Goal: Task Accomplishment & Management: Manage account settings

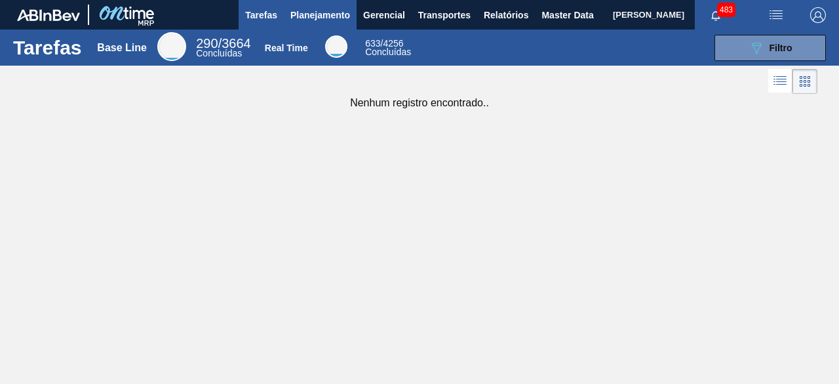
click at [329, 19] on span "Planejamento" at bounding box center [320, 15] width 60 height 16
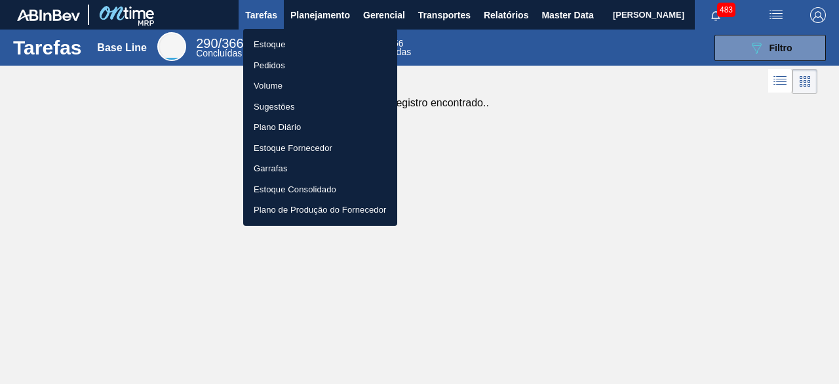
click at [273, 44] on li "Estoque" at bounding box center [320, 44] width 154 height 21
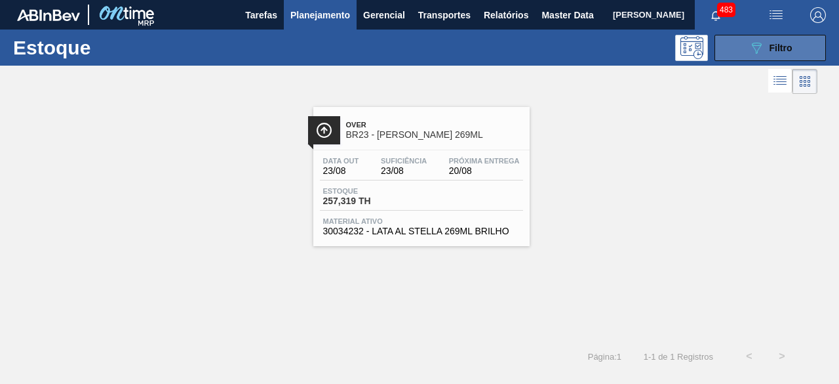
click at [762, 39] on button "089F7B8B-B2A5-4AFE-B5C0-19BA573D28AC Filtro" at bounding box center [770, 48] width 111 height 26
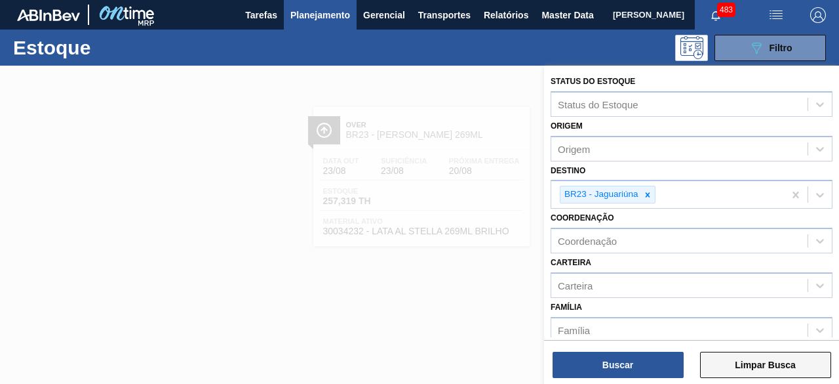
click at [755, 366] on button "Limpar Busca" at bounding box center [765, 364] width 131 height 26
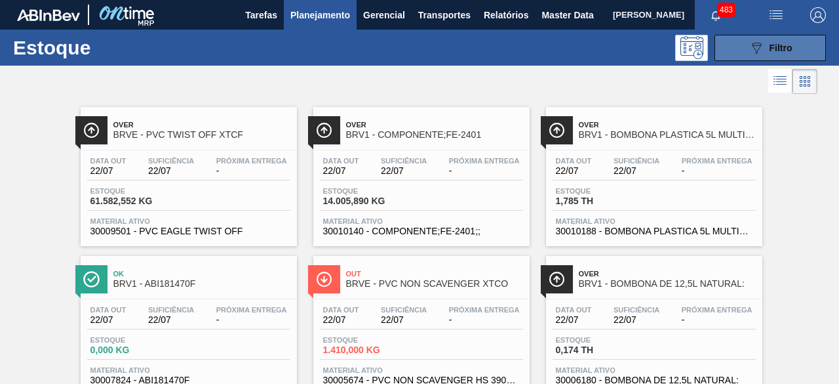
click at [754, 50] on icon at bounding box center [757, 48] width 10 height 11
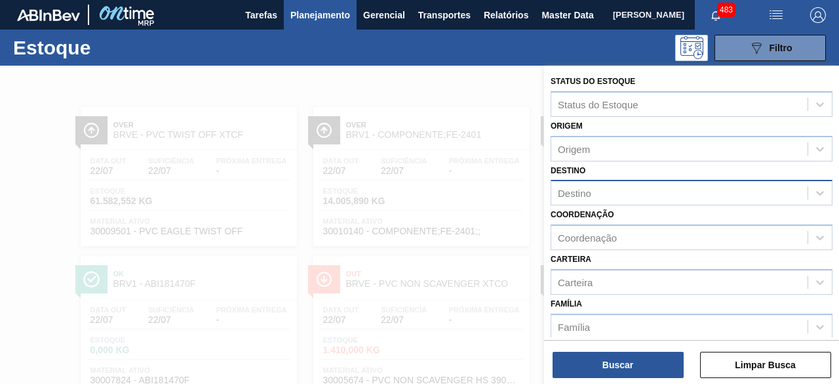
click at [604, 195] on div "Destino" at bounding box center [679, 193] width 256 height 19
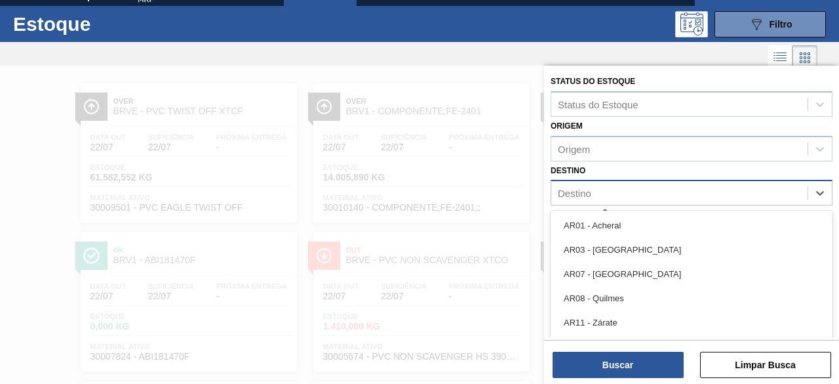
scroll to position [28, 0]
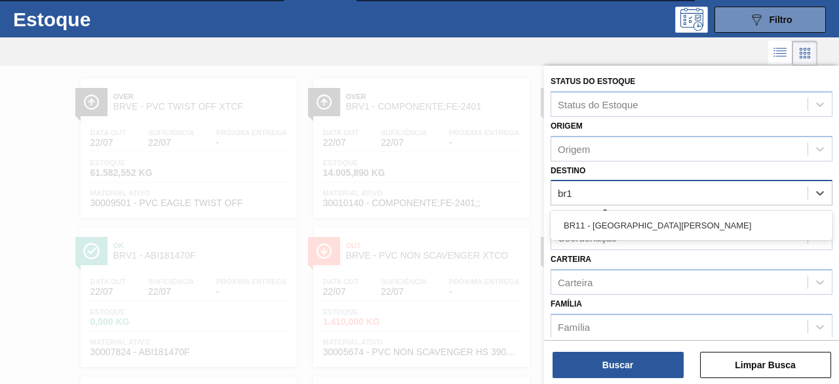
type input "br11"
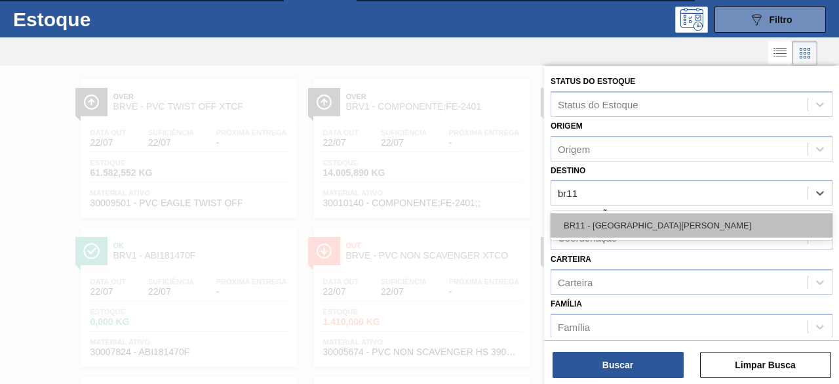
click at [625, 228] on div "BR11 - [GEOGRAPHIC_DATA]" at bounding box center [692, 225] width 282 height 24
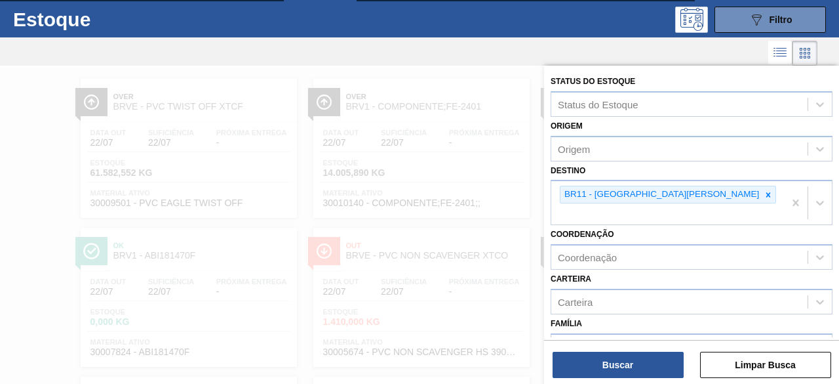
drag, startPoint x: 640, startPoint y: 366, endPoint x: 332, endPoint y: 27, distance: 458.6
click at [640, 365] on button "Buscar" at bounding box center [618, 364] width 131 height 26
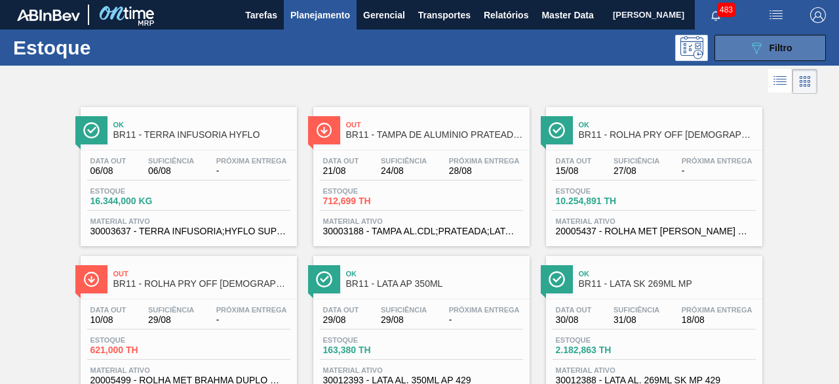
click at [724, 58] on button "089F7B8B-B2A5-4AFE-B5C0-19BA573D28AC Filtro" at bounding box center [770, 48] width 111 height 26
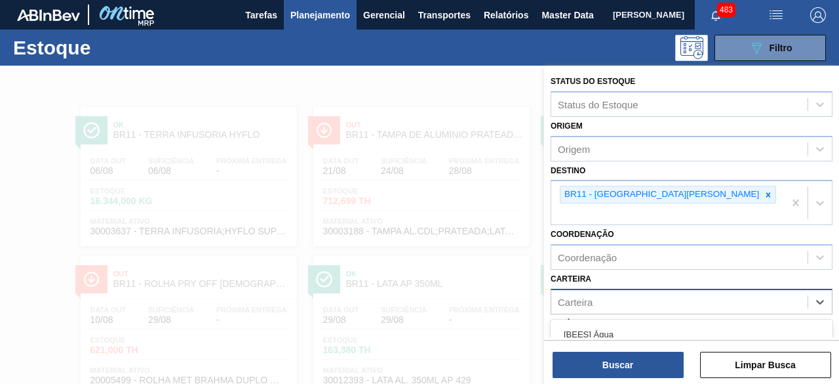
scroll to position [119, 0]
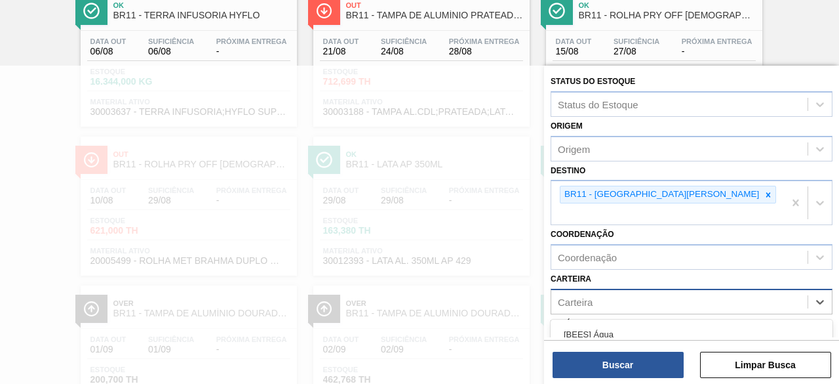
click at [604, 292] on div "Carteira" at bounding box center [679, 301] width 256 height 19
type input "lata"
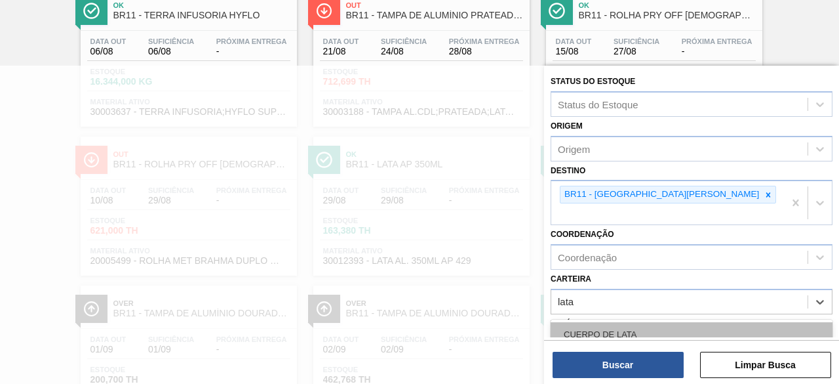
scroll to position [66, 0]
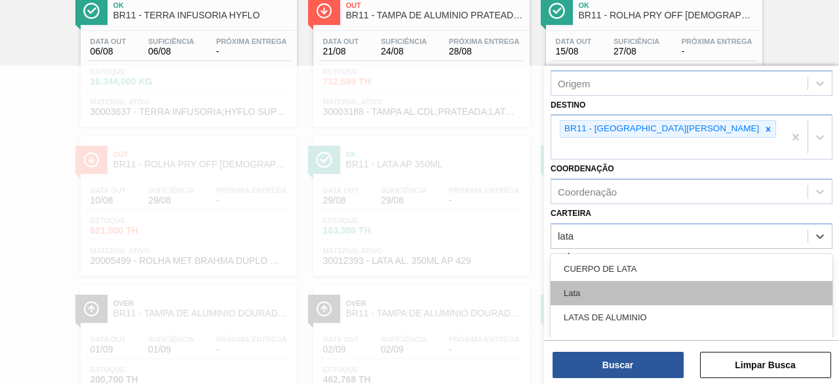
click at [623, 281] on div "Lata" at bounding box center [692, 293] width 282 height 24
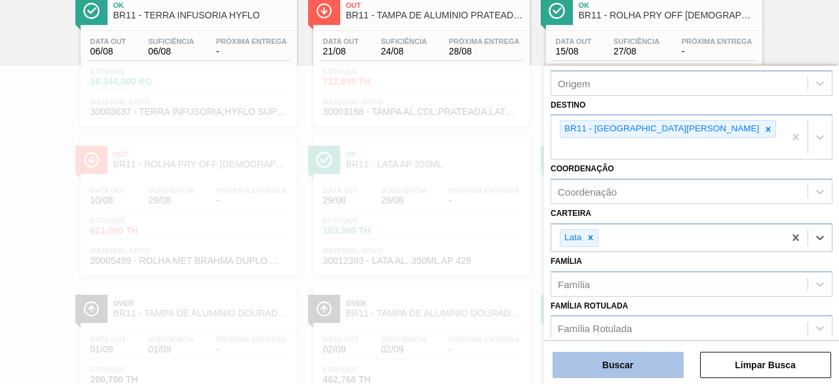
click at [636, 369] on button "Buscar" at bounding box center [618, 364] width 131 height 26
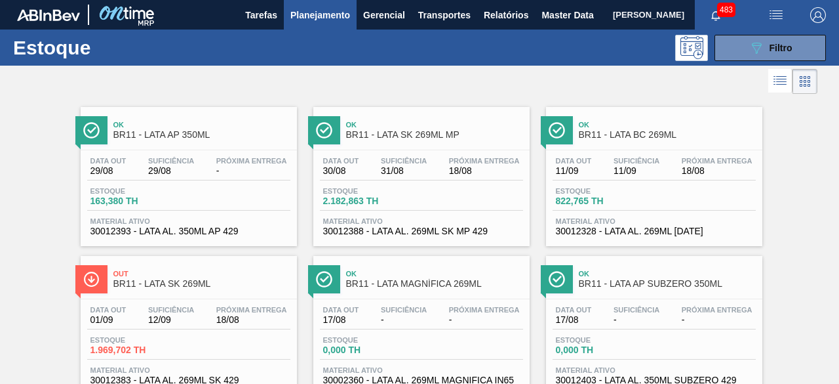
scroll to position [691, 0]
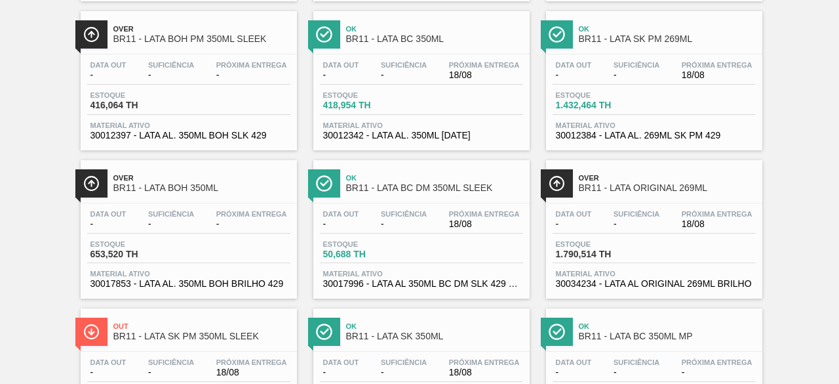
click at [649, 245] on div "Estoque 1.790,514 TH" at bounding box center [654, 252] width 203 height 24
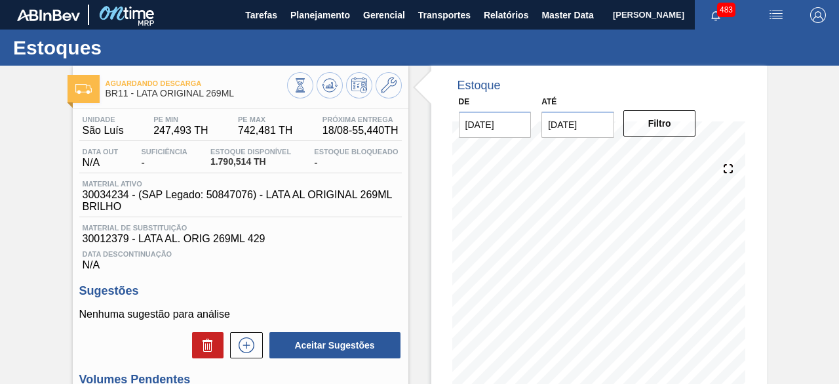
click at [776, 20] on img "button" at bounding box center [776, 15] width 16 height 16
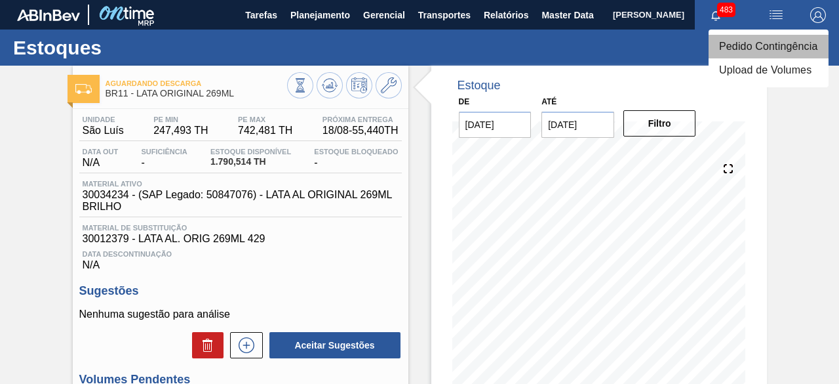
click at [749, 45] on li "Pedido Contingência" at bounding box center [769, 47] width 120 height 24
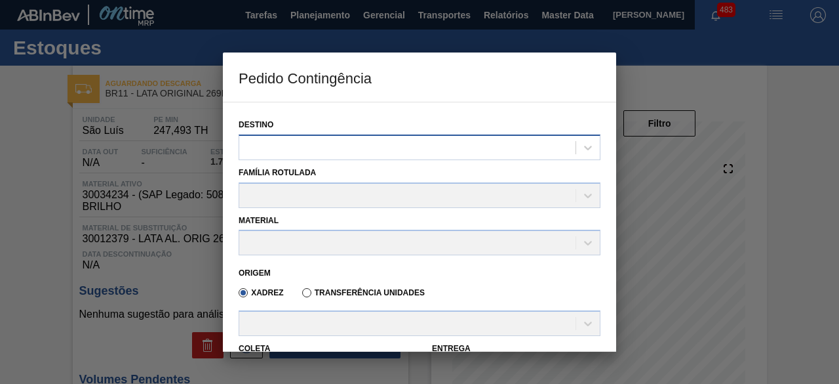
click at [355, 148] on div at bounding box center [407, 147] width 336 height 19
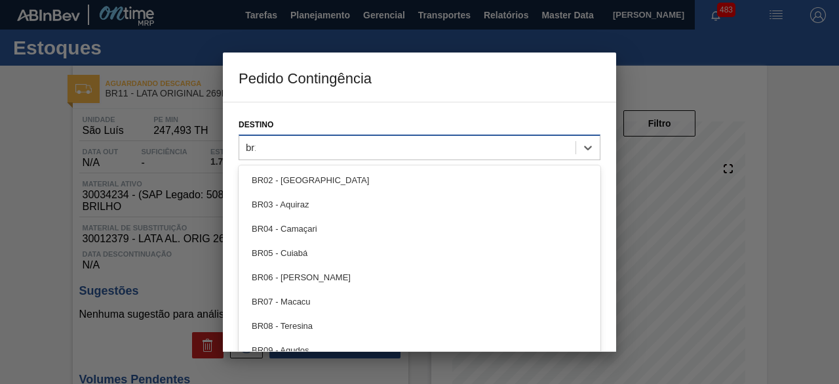
type input "br11"
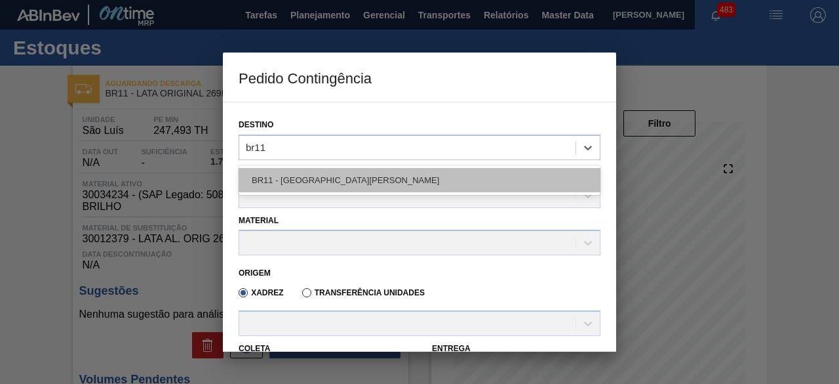
click at [319, 180] on div "BR11 - São Luís" at bounding box center [420, 180] width 362 height 24
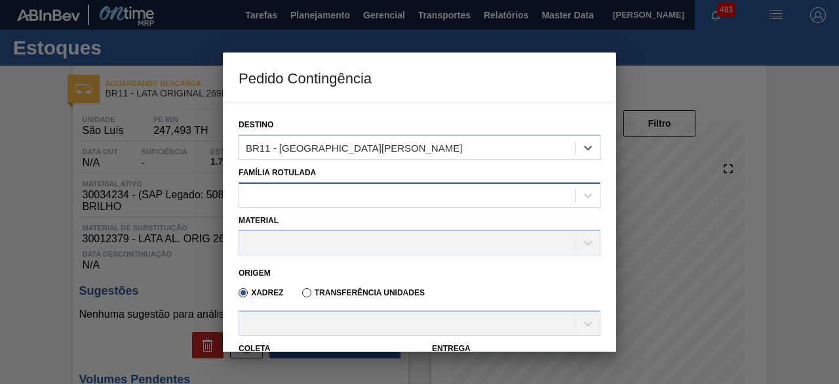
click at [313, 192] on div at bounding box center [407, 195] width 336 height 19
type Rotulada "lata ori"
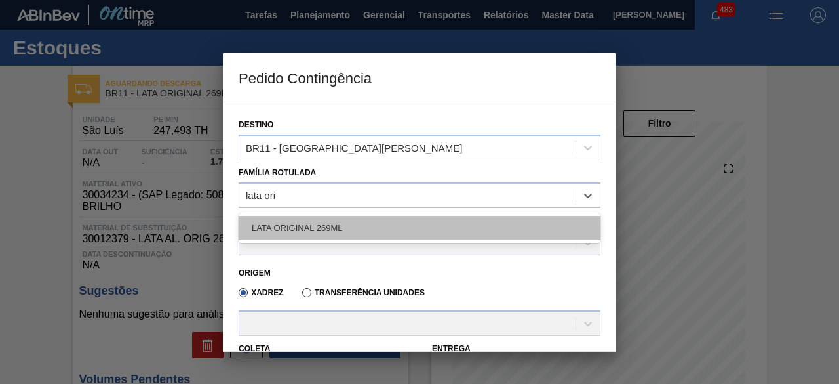
click at [311, 220] on div "LATA ORIGINAL 269ML" at bounding box center [420, 228] width 362 height 24
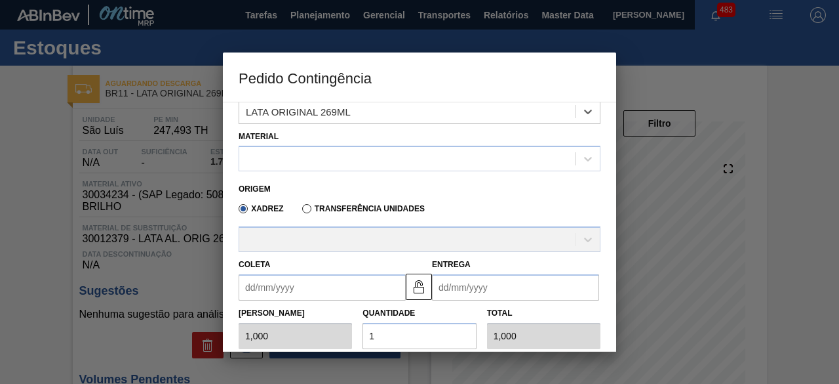
scroll to position [131, 0]
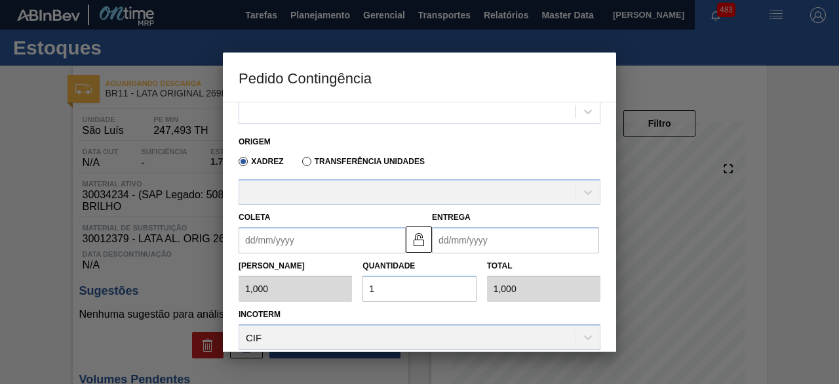
click at [342, 118] on div at bounding box center [407, 111] width 336 height 19
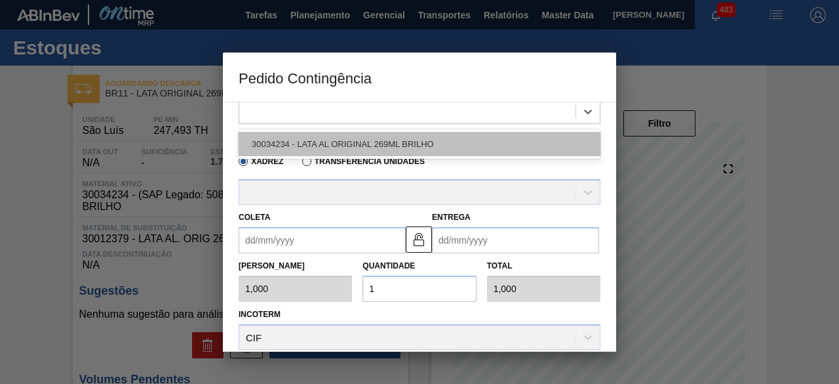
click at [335, 138] on div "30034234 - LATA AL ORIGINAL 269ML BRILHO" at bounding box center [420, 144] width 362 height 24
type input "11,088"
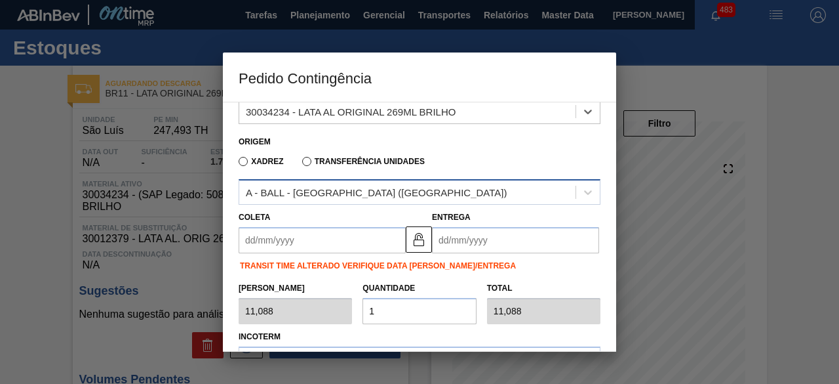
click at [370, 192] on div "A - BALL - RECIFE (PE)" at bounding box center [407, 192] width 336 height 19
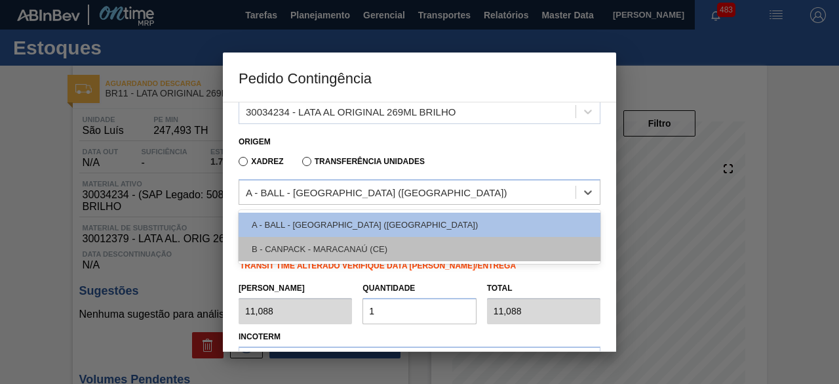
click at [368, 244] on div "B - CANPACK - MARACANAÚ (CE)" at bounding box center [420, 249] width 362 height 24
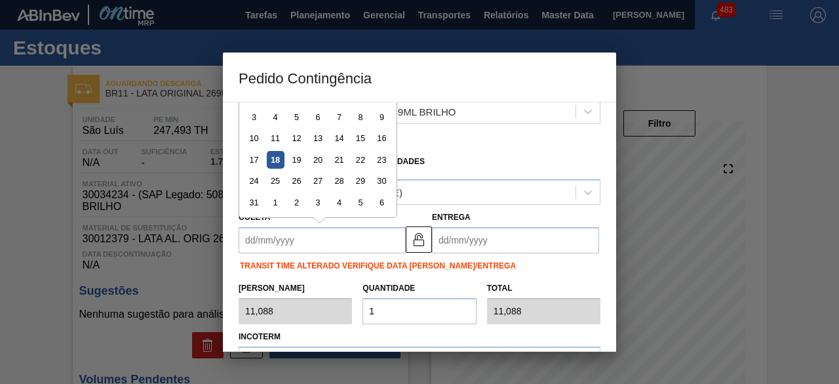
click at [371, 243] on input "Coleta" at bounding box center [322, 240] width 167 height 26
click at [274, 157] on div "18" at bounding box center [276, 160] width 18 height 18
type input "[DATE]"
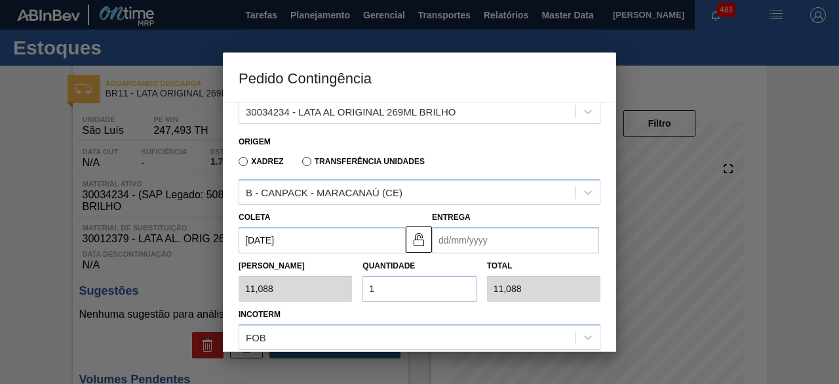
click at [471, 241] on input "Entrega" at bounding box center [515, 240] width 167 height 26
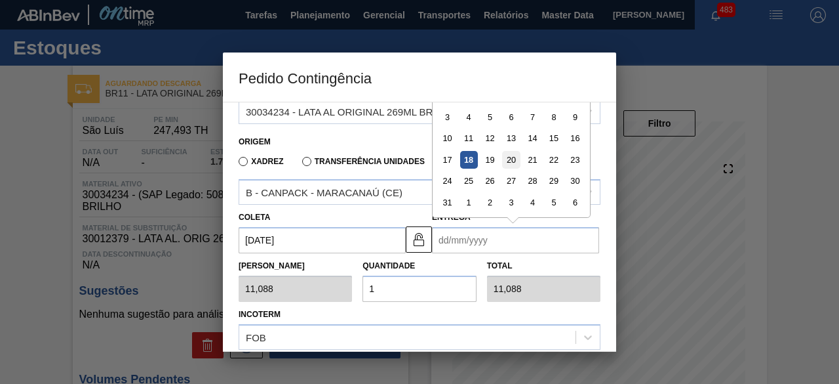
click at [507, 162] on div "20" at bounding box center [511, 160] width 18 height 18
type input "[DATE]"
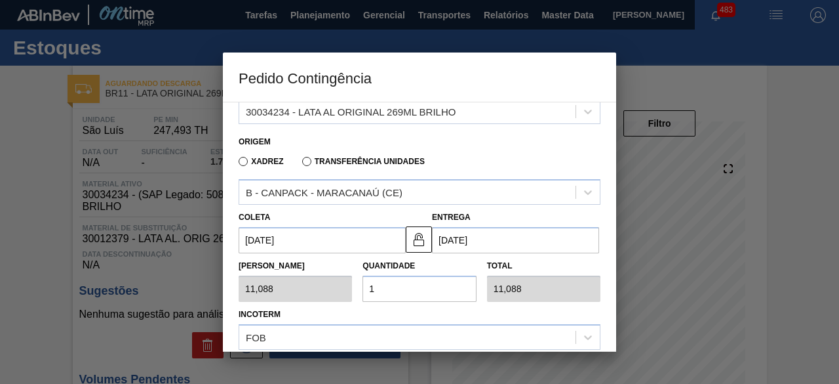
click at [429, 285] on input "1" at bounding box center [419, 288] width 113 height 26
type input "0,000"
type input "2"
type input "22,176"
type input "25"
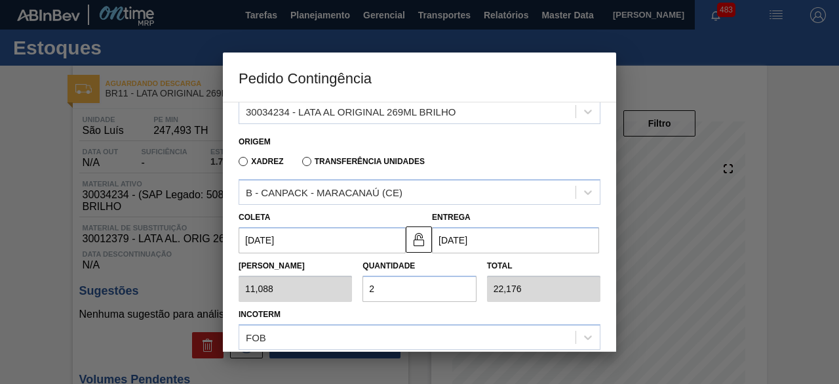
type input "277,200"
type input "25"
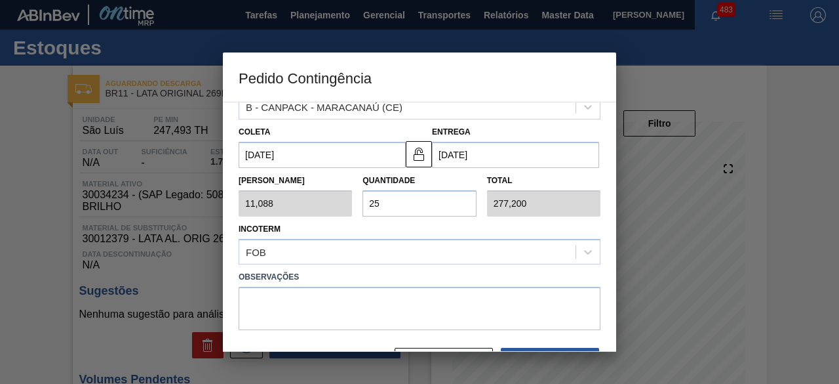
scroll to position [258, 0]
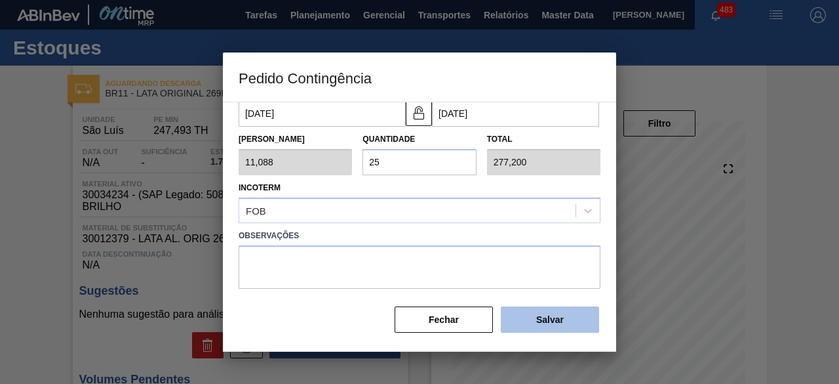
click at [542, 307] on button "Salvar" at bounding box center [550, 319] width 98 height 26
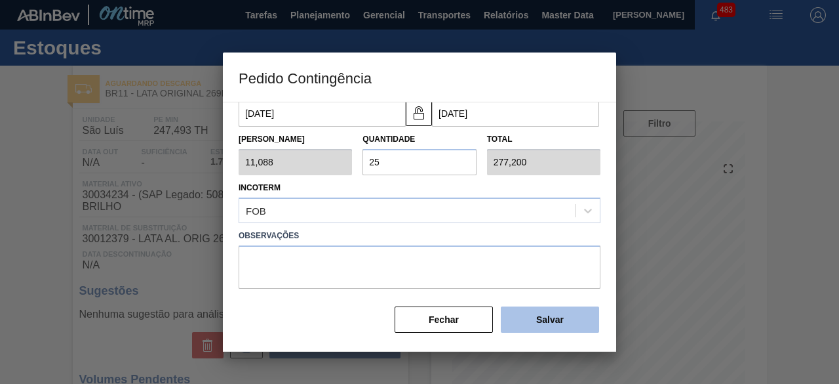
click at [542, 307] on button "Salvar" at bounding box center [550, 319] width 98 height 26
type input "1,000"
type input "1"
type input "1,000"
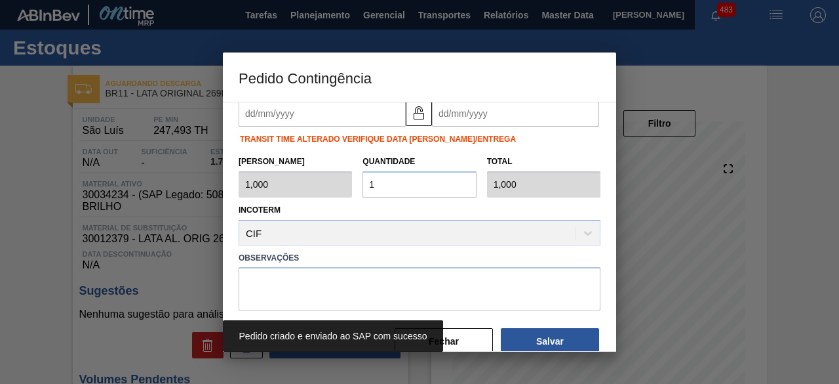
drag, startPoint x: 41, startPoint y: 269, endPoint x: 49, endPoint y: 157, distance: 112.4
click at [39, 268] on div at bounding box center [419, 192] width 839 height 384
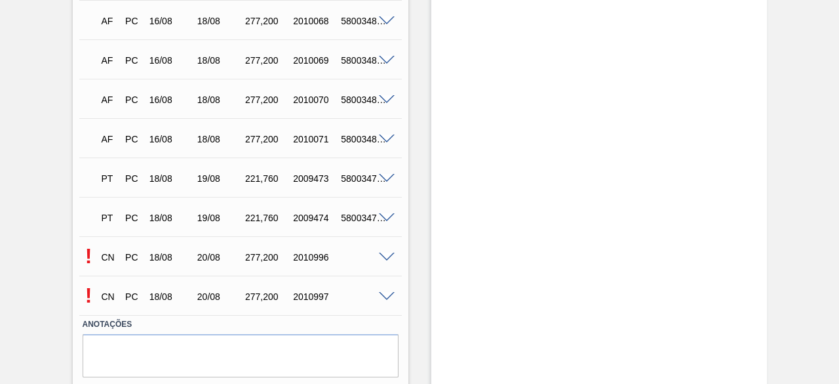
scroll to position [1045, 0]
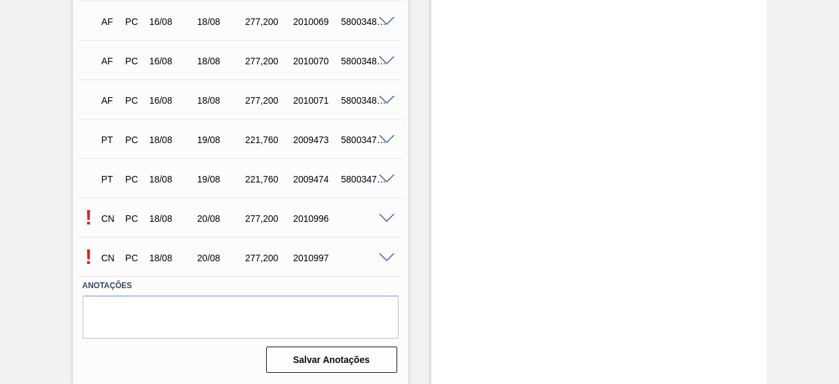
click at [388, 216] on span at bounding box center [387, 219] width 16 height 10
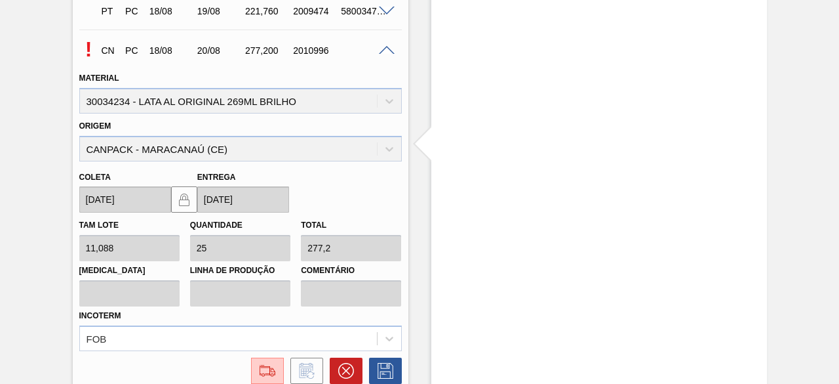
scroll to position [1242, 0]
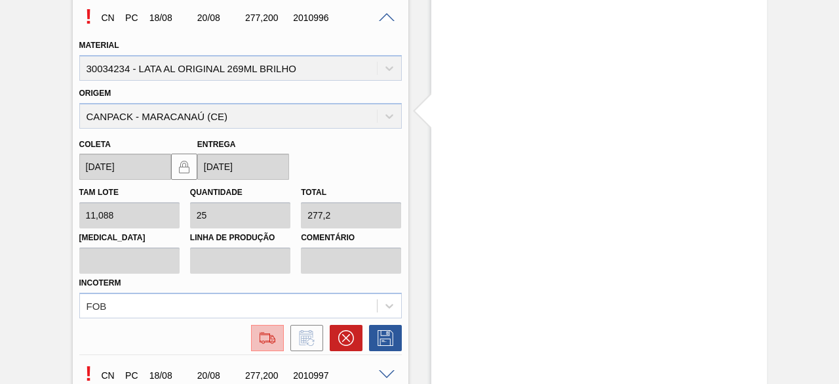
click at [268, 340] on img at bounding box center [267, 338] width 21 height 16
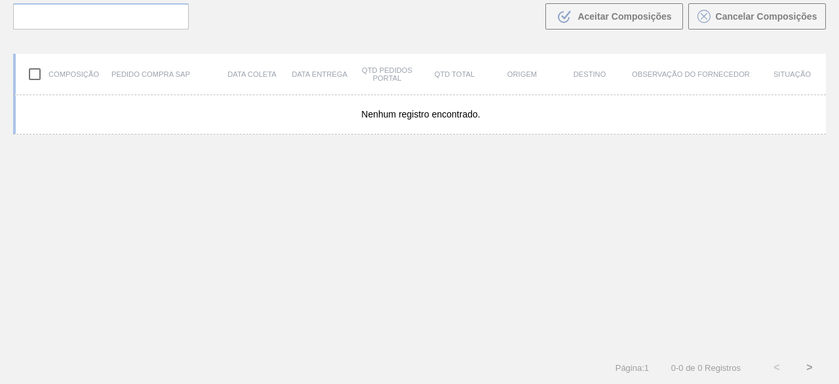
scroll to position [94, 0]
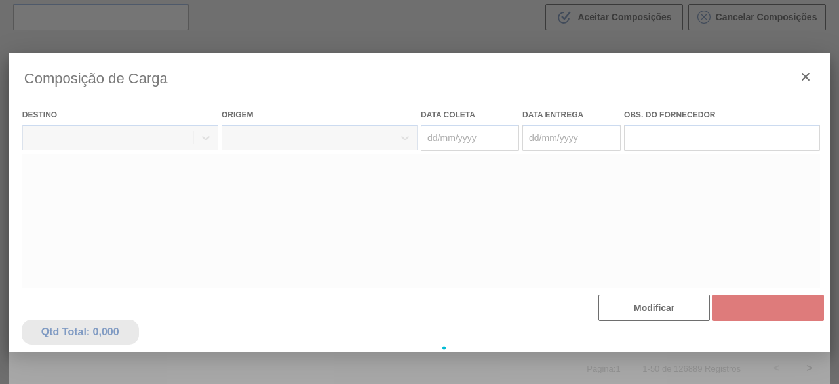
type coleta "[DATE]"
type entrega "[DATE]"
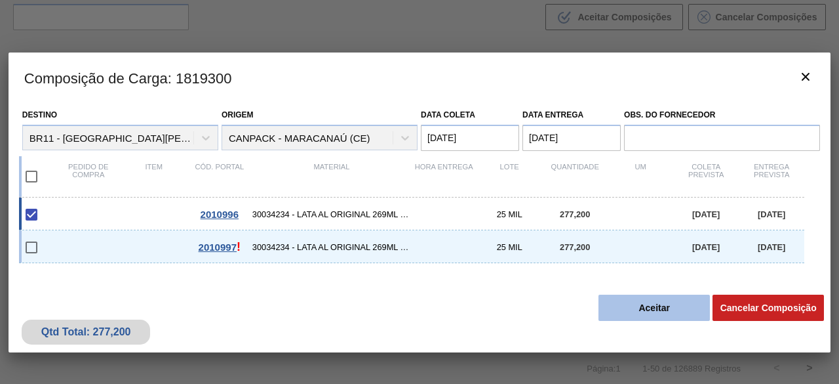
click at [633, 312] on button "Aceitar" at bounding box center [654, 307] width 111 height 26
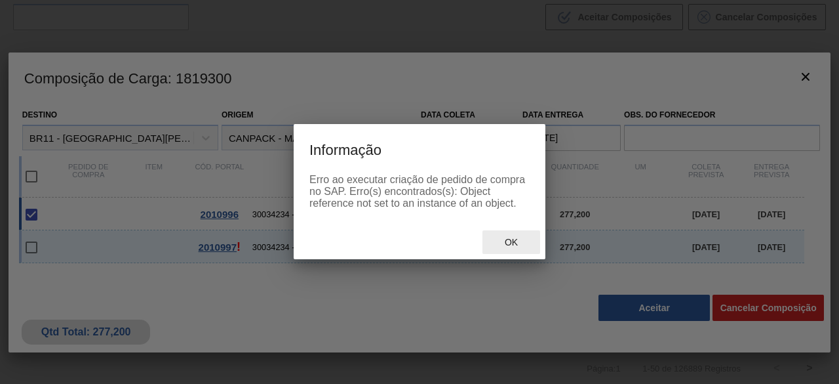
click at [504, 248] on div "Ok" at bounding box center [512, 242] width 58 height 24
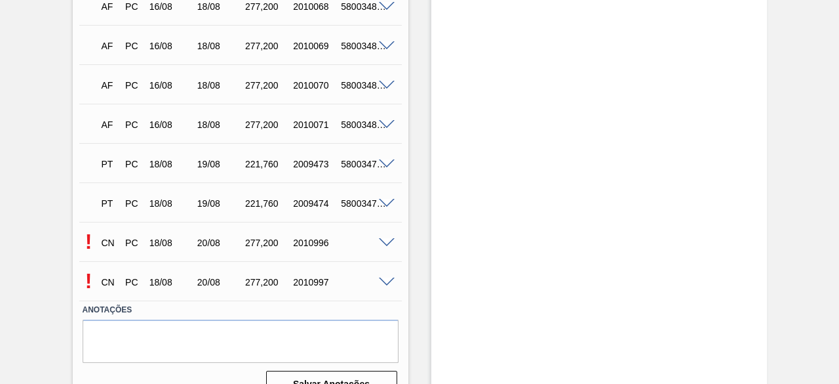
scroll to position [1045, 0]
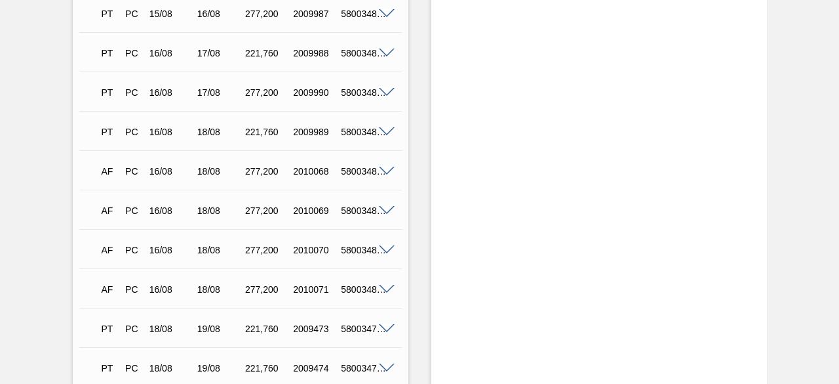
scroll to position [1045, 0]
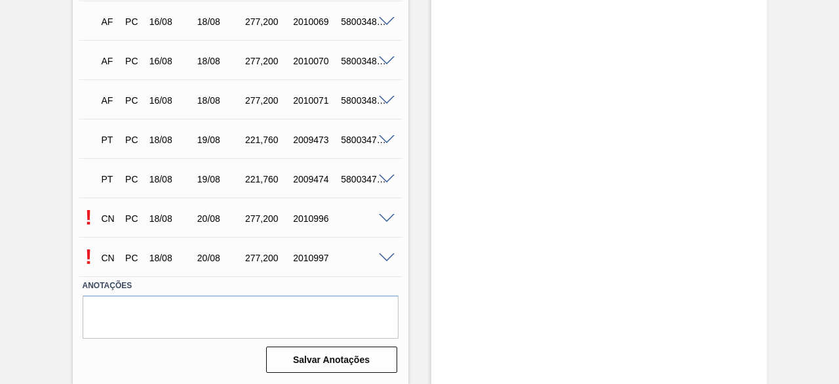
click at [385, 257] on span at bounding box center [387, 258] width 16 height 10
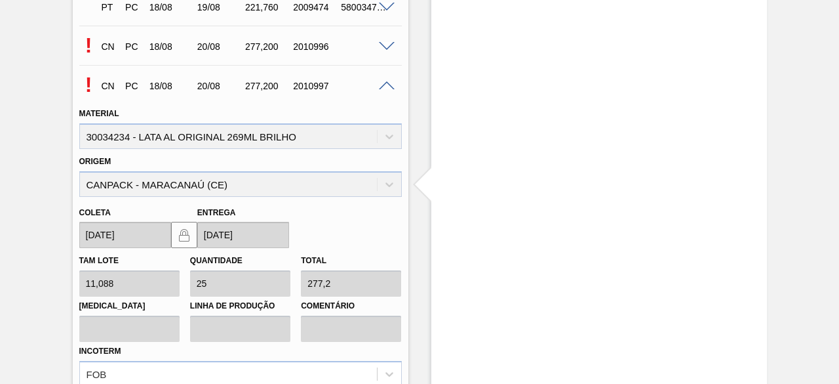
scroll to position [1307, 0]
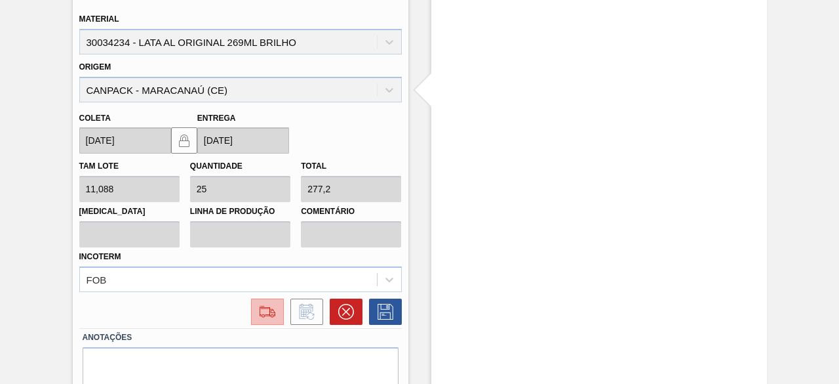
click at [269, 314] on img at bounding box center [267, 312] width 21 height 16
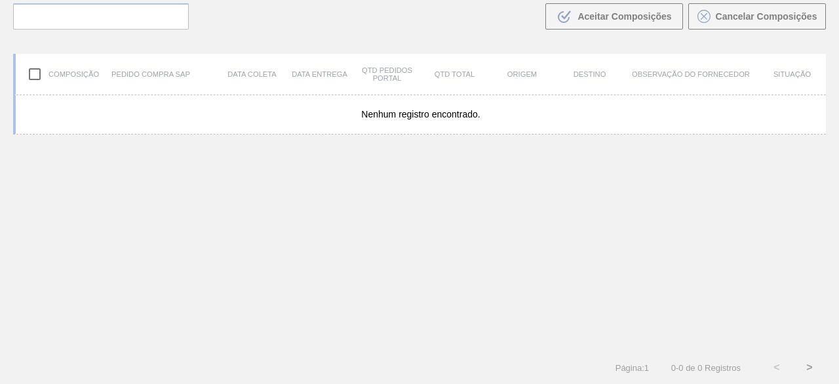
scroll to position [94, 0]
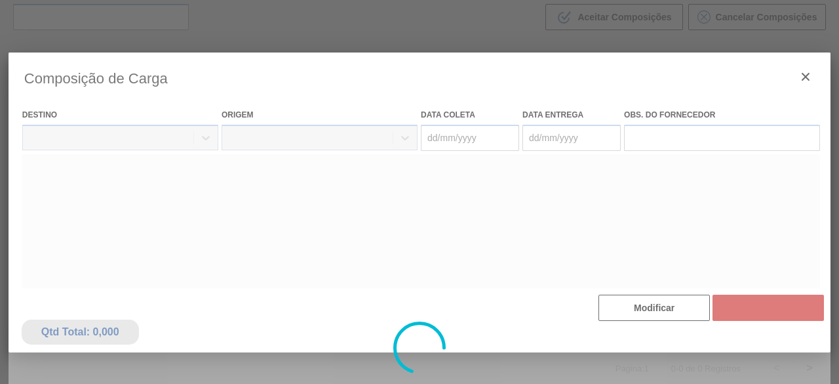
type coleta "[DATE]"
type entrega "[DATE]"
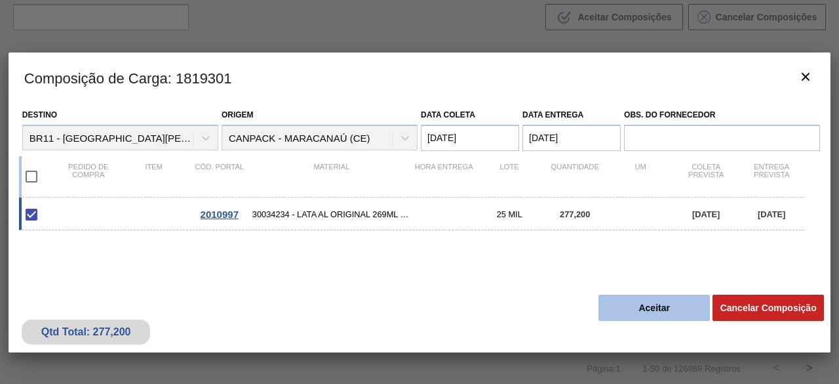
click at [635, 309] on button "Aceitar" at bounding box center [654, 307] width 111 height 26
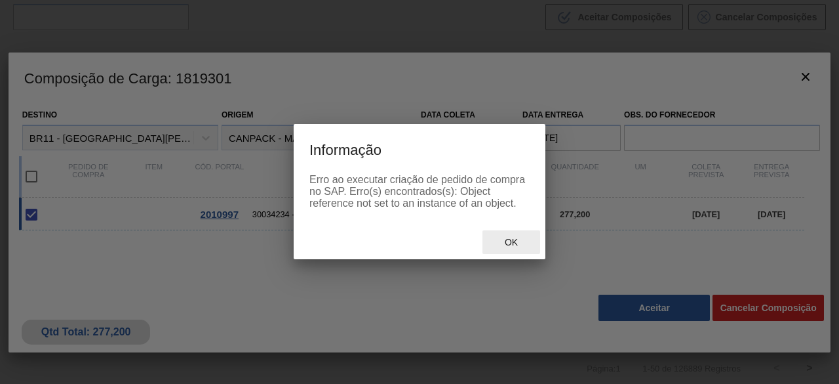
click at [514, 247] on span "Ok" at bounding box center [511, 242] width 34 height 10
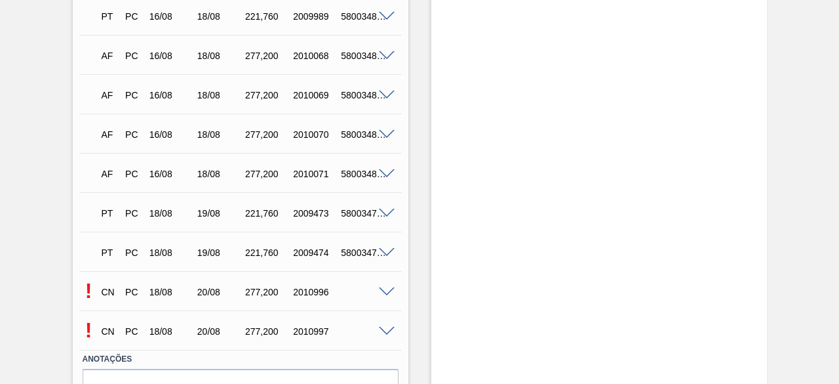
scroll to position [1045, 0]
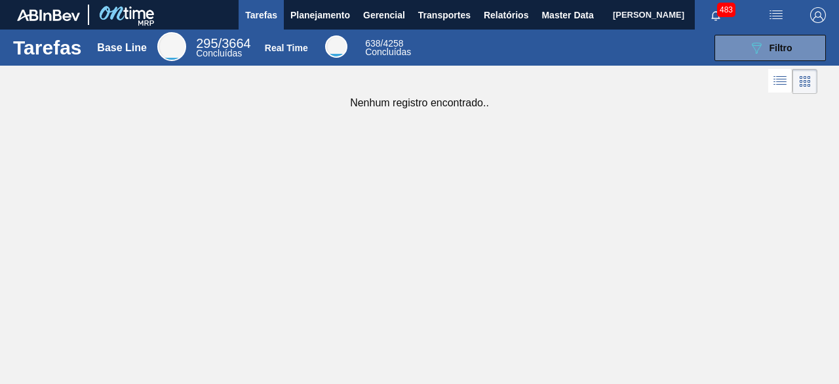
click at [769, 18] on img "button" at bounding box center [776, 15] width 16 height 16
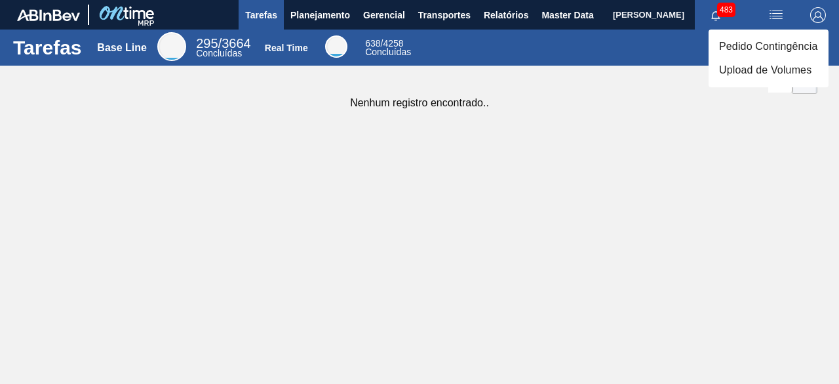
click at [754, 64] on li "Upload de Volumes" at bounding box center [769, 70] width 120 height 24
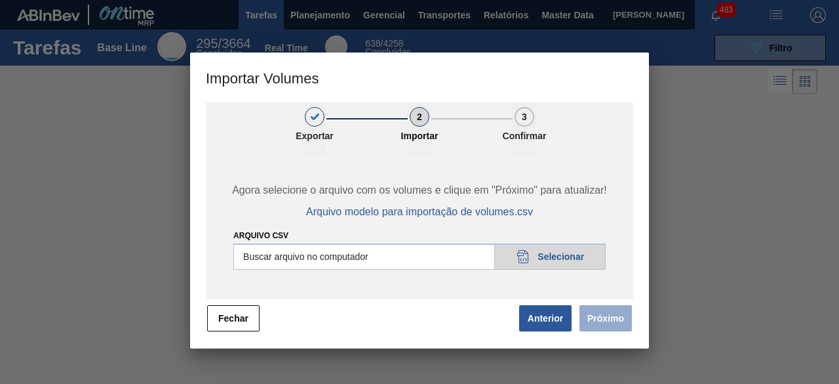
click at [574, 260] on input "Arquivo csv" at bounding box center [419, 256] width 372 height 26
type input "C:\fakepath\Subida Crown 18.08.csv"
click at [589, 323] on button "Próximo" at bounding box center [606, 318] width 52 height 26
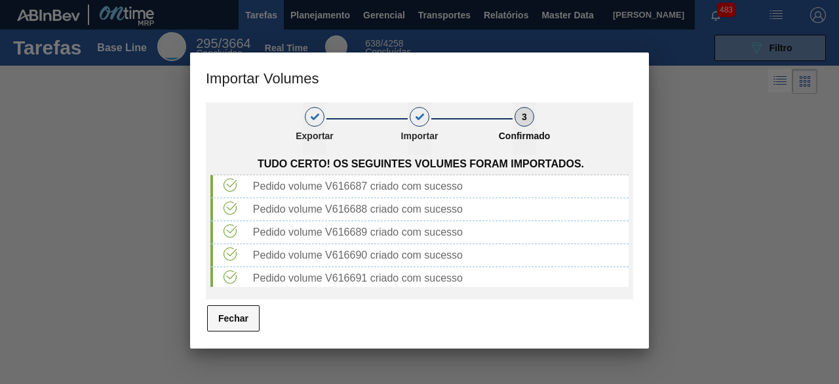
click at [230, 311] on button "Fechar" at bounding box center [233, 318] width 52 height 26
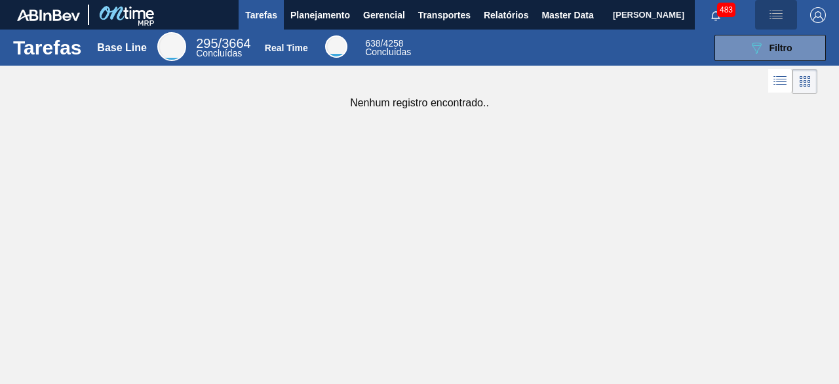
click at [783, 14] on img "button" at bounding box center [776, 15] width 16 height 16
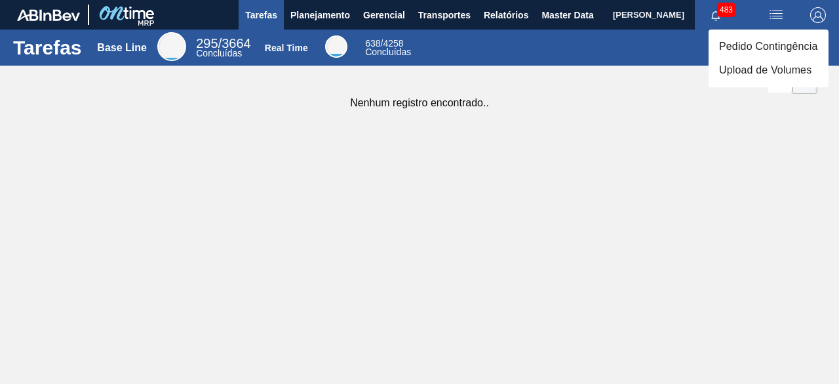
click at [751, 72] on li "Upload de Volumes" at bounding box center [769, 70] width 120 height 24
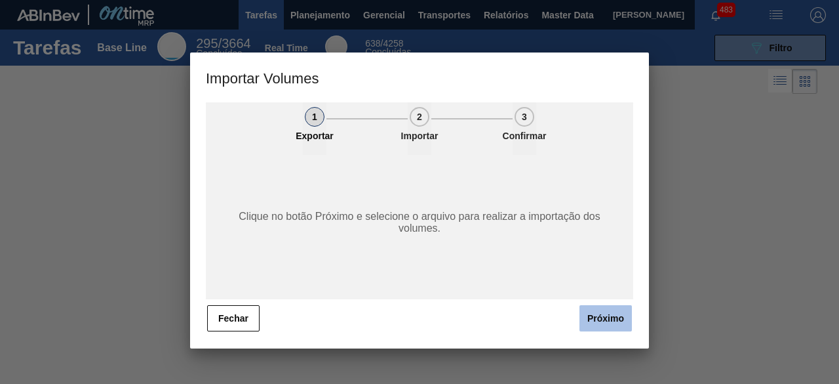
click at [620, 306] on button "Próximo" at bounding box center [606, 318] width 52 height 26
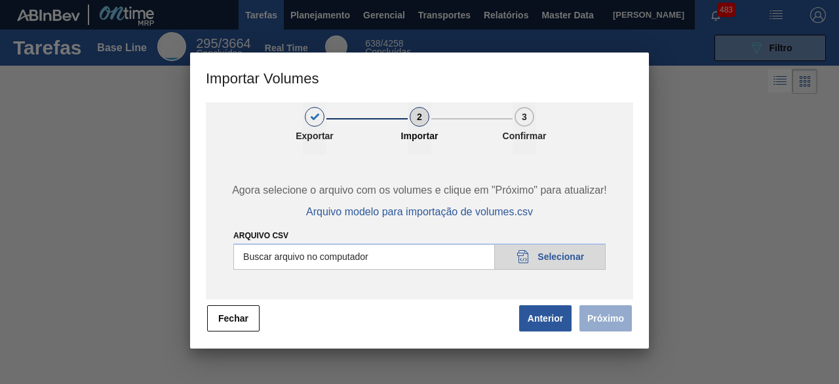
click at [576, 242] on div "Arquivo csv Buscar arquivo no computador 20DAD902-3625-4257-8FDA-0C0CB19E2A3D S…" at bounding box center [419, 248] width 372 height 42
click at [591, 255] on input "Arquivo csv" at bounding box center [419, 256] width 372 height 26
type input "C:\fakepath\Subida fort. + itumb 18.08.csv"
click at [599, 326] on button "Próximo" at bounding box center [606, 318] width 52 height 26
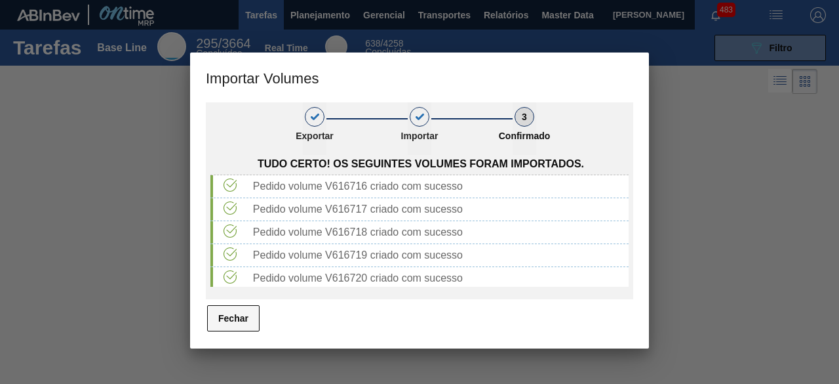
click at [227, 317] on button "Fechar" at bounding box center [233, 318] width 52 height 26
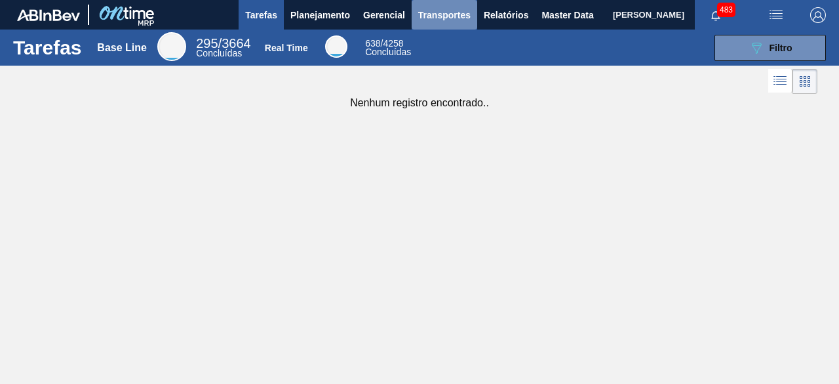
click at [455, 24] on button "Transportes" at bounding box center [445, 15] width 66 height 30
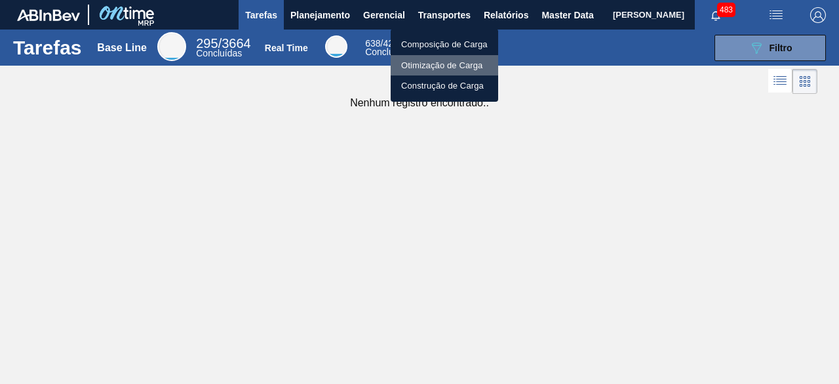
click at [412, 69] on li "Otimização de Carga" at bounding box center [445, 65] width 108 height 21
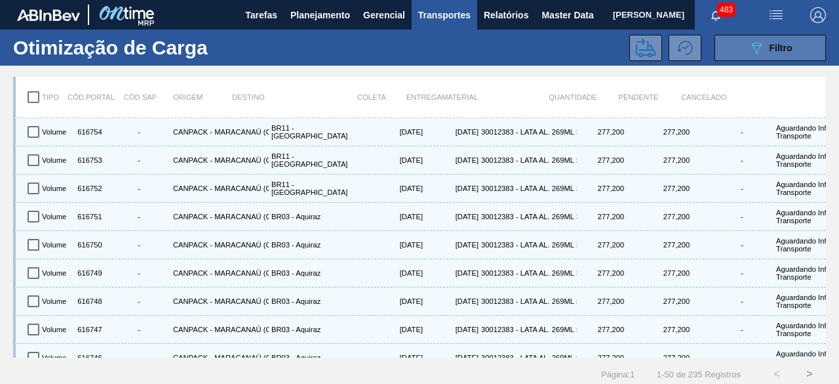
click at [754, 43] on icon "089F7B8B-B2A5-4AFE-B5C0-19BA573D28AC" at bounding box center [757, 48] width 16 height 16
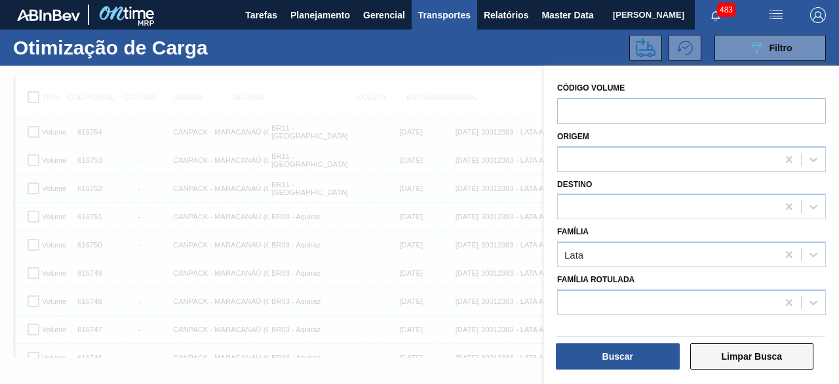
click at [769, 360] on button "Limpar Busca" at bounding box center [752, 356] width 124 height 26
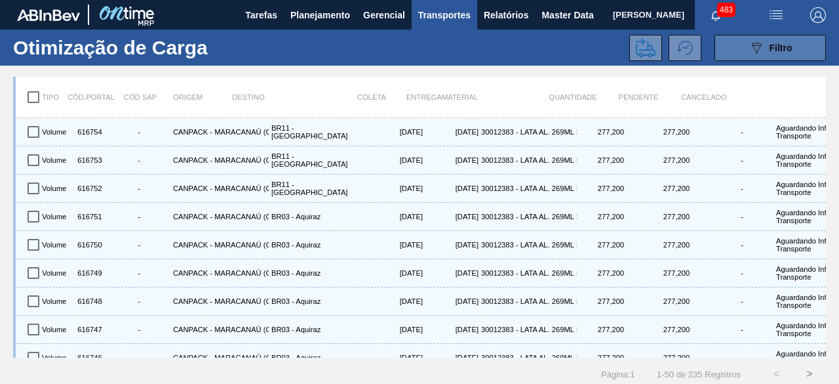
click at [777, 52] on span "Filtro" at bounding box center [781, 48] width 23 height 10
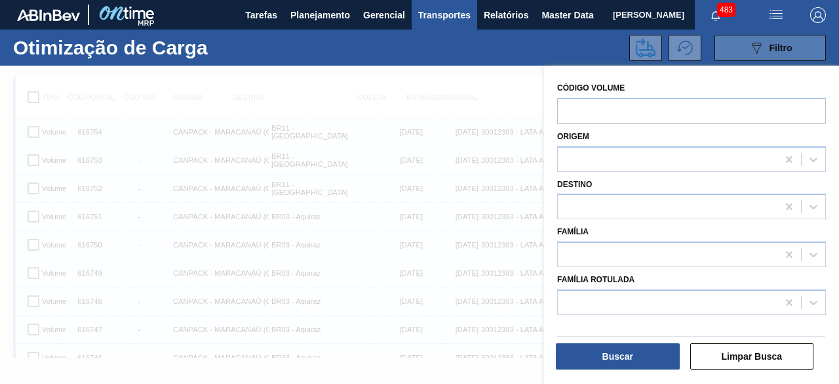
click at [777, 52] on span "Filtro" at bounding box center [781, 48] width 23 height 10
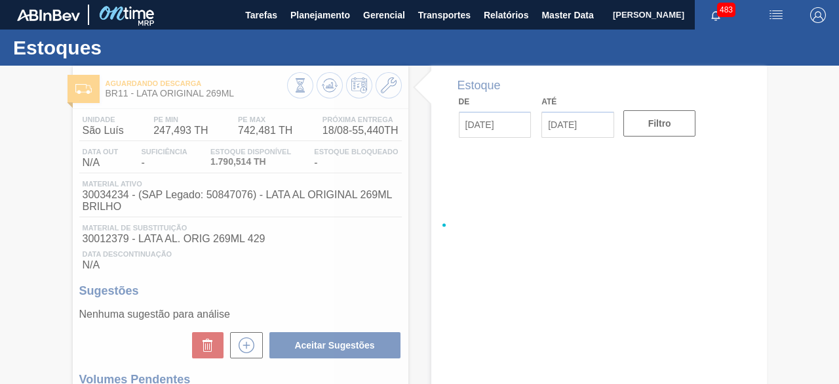
type input "[DATE]"
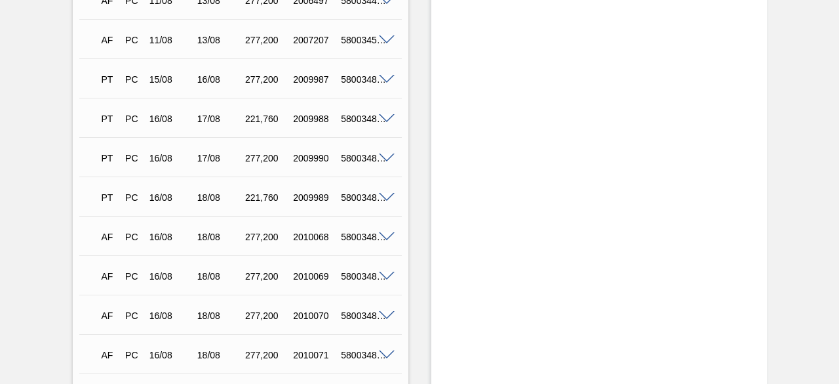
scroll to position [1045, 0]
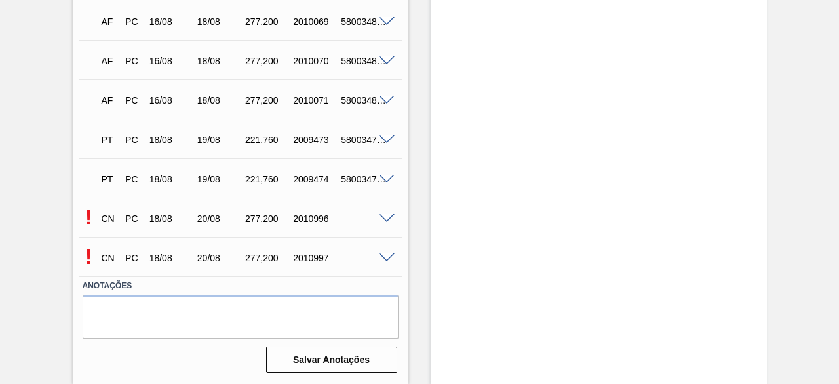
click at [383, 218] on span at bounding box center [387, 219] width 16 height 10
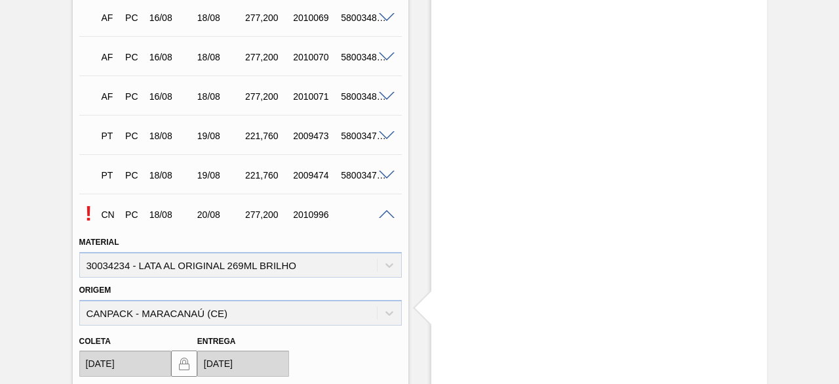
scroll to position [1362, 0]
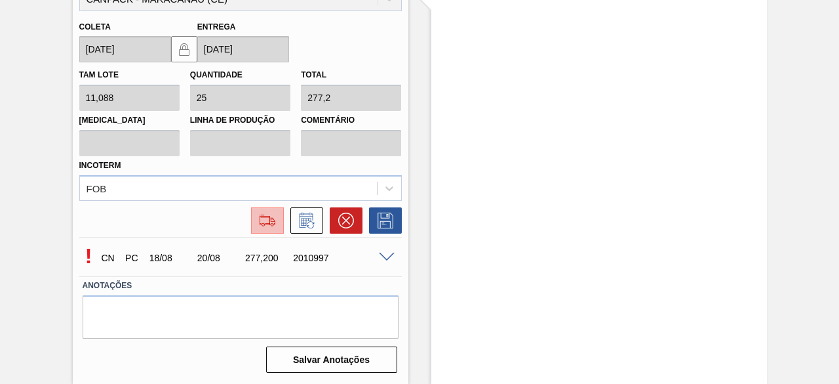
click at [258, 230] on button at bounding box center [267, 220] width 33 height 26
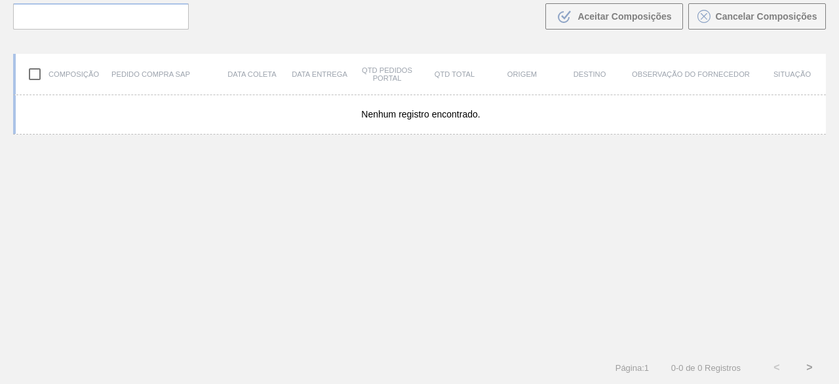
scroll to position [94, 0]
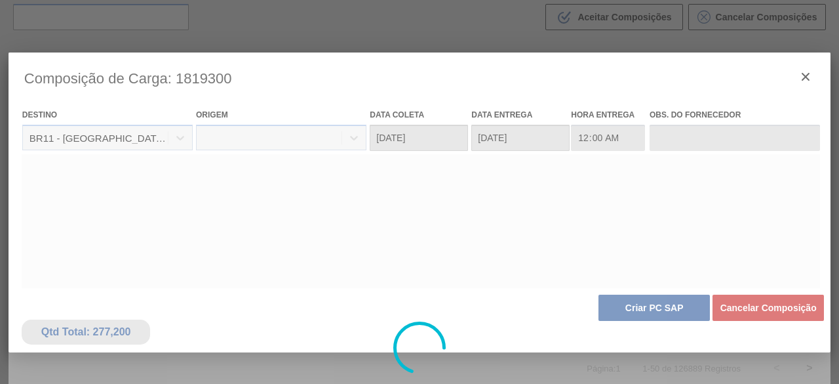
type coleta "[DATE]"
type entrega "20/08/2025"
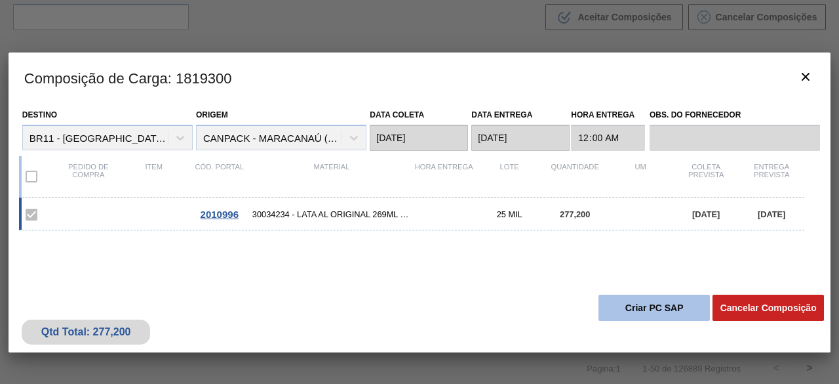
click at [679, 306] on button "Criar PC SAP" at bounding box center [654, 307] width 111 height 26
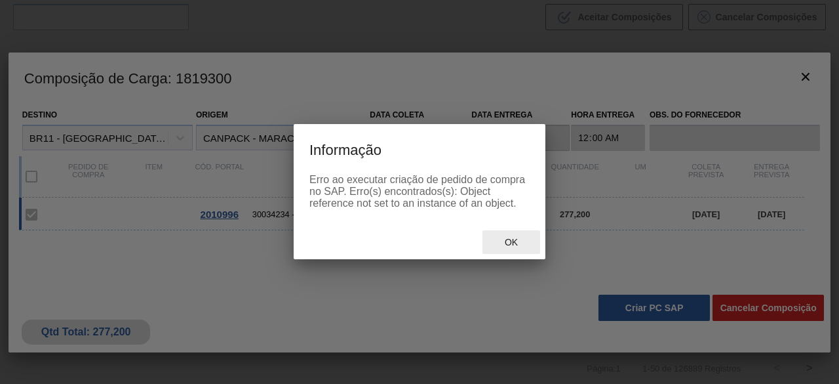
click at [518, 245] on span "Ok" at bounding box center [511, 242] width 34 height 10
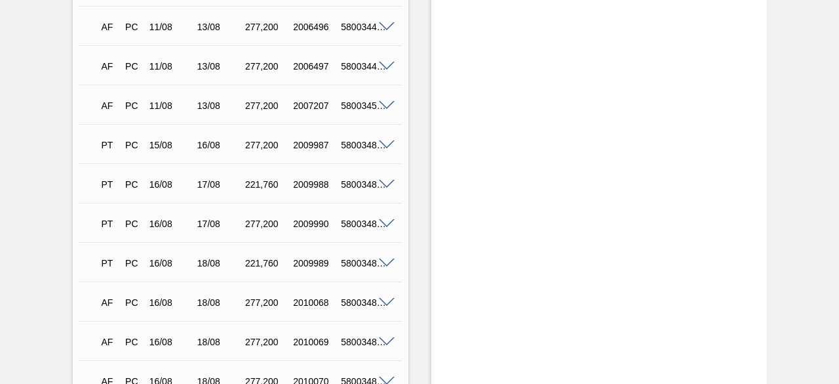
scroll to position [1045, 0]
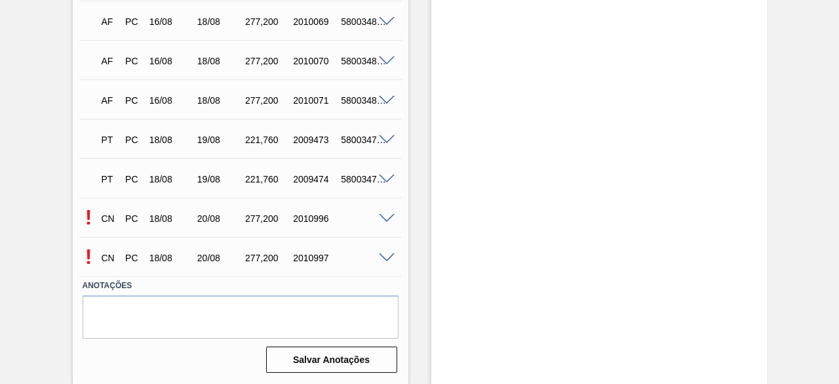
click at [382, 256] on span at bounding box center [387, 258] width 16 height 10
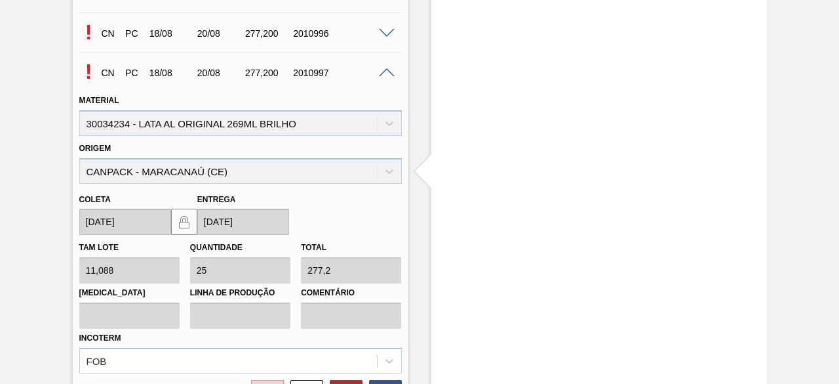
scroll to position [1362, 0]
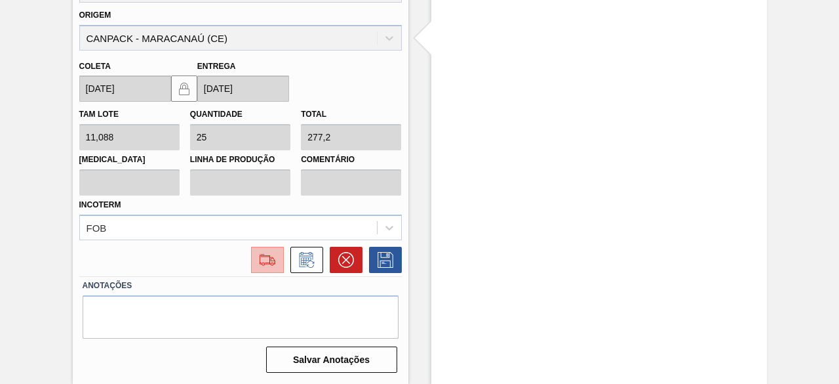
click at [273, 263] on img at bounding box center [267, 260] width 21 height 16
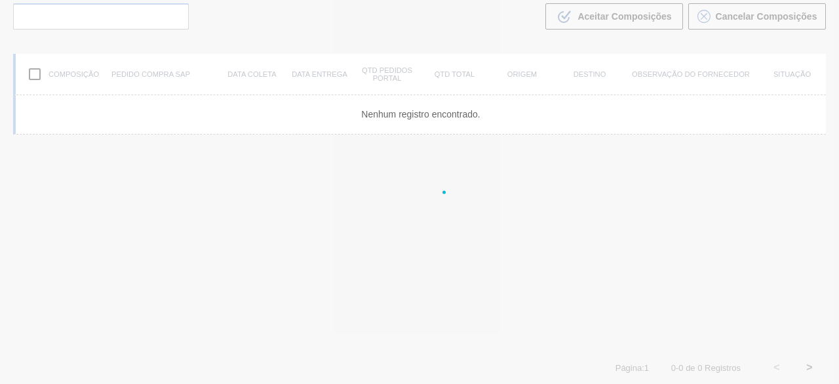
scroll to position [94, 0]
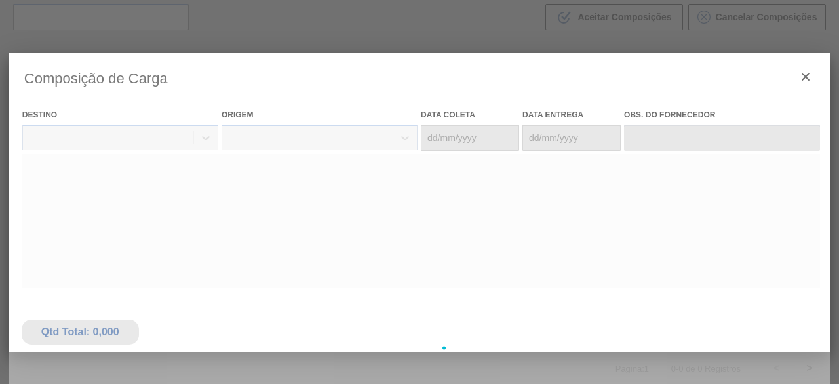
type coleta "[DATE]"
type entrega "20/08/2025"
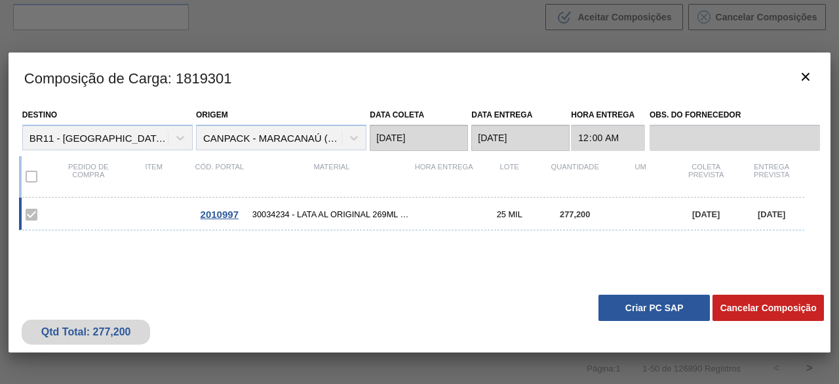
click at [663, 306] on button "Criar PC SAP" at bounding box center [654, 307] width 111 height 26
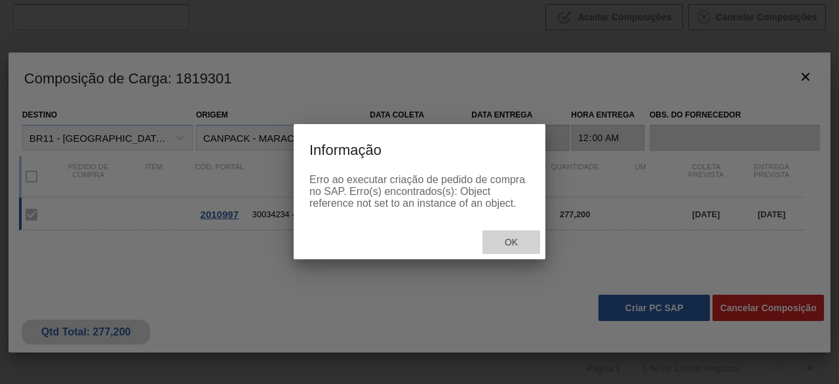
click at [515, 238] on span "Ok" at bounding box center [511, 242] width 34 height 10
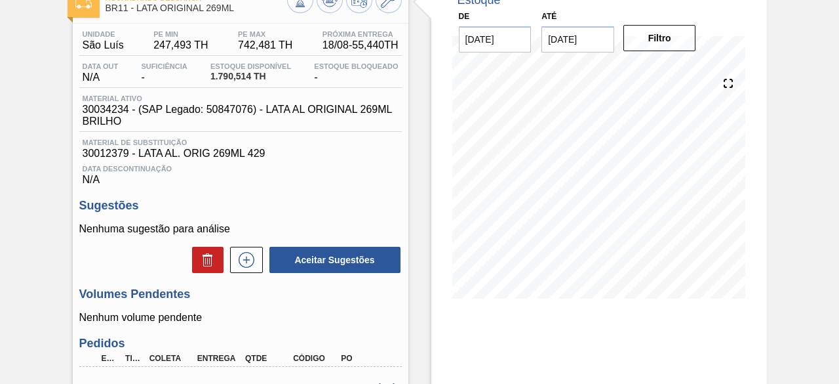
scroll to position [197, 0]
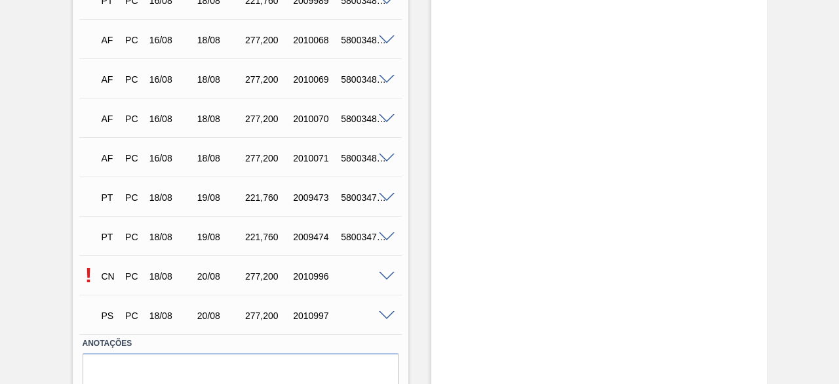
scroll to position [1045, 0]
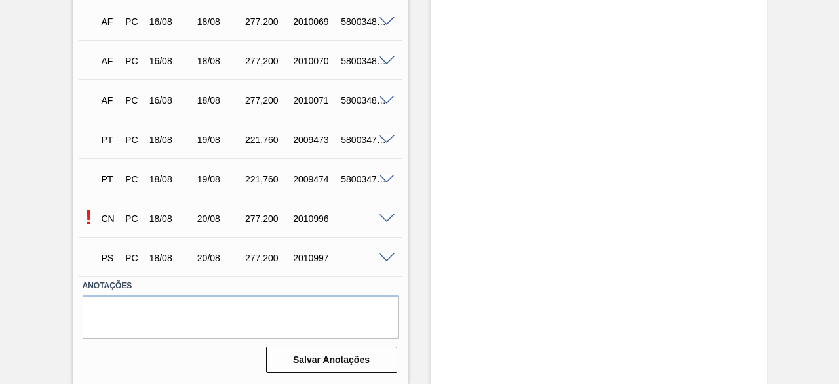
click at [386, 255] on span at bounding box center [387, 258] width 16 height 10
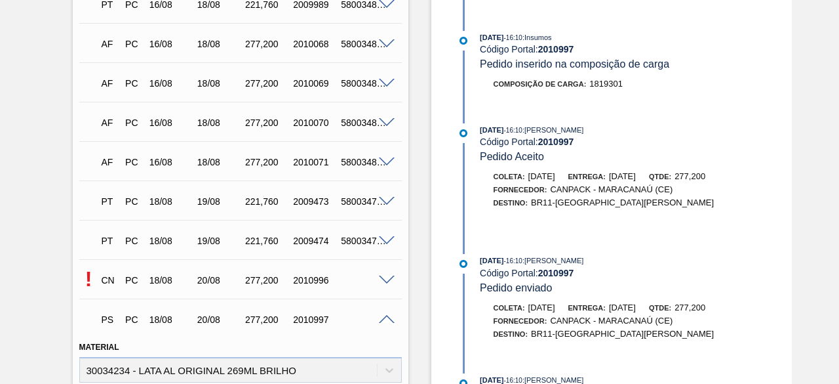
scroll to position [1111, 0]
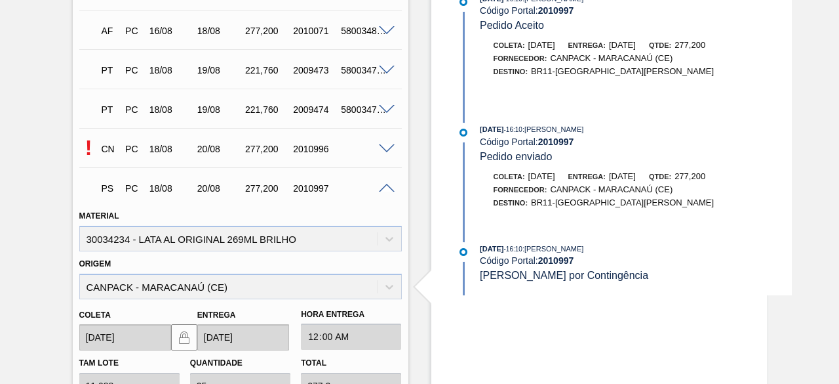
click at [388, 151] on span at bounding box center [387, 149] width 16 height 10
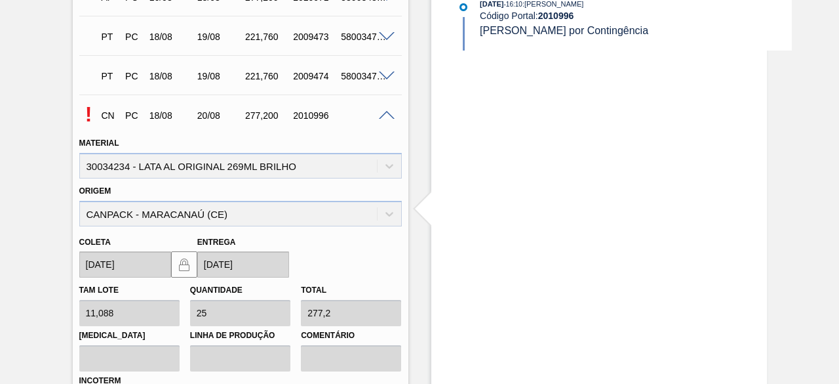
scroll to position [1242, 0]
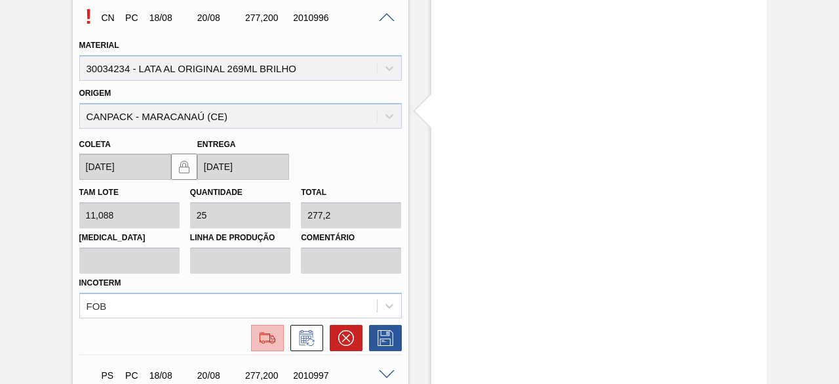
click at [258, 337] on img at bounding box center [267, 338] width 21 height 16
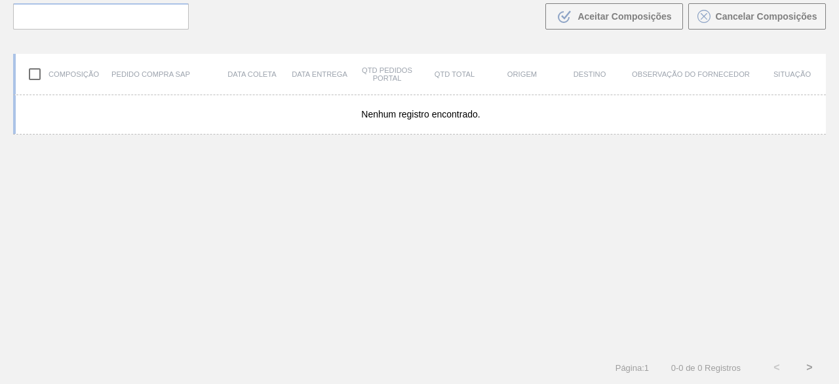
scroll to position [94, 0]
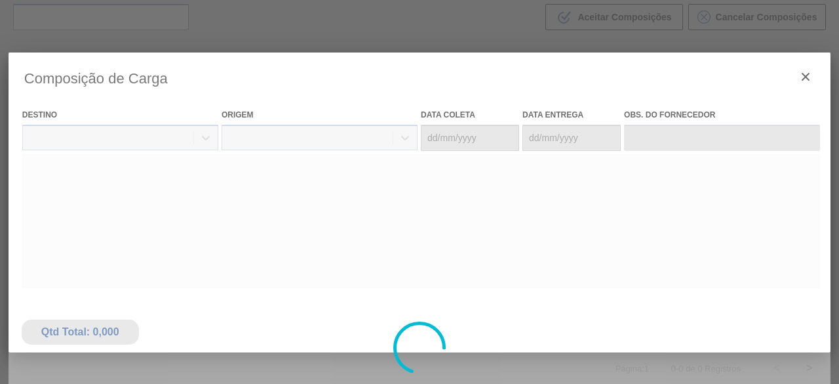
type coleta "[DATE]"
type entrega "20/08/2025"
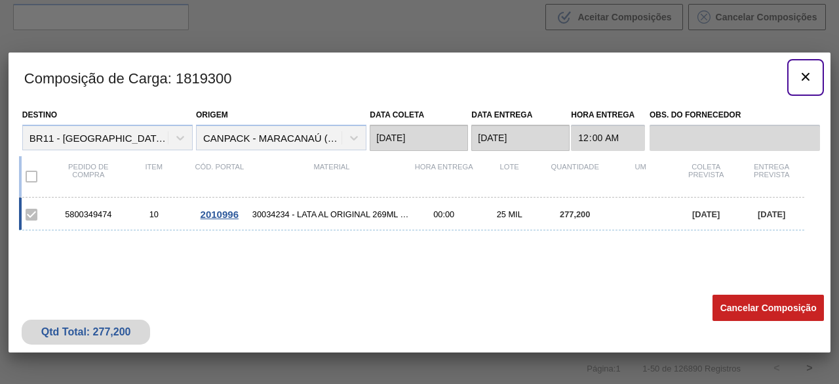
click at [805, 73] on icon "botão de ícone" at bounding box center [806, 77] width 16 height 16
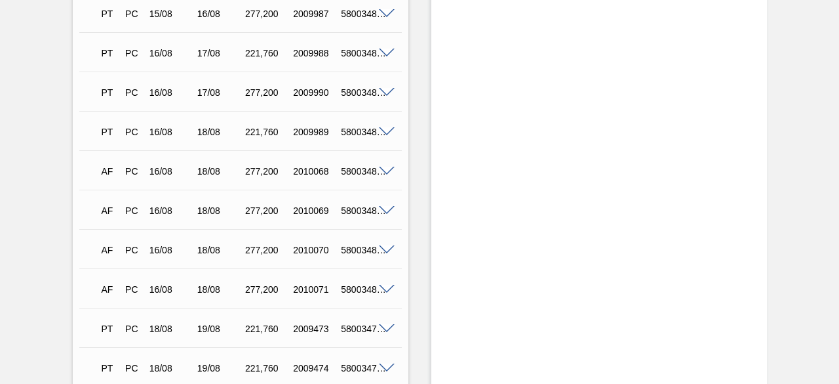
scroll to position [1045, 0]
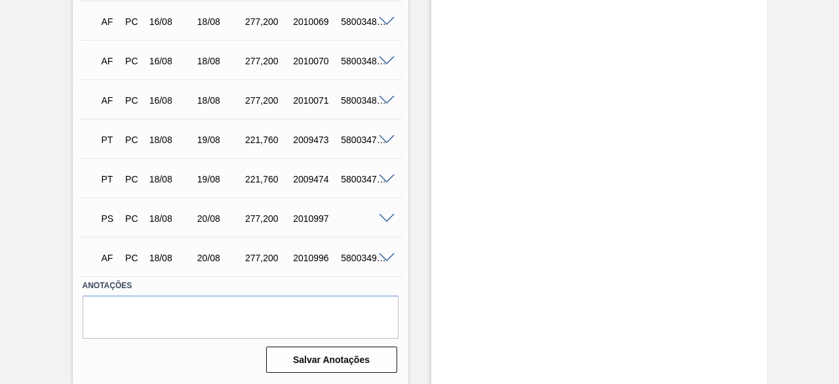
click at [385, 260] on span at bounding box center [387, 258] width 16 height 10
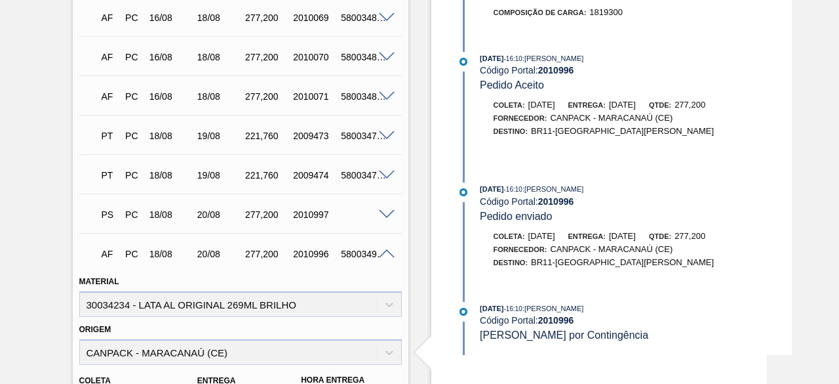
click at [385, 215] on span at bounding box center [387, 215] width 16 height 10
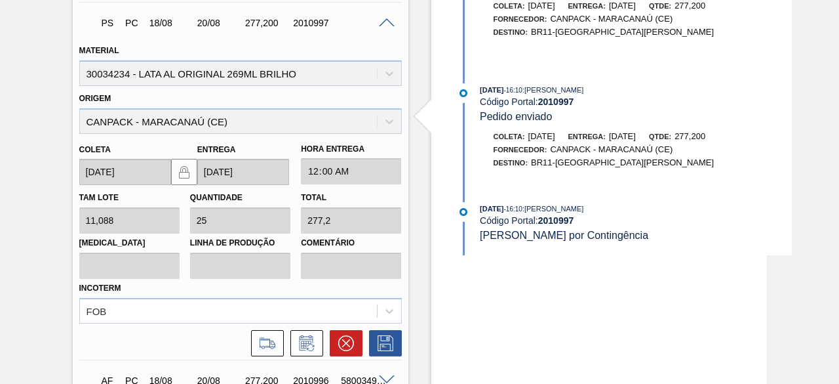
scroll to position [1242, 0]
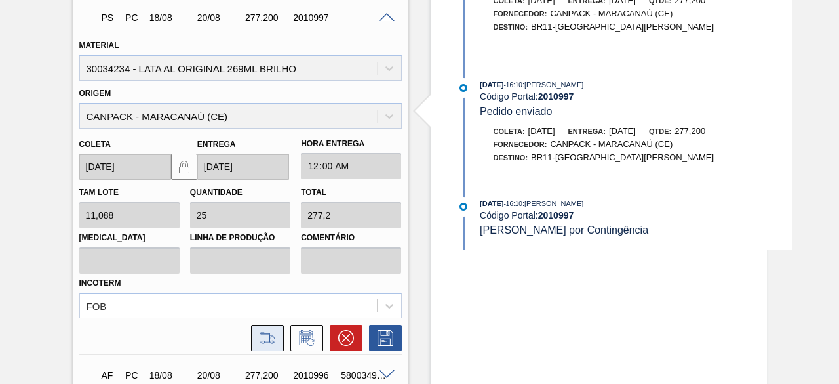
click at [260, 344] on icon at bounding box center [267, 338] width 21 height 16
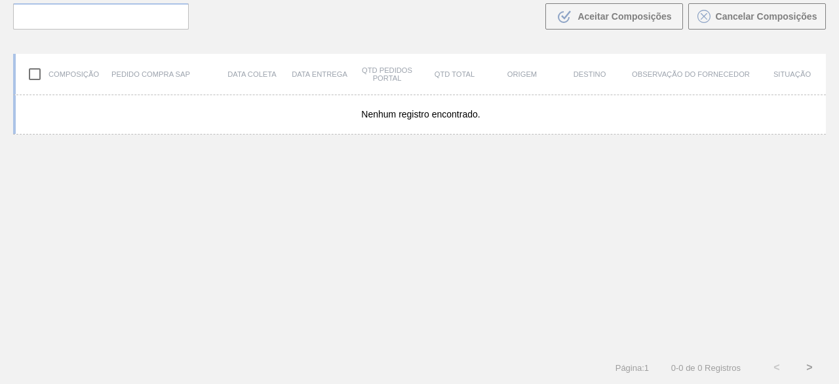
scroll to position [94, 0]
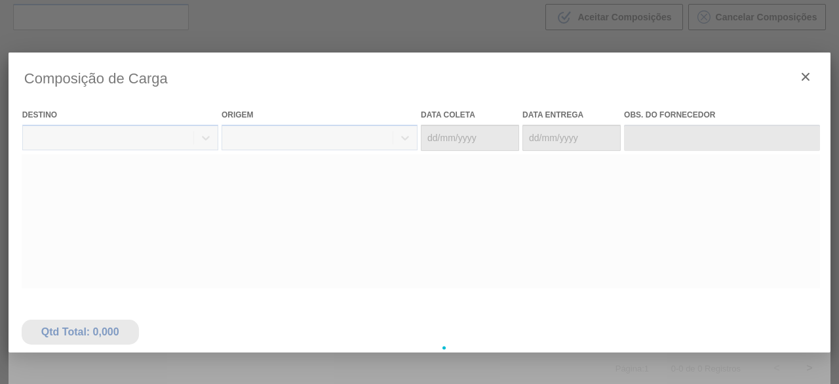
type coleta "[DATE]"
type entrega "[DATE]"
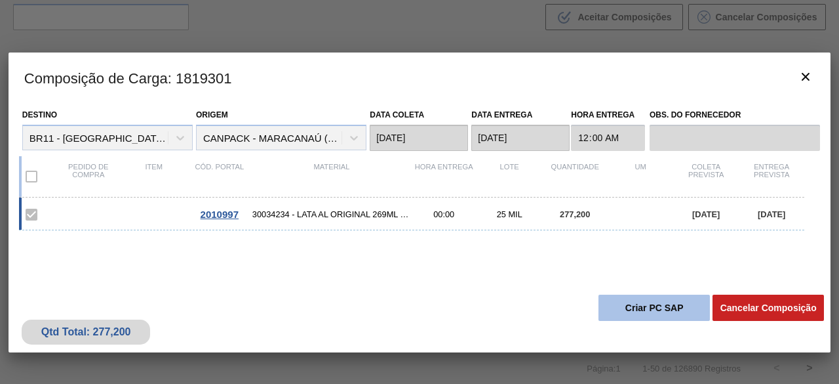
click at [673, 309] on button "Criar PC SAP" at bounding box center [654, 307] width 111 height 26
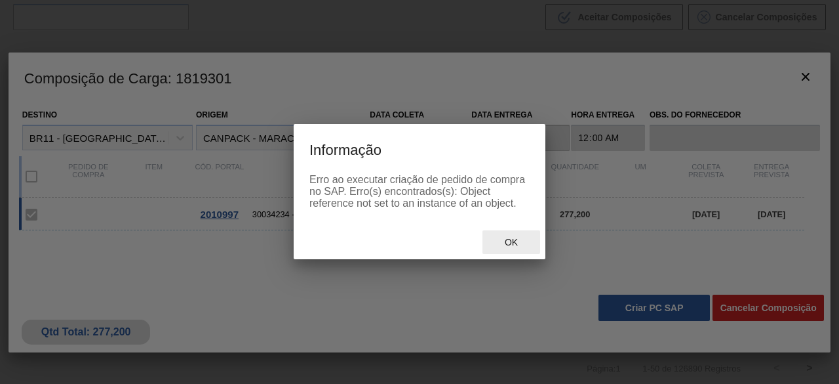
click at [511, 245] on span "Ok" at bounding box center [511, 242] width 34 height 10
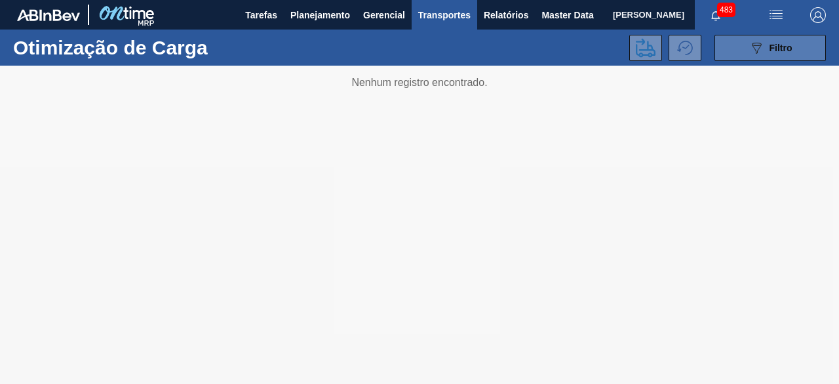
click at [761, 46] on icon "089F7B8B-B2A5-4AFE-B5C0-19BA573D28AC" at bounding box center [757, 48] width 16 height 16
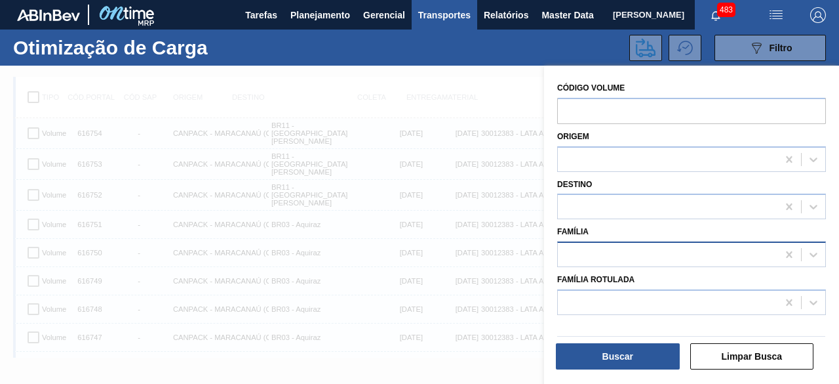
scroll to position [16, 0]
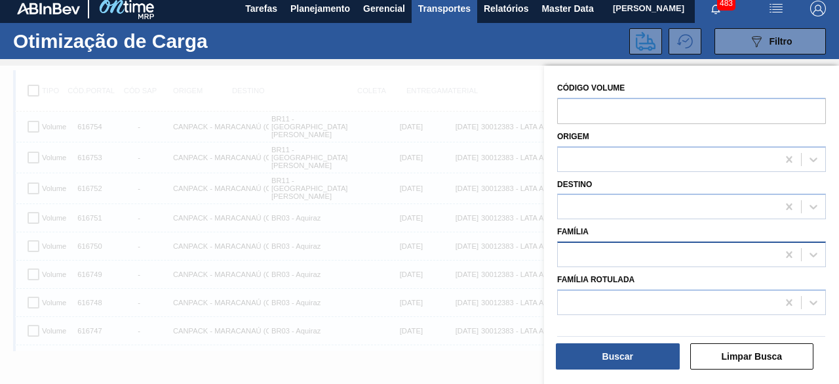
click at [619, 247] on div at bounding box center [668, 254] width 220 height 19
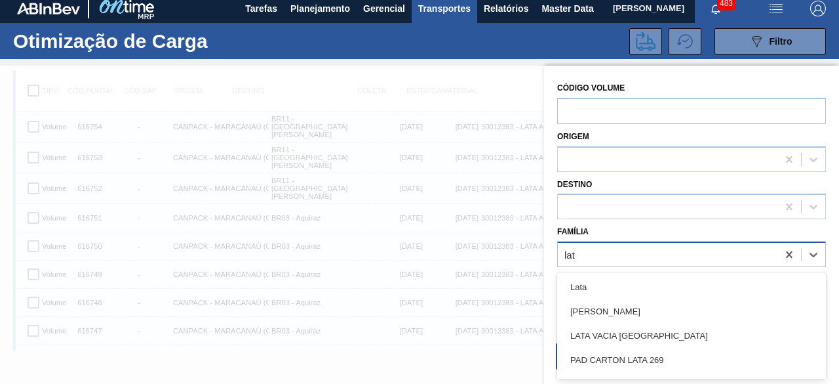
type input "lata"
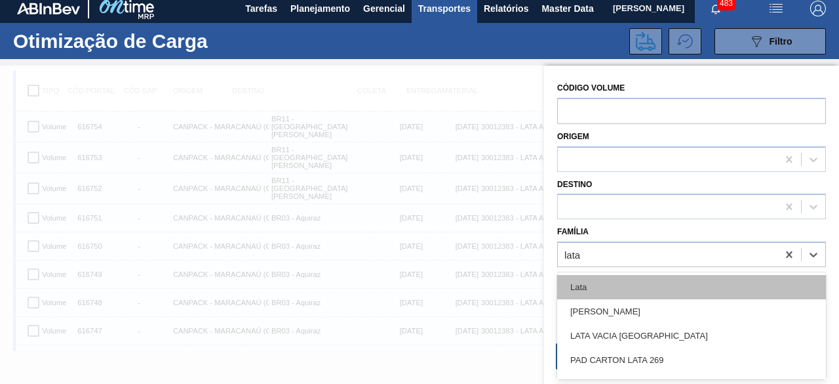
click at [610, 290] on div "Lata" at bounding box center [691, 287] width 269 height 24
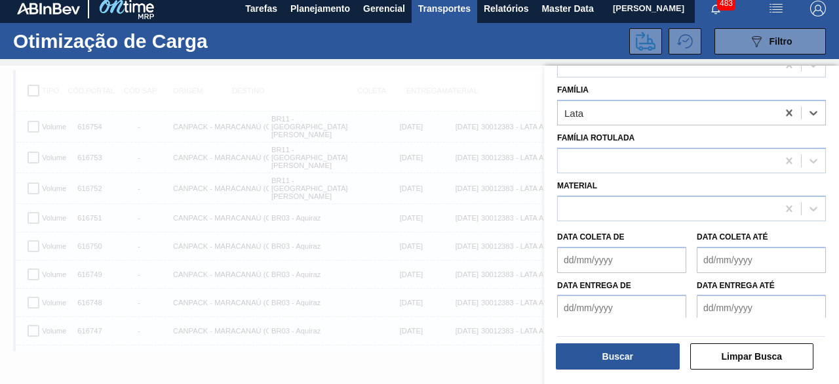
scroll to position [145, 0]
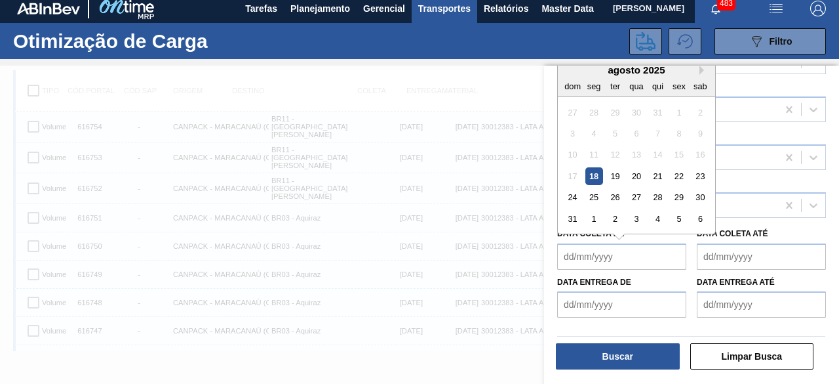
click at [617, 259] on de "Data coleta de" at bounding box center [621, 256] width 129 height 26
click at [597, 177] on div "18" at bounding box center [594, 176] width 18 height 18
type de "[DATE]"
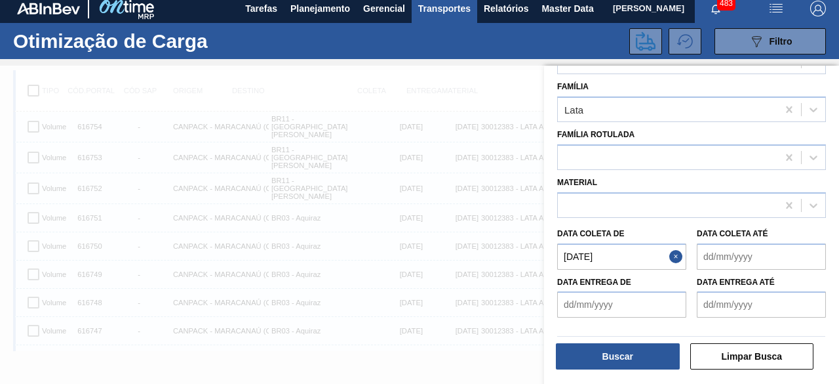
click at [734, 246] on até "Data coleta até" at bounding box center [761, 256] width 129 height 26
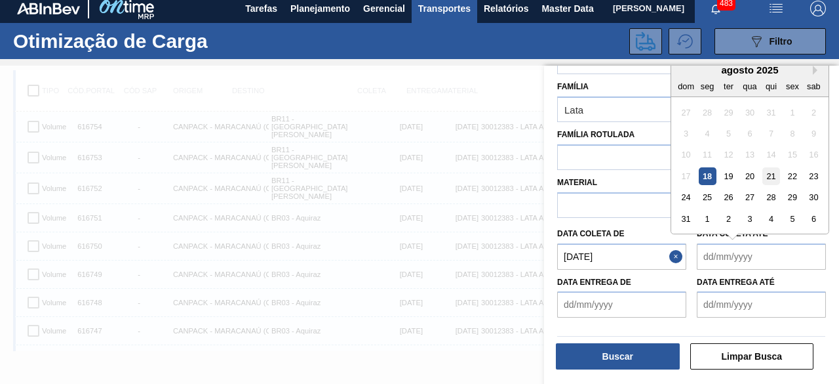
click at [772, 174] on div "21" at bounding box center [771, 176] width 18 height 18
type até "[DATE]"
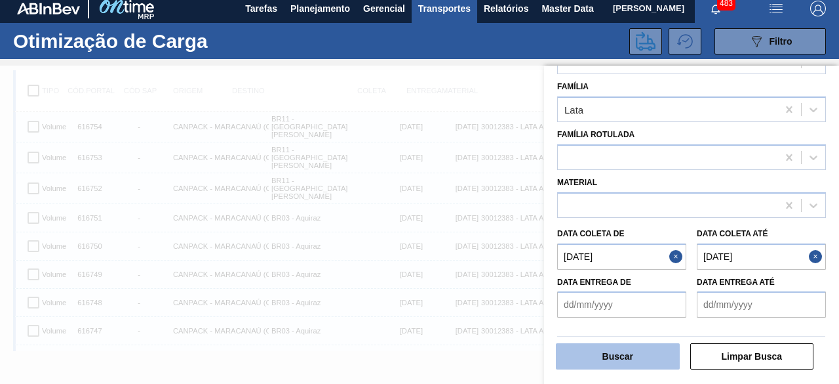
click at [642, 359] on button "Buscar" at bounding box center [618, 356] width 124 height 26
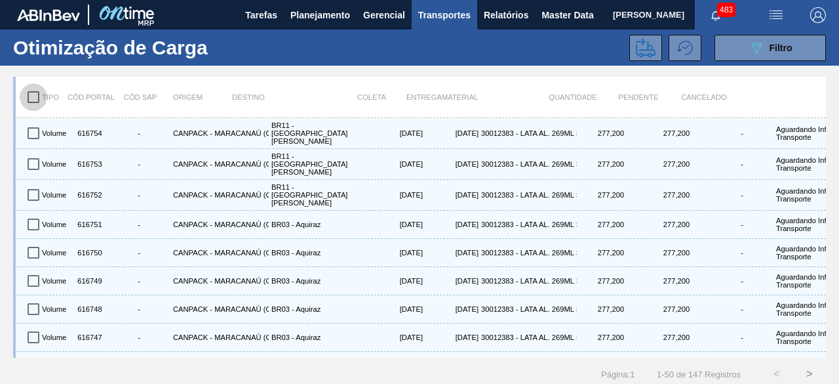
click at [37, 100] on input "checkbox" at bounding box center [34, 97] width 28 height 28
checkbox input "true"
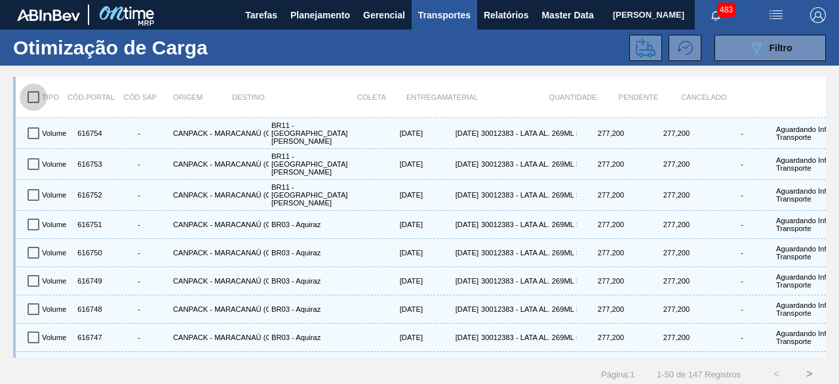
checkbox input "true"
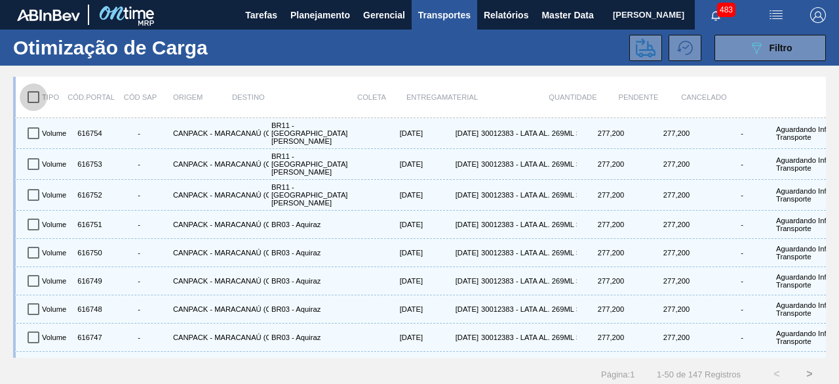
checkbox input "true"
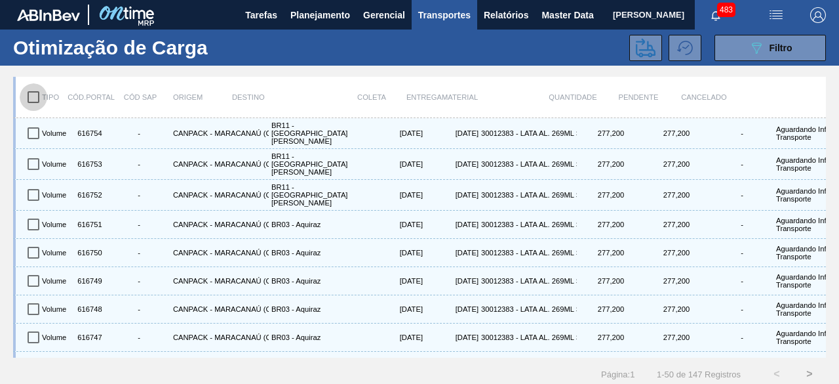
checkbox input "true"
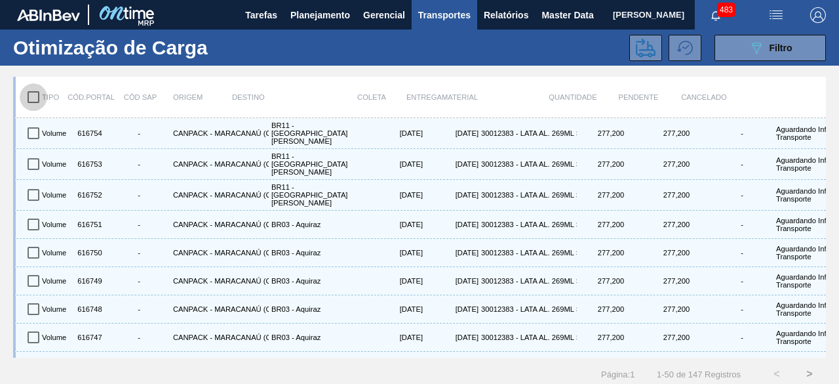
checkbox input "true"
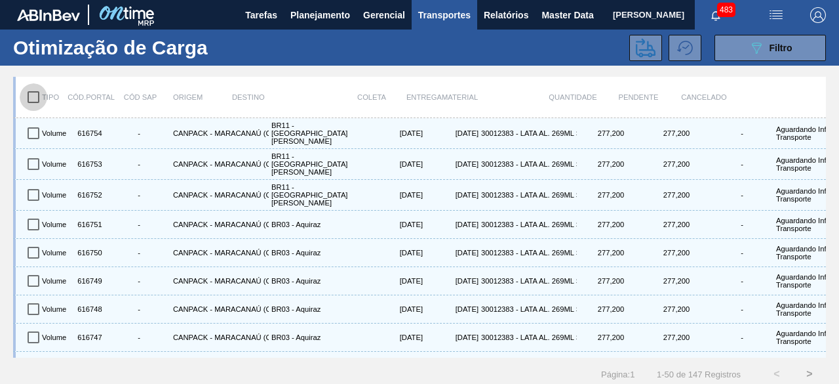
checkbox input "true"
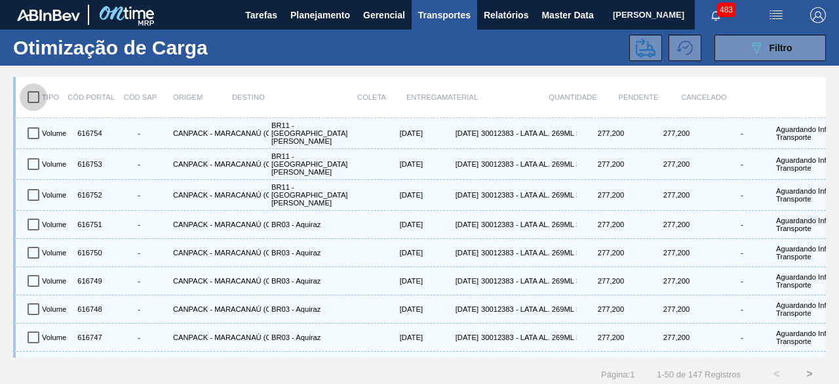
checkbox input "true"
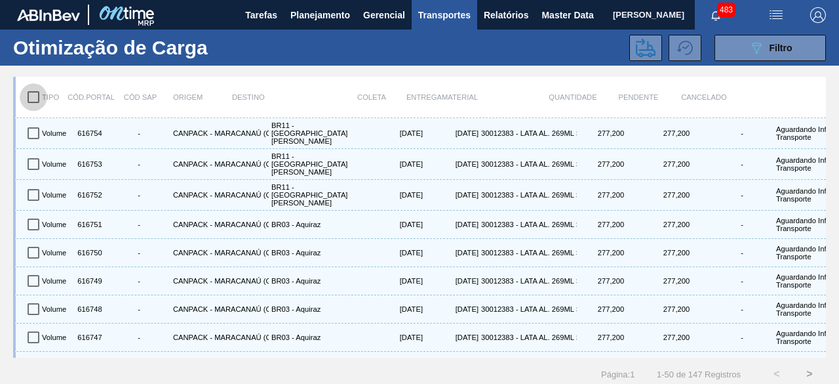
checkbox input "true"
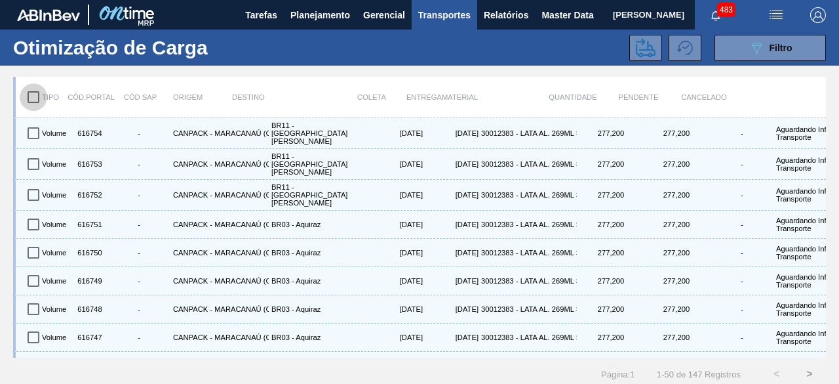
checkbox input "true"
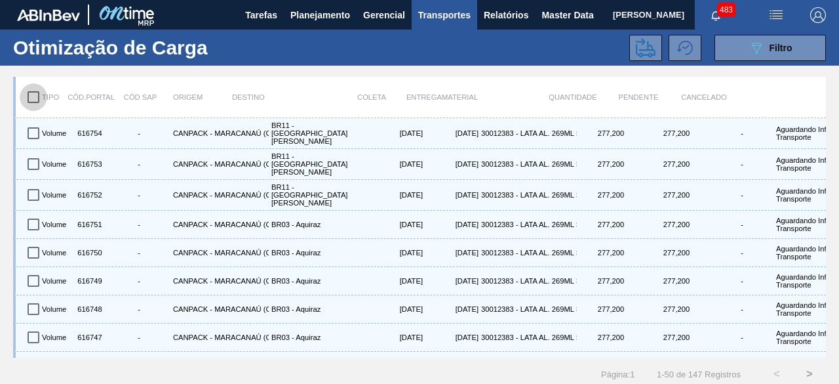
checkbox input "true"
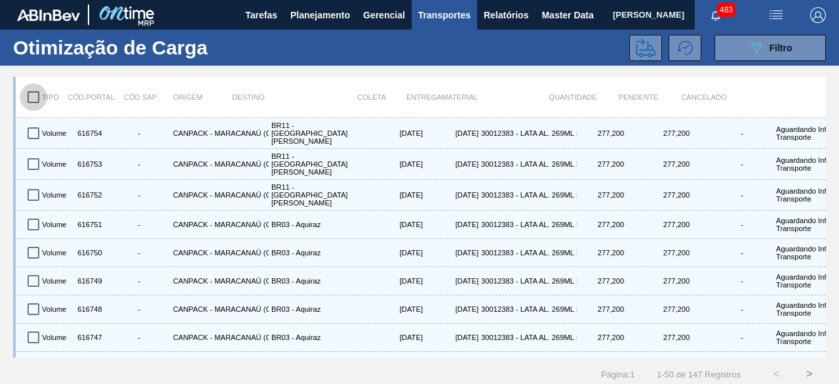
checkbox input "true"
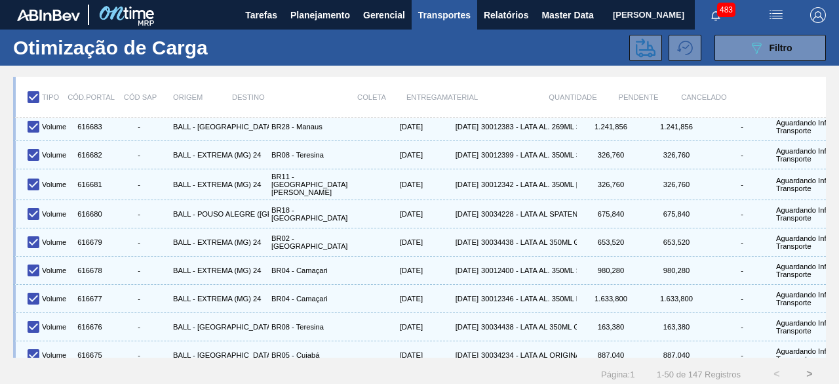
scroll to position [1168, 0]
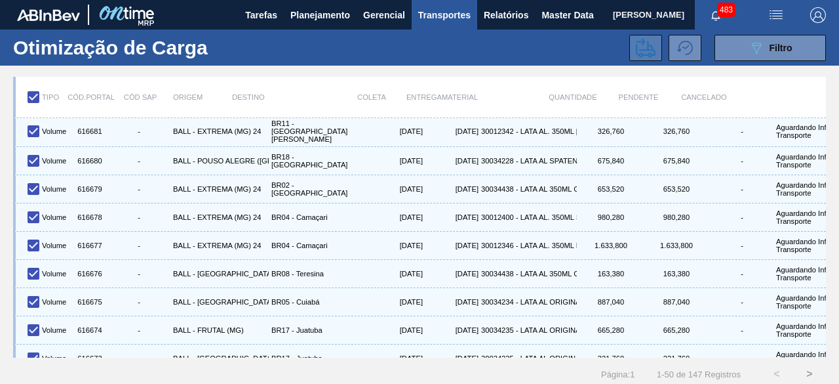
click at [646, 53] on icon at bounding box center [646, 47] width 20 height 19
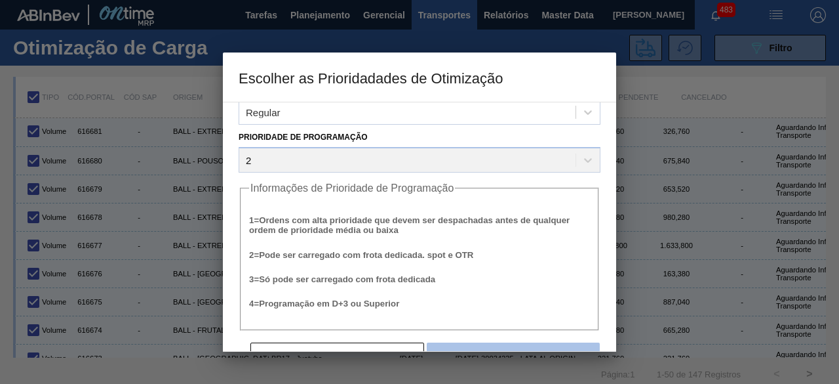
scroll to position [50, 0]
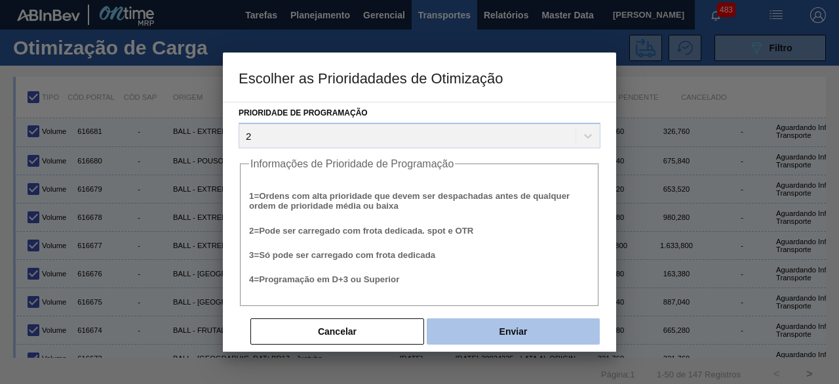
click at [507, 338] on button "Enviar" at bounding box center [513, 331] width 173 height 26
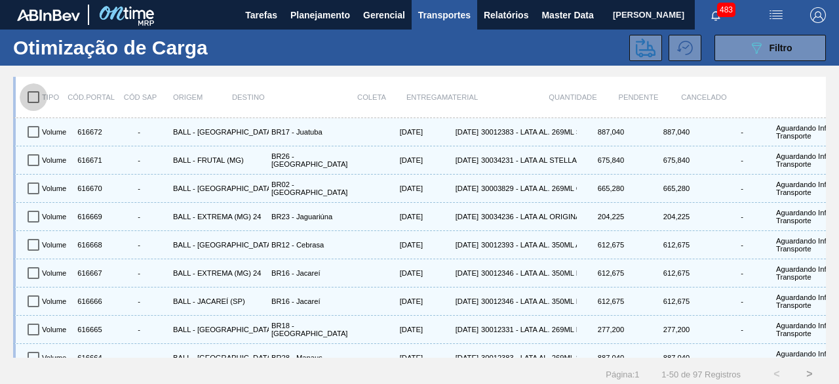
click at [31, 96] on input "checkbox" at bounding box center [34, 97] width 28 height 28
checkbox input "true"
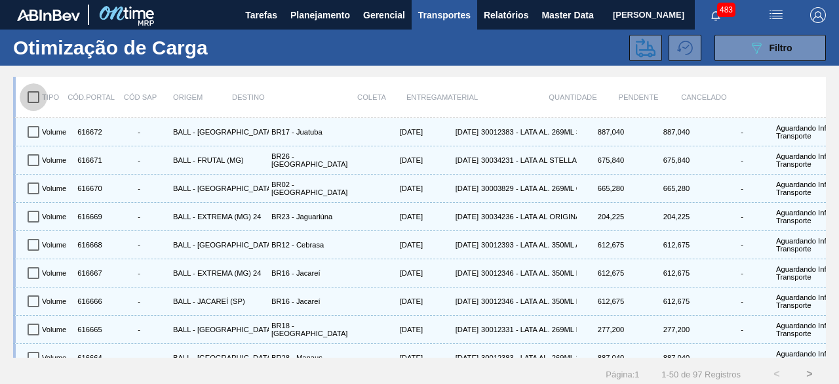
checkbox input "true"
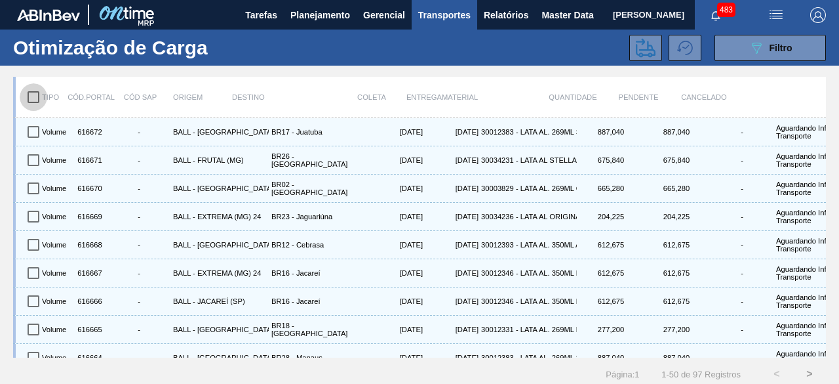
checkbox input "true"
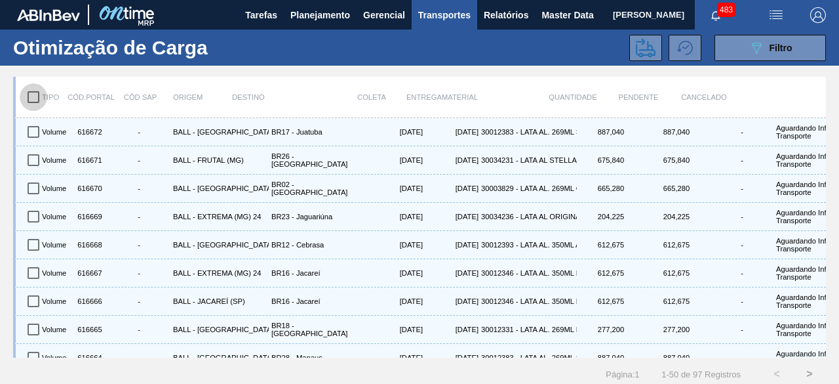
checkbox input "true"
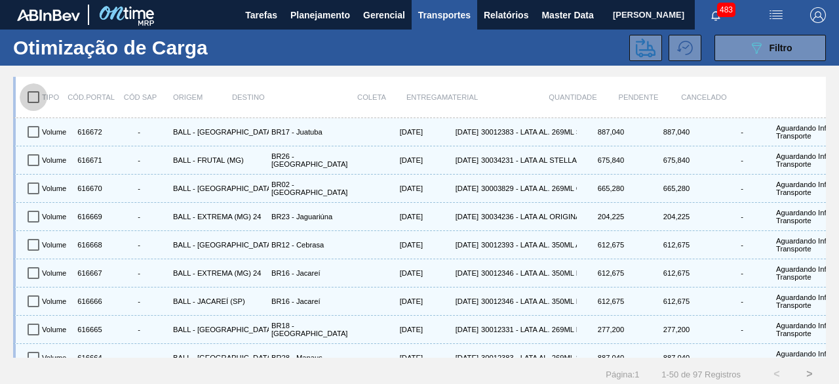
checkbox input "true"
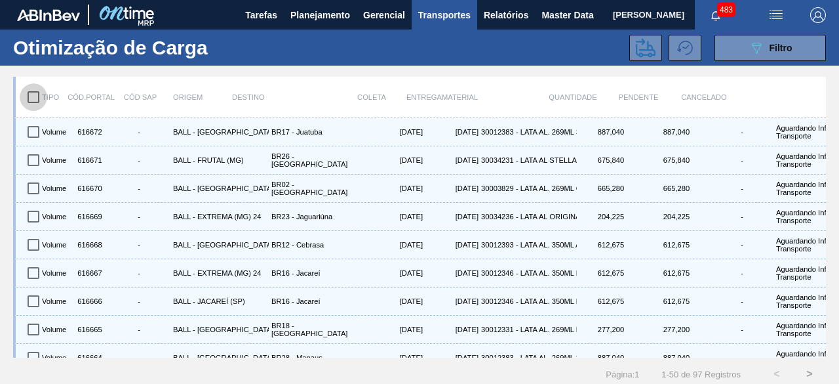
checkbox input "true"
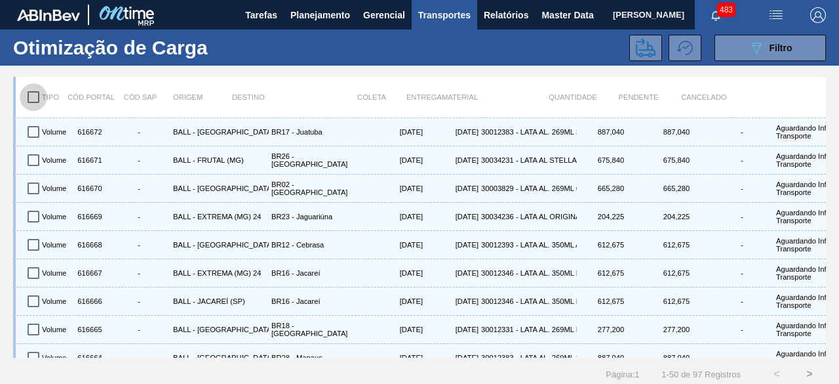
checkbox input "true"
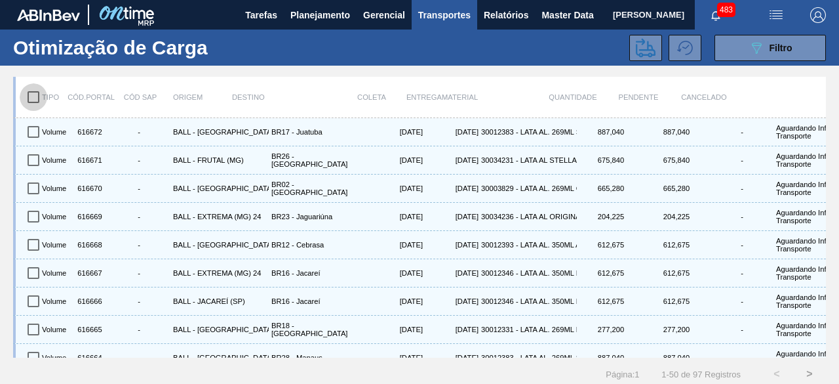
checkbox input "true"
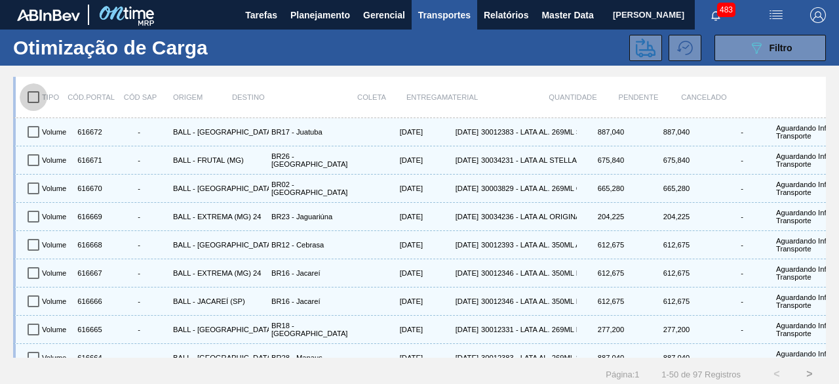
checkbox input "true"
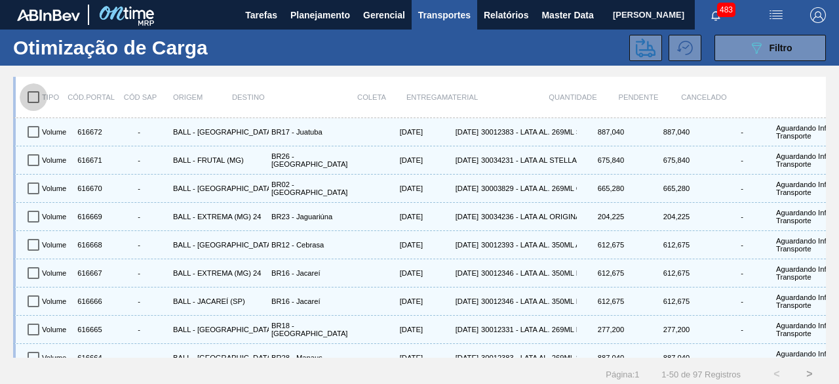
checkbox input "true"
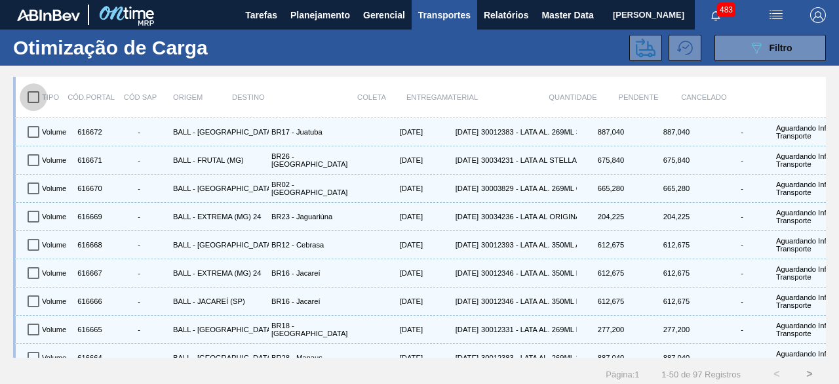
checkbox input "true"
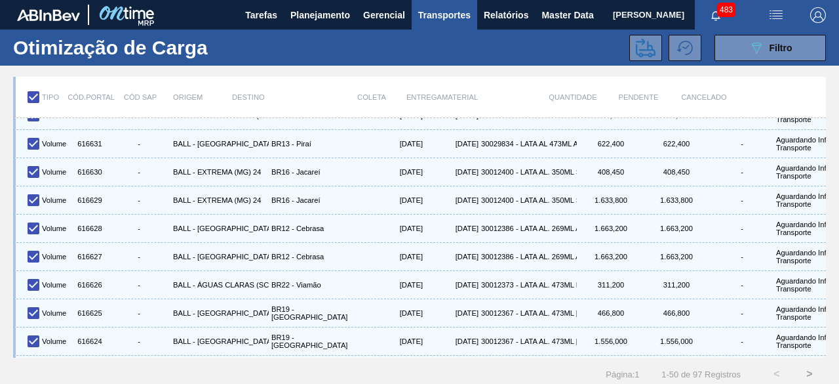
scroll to position [1168, 0]
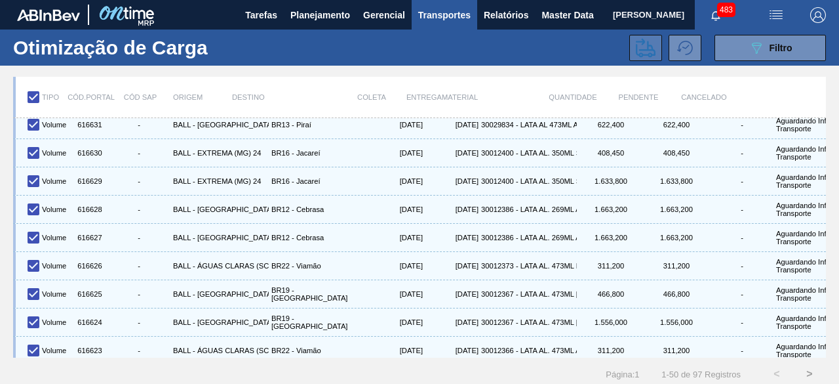
click at [646, 48] on icon at bounding box center [646, 47] width 20 height 19
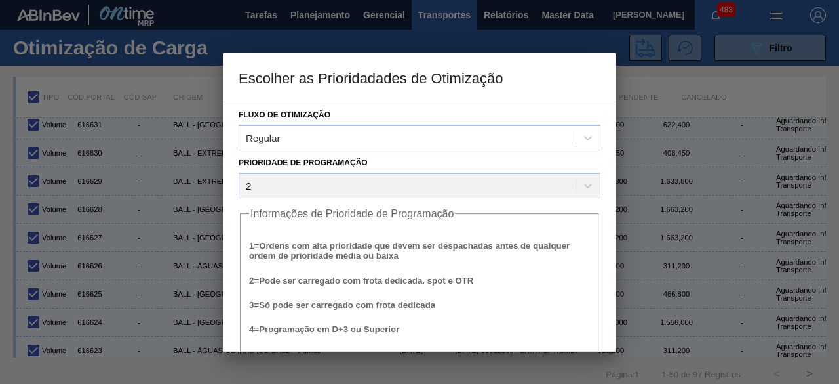
scroll to position [50, 0]
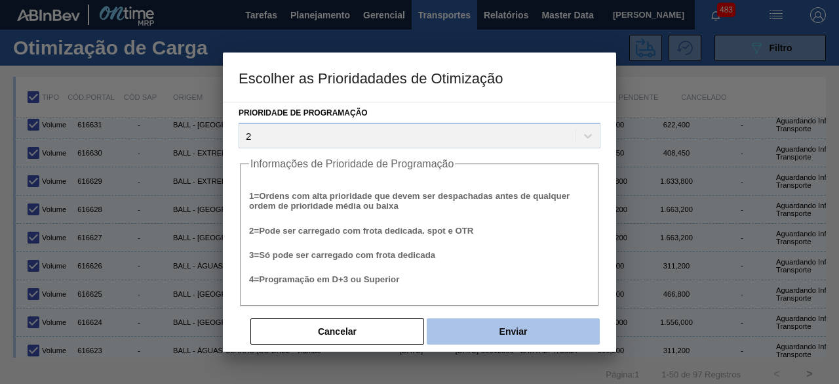
click at [532, 332] on button "Enviar" at bounding box center [513, 331] width 173 height 26
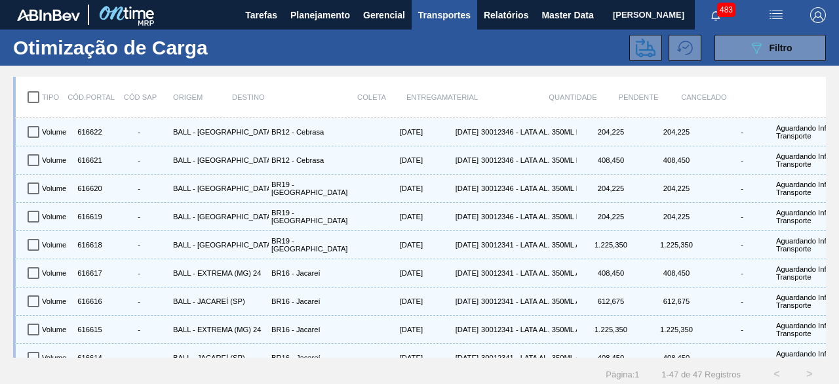
click at [30, 98] on input "checkbox" at bounding box center [34, 97] width 28 height 28
checkbox input "true"
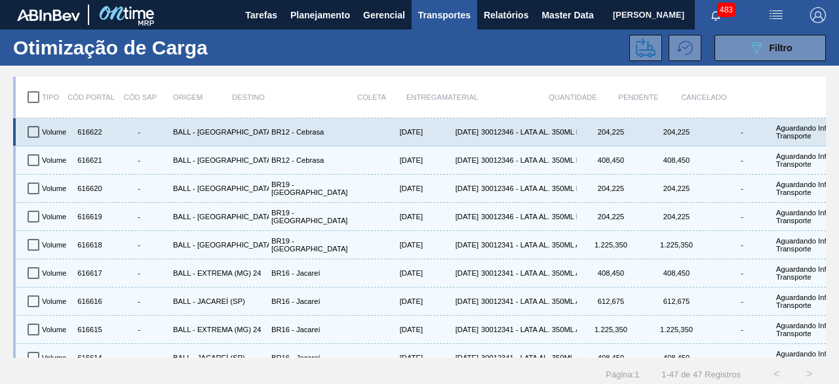
checkbox input "true"
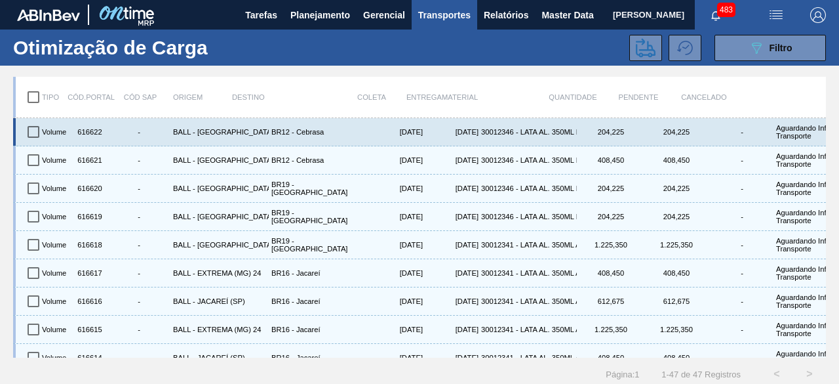
checkbox input "true"
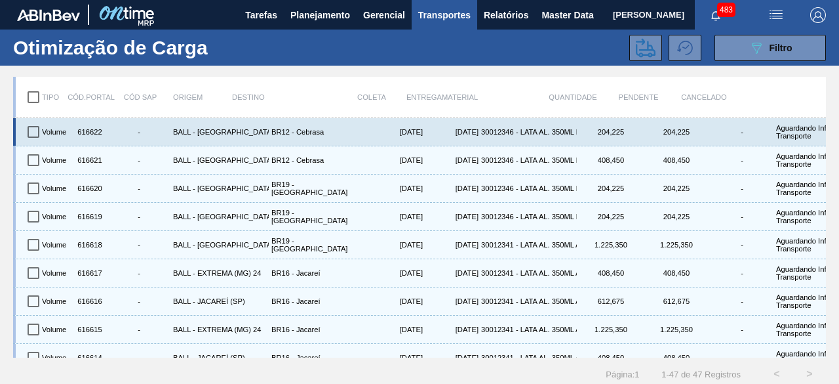
checkbox input "true"
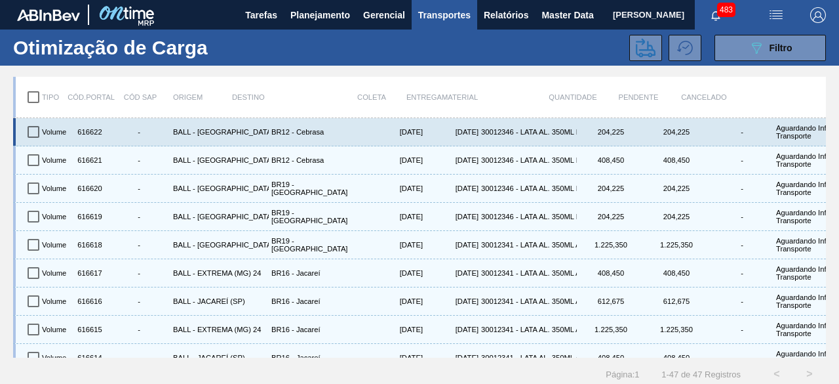
checkbox input "true"
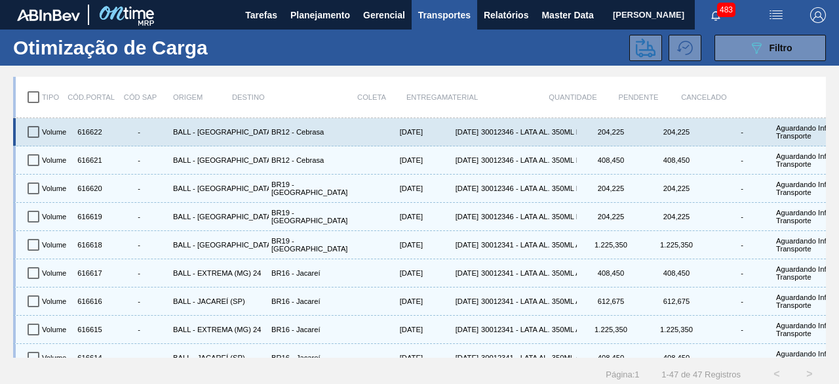
checkbox input "true"
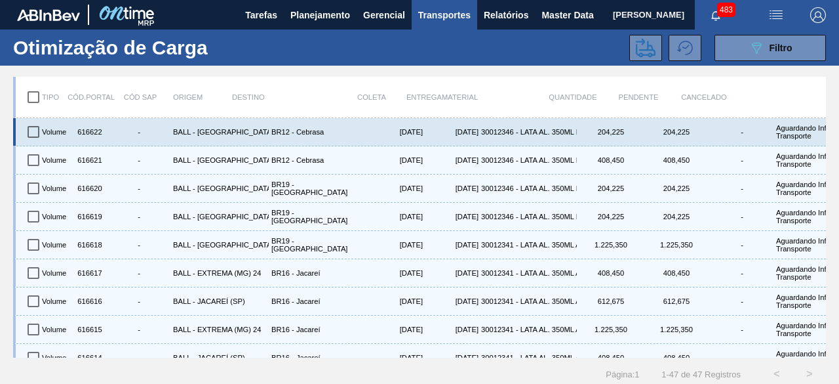
checkbox input "true"
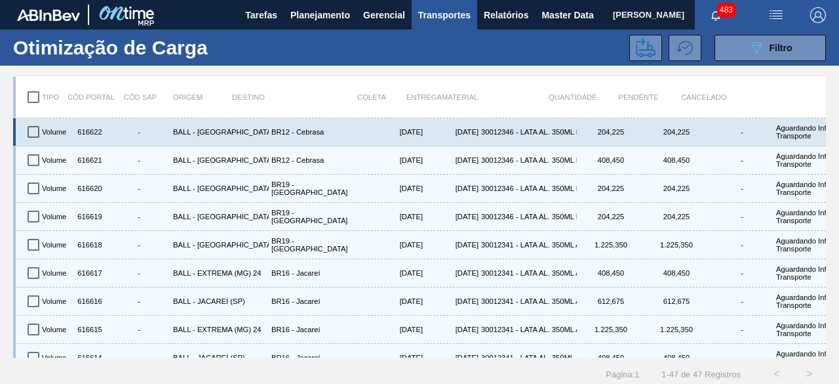
checkbox input "true"
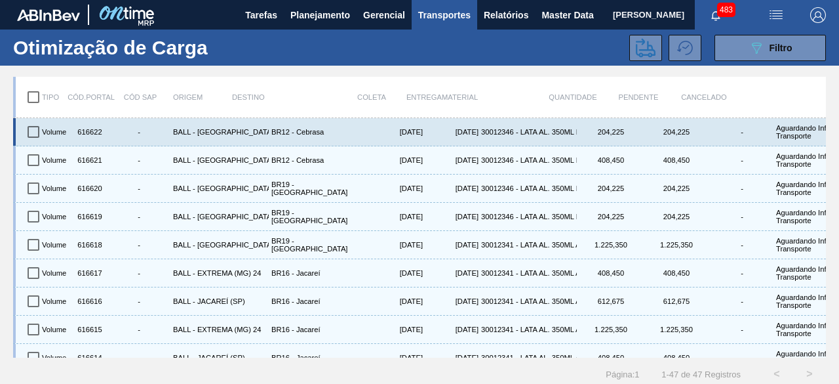
checkbox input "true"
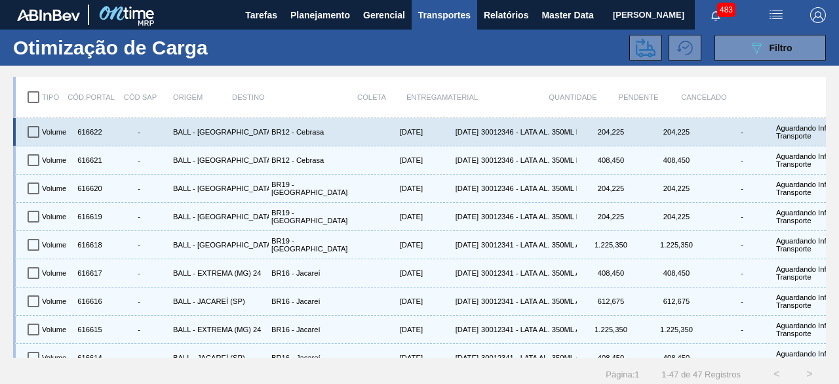
checkbox input "true"
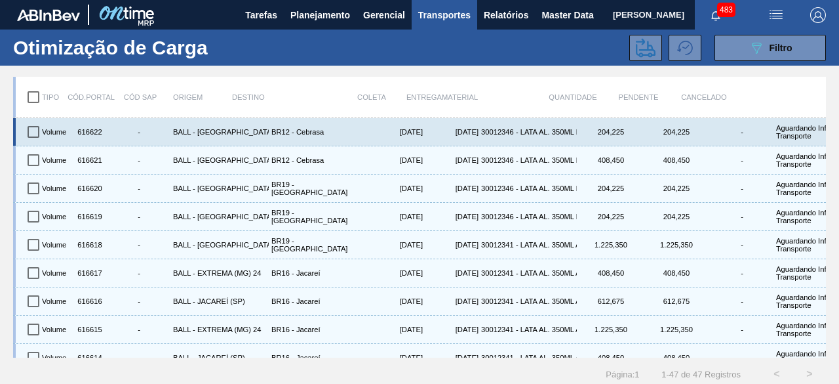
checkbox input "true"
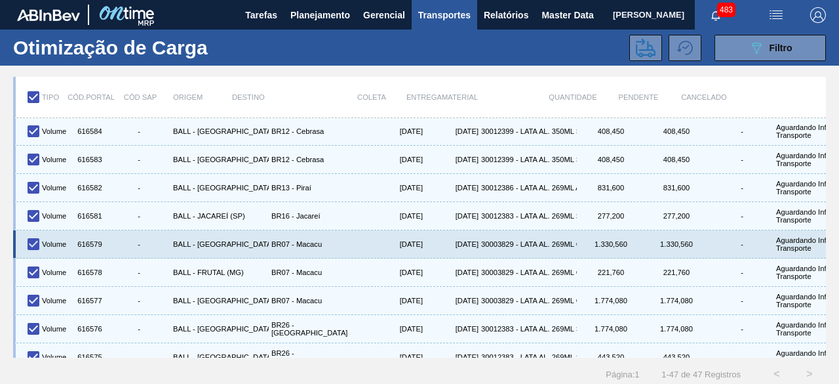
scroll to position [1084, 0]
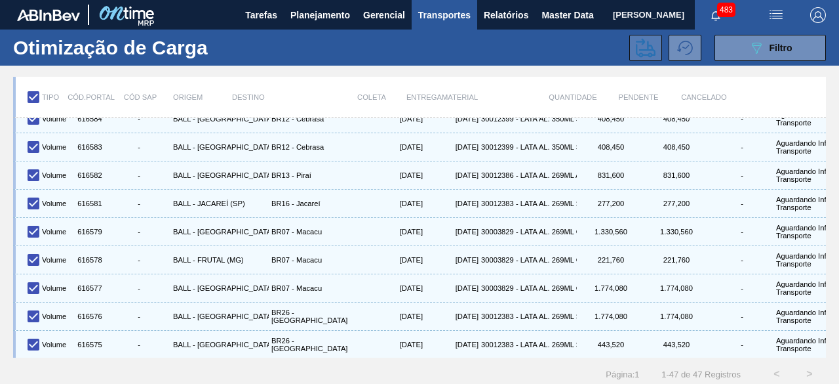
click at [639, 47] on icon at bounding box center [646, 48] width 20 height 20
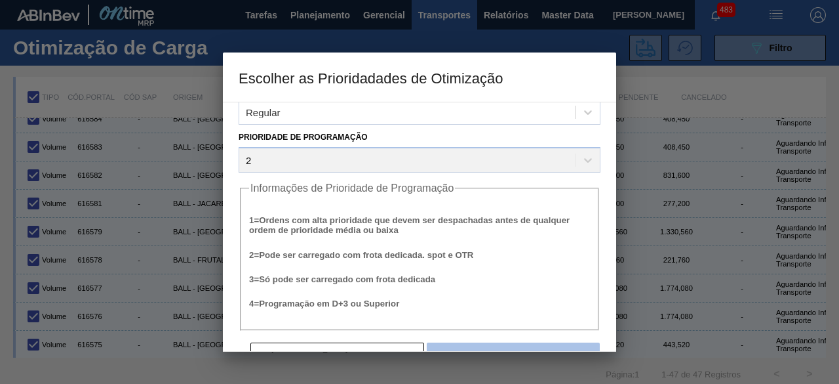
scroll to position [50, 0]
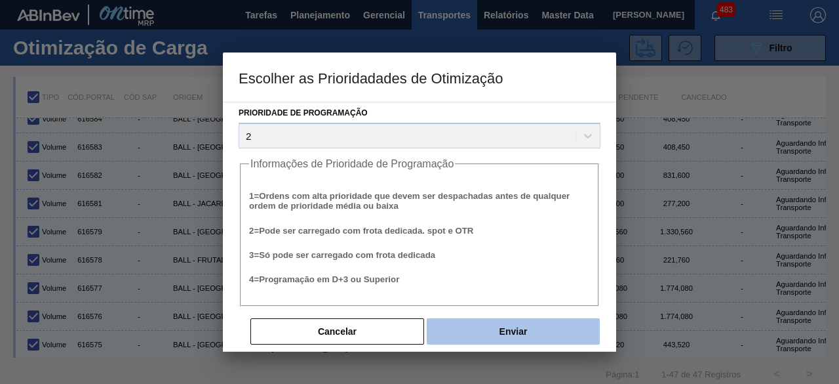
click at [536, 338] on button "Enviar" at bounding box center [513, 331] width 173 height 26
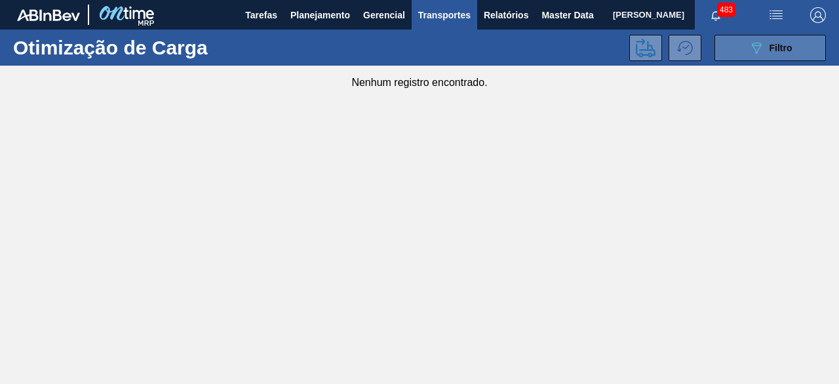
click at [780, 45] on span "Filtro" at bounding box center [781, 48] width 23 height 10
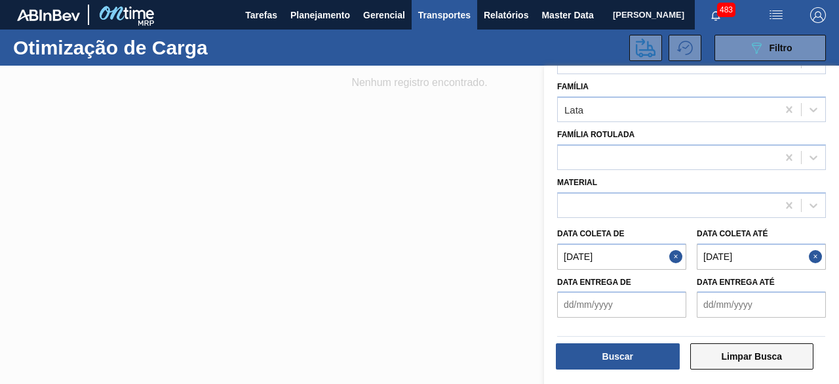
click at [753, 364] on button "Limpar Busca" at bounding box center [752, 356] width 124 height 26
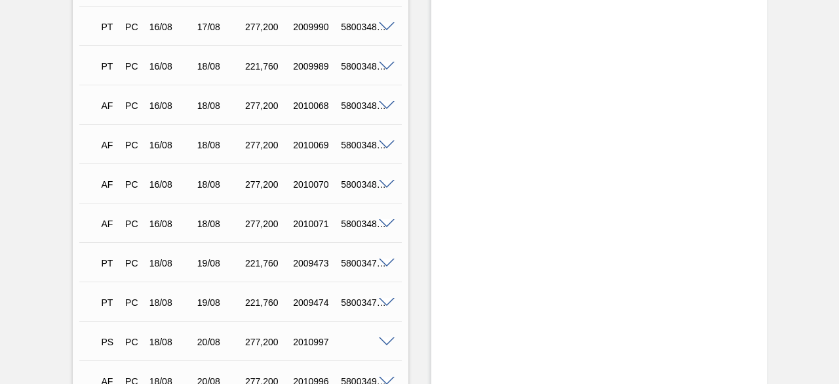
scroll to position [1045, 0]
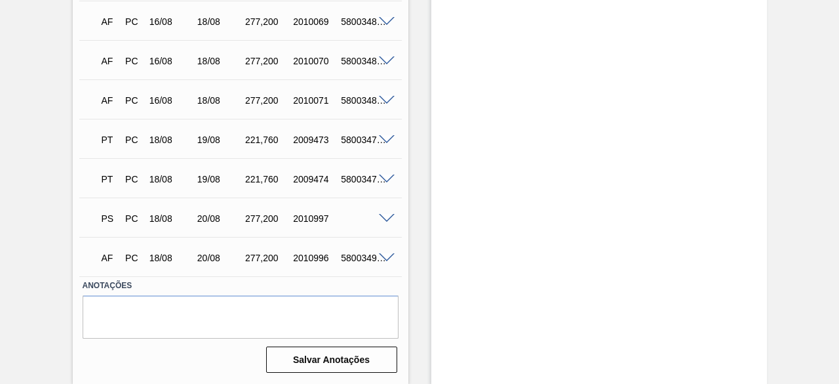
click at [353, 263] on div "AF PC 18/08 20/08 277,[PHONE_NUMBER] 5800349474" at bounding box center [237, 256] width 288 height 26
click at [354, 256] on div "5800349474" at bounding box center [364, 257] width 52 height 10
copy div "5800349474"
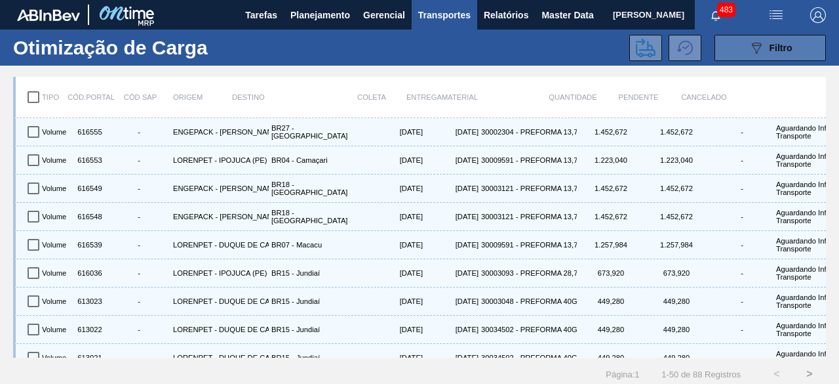
click at [770, 45] on span "Filtro" at bounding box center [781, 48] width 23 height 10
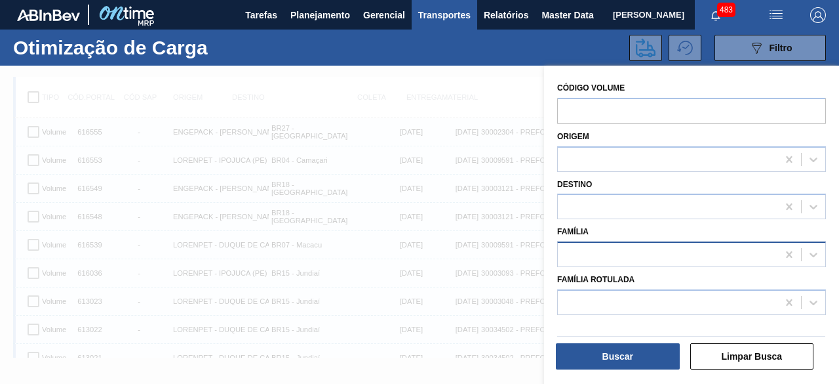
click at [623, 258] on div at bounding box center [668, 254] width 220 height 19
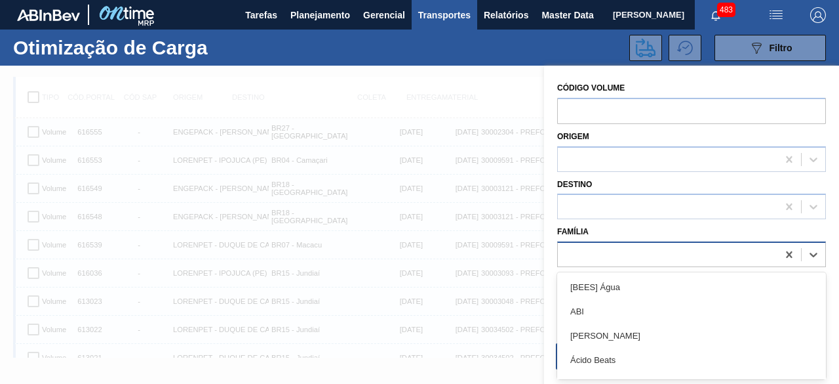
scroll to position [16, 0]
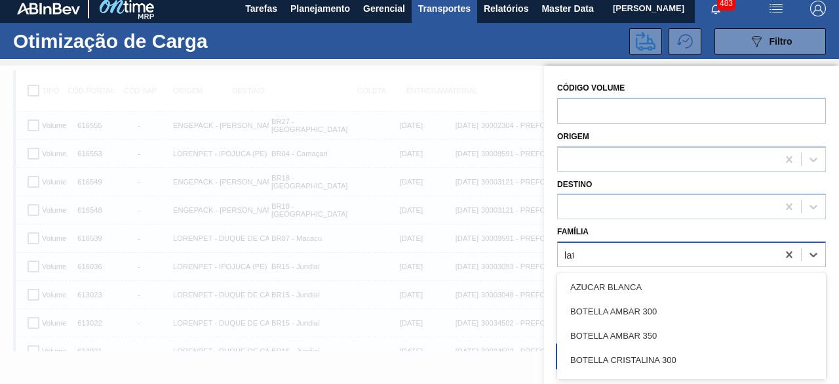
type input "lata"
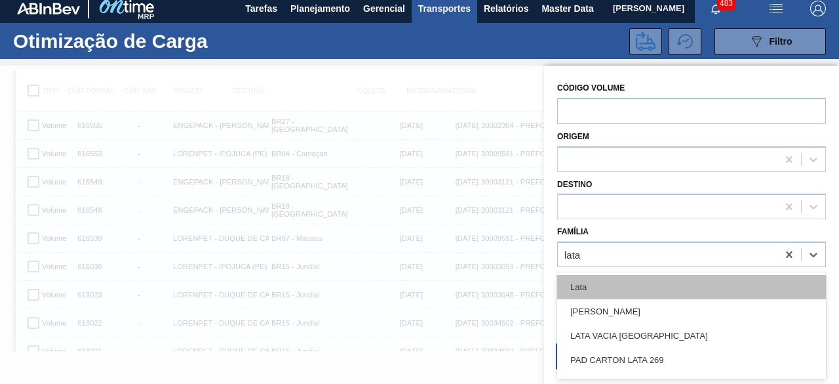
click at [662, 294] on div "Lata" at bounding box center [691, 287] width 269 height 24
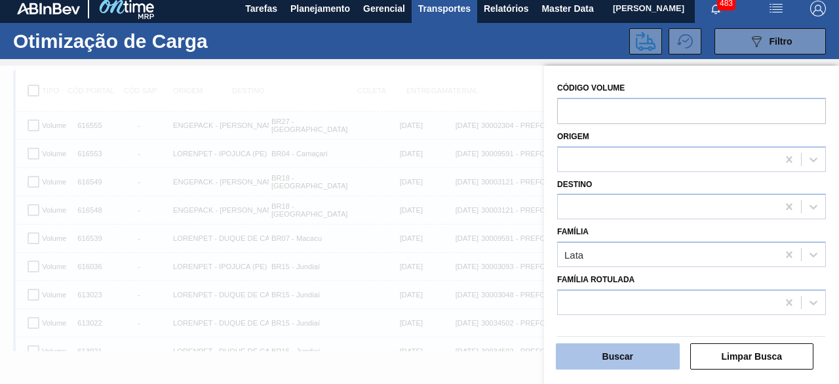
click at [649, 361] on button "Buscar" at bounding box center [618, 356] width 124 height 26
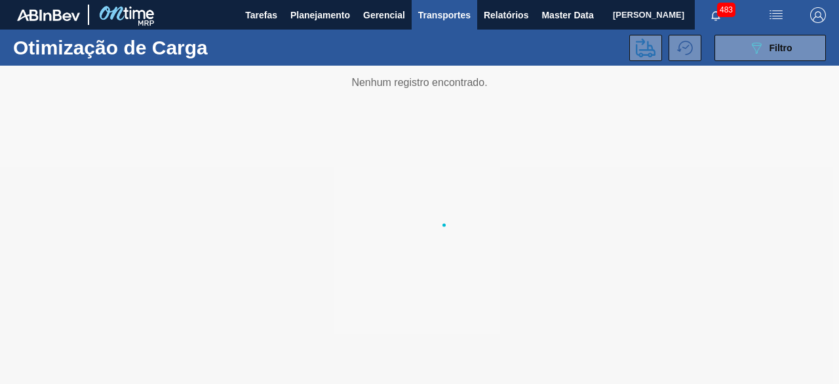
scroll to position [0, 0]
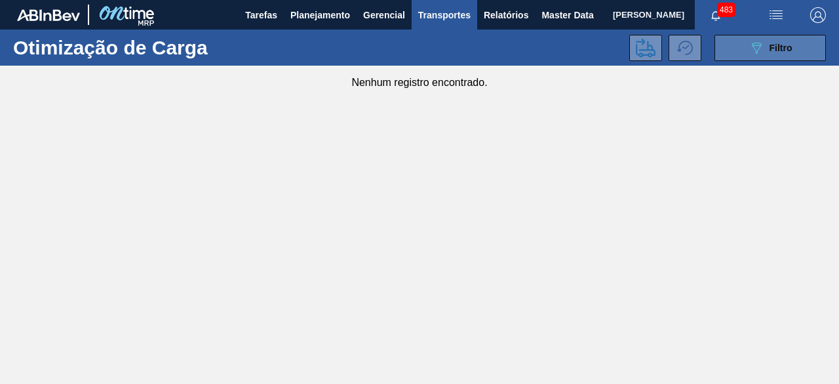
click at [753, 54] on icon "089F7B8B-B2A5-4AFE-B5C0-19BA573D28AC" at bounding box center [757, 48] width 16 height 16
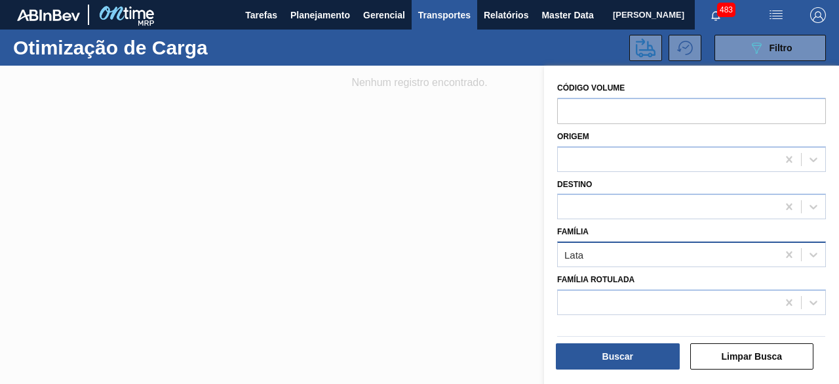
scroll to position [145, 0]
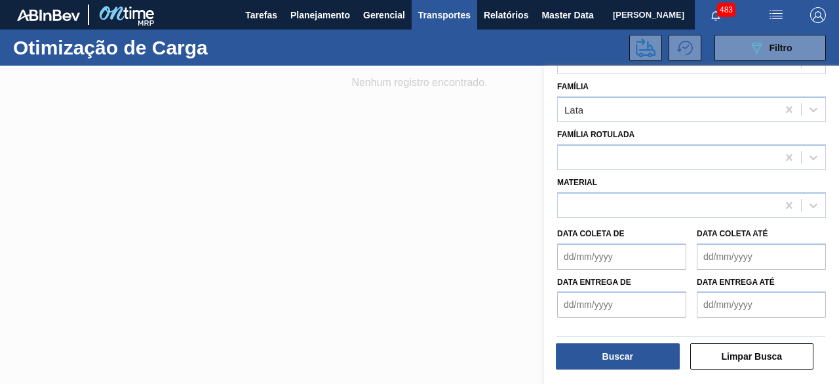
click at [357, 264] on div at bounding box center [419, 258] width 839 height 384
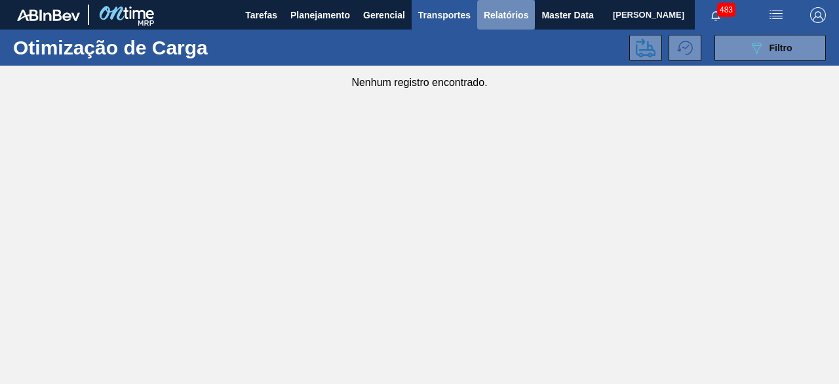
click at [496, 16] on span "Relatórios" at bounding box center [506, 15] width 45 height 16
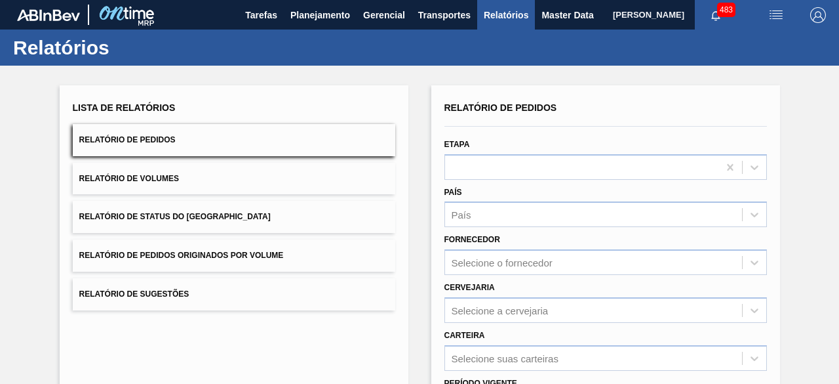
click at [218, 179] on button "Relatório de Volumes" at bounding box center [234, 179] width 323 height 32
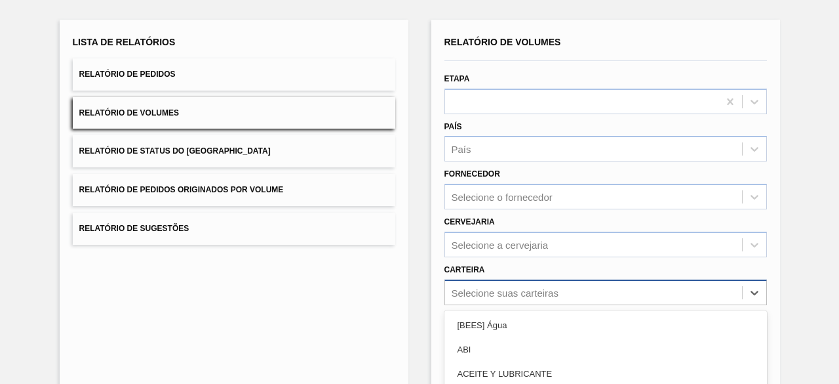
scroll to position [193, 0]
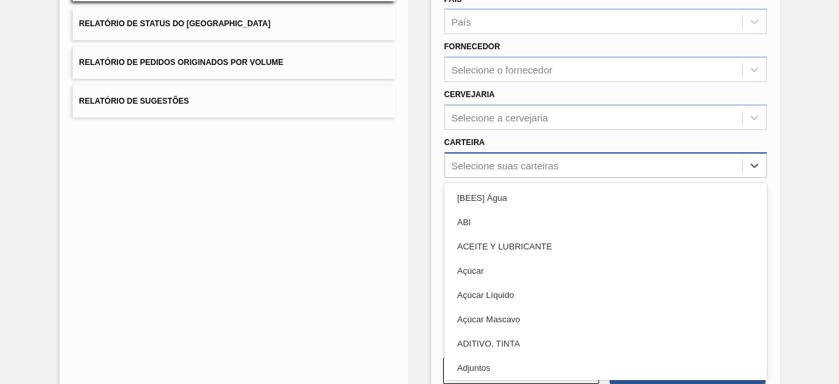
click at [583, 178] on div "option Açúcar Líquido focused, 5 of 101. 101 results available. Use Up and Down…" at bounding box center [606, 165] width 323 height 26
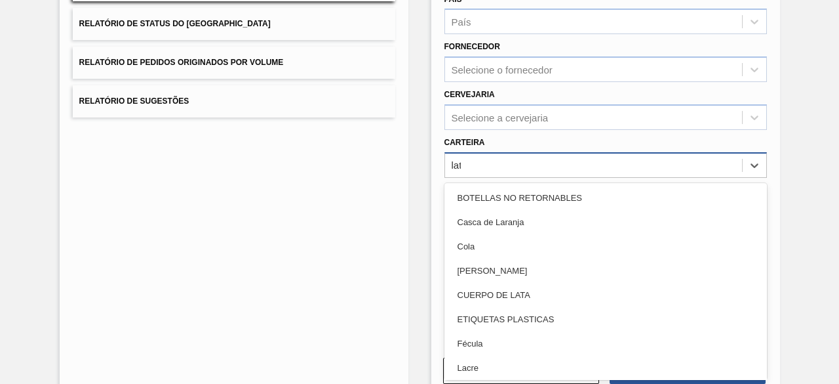
type input "lata"
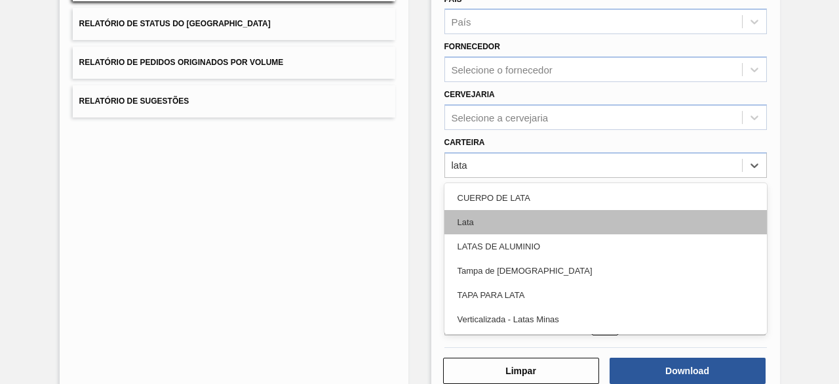
click at [539, 221] on div "Lata" at bounding box center [606, 222] width 323 height 24
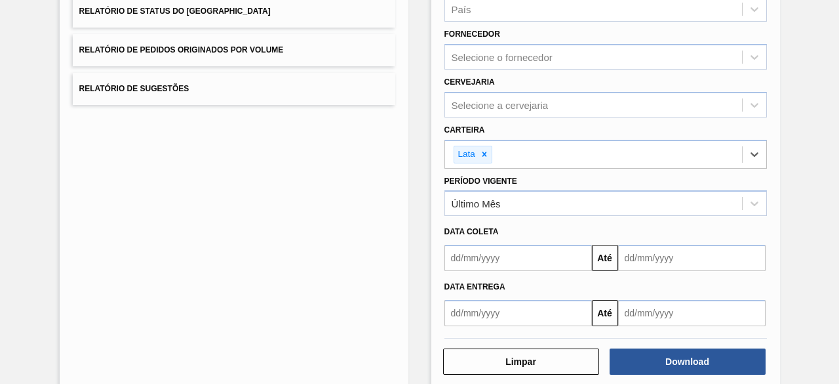
scroll to position [225, 0]
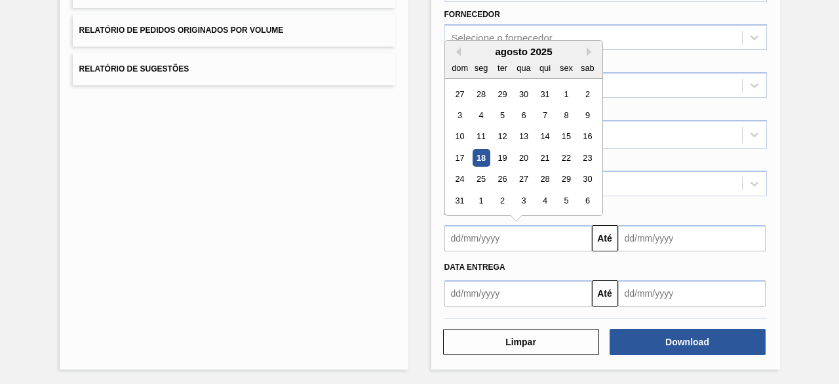
click at [570, 239] on input "text" at bounding box center [519, 238] width 148 height 26
click at [481, 156] on div "18" at bounding box center [481, 158] width 18 height 18
type input "[DATE]"
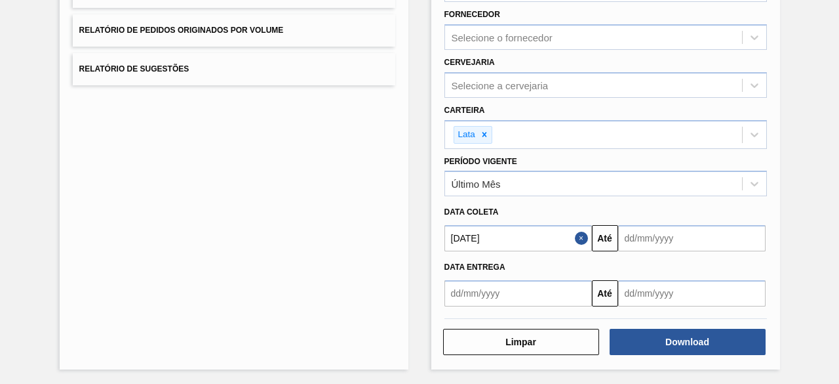
click at [705, 241] on input "text" at bounding box center [692, 238] width 148 height 26
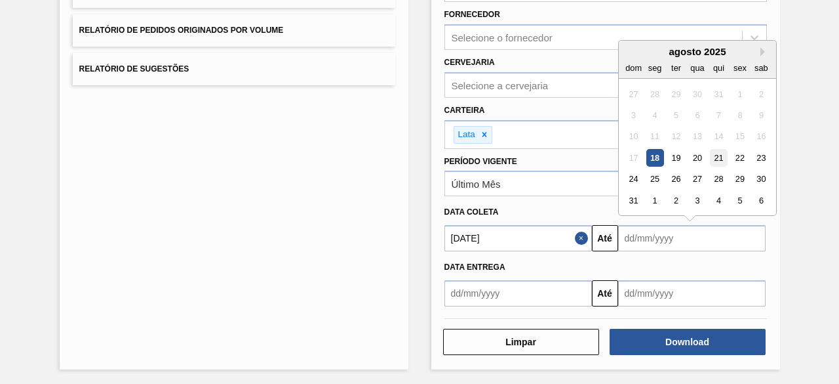
click at [717, 158] on div "21" at bounding box center [718, 158] width 18 height 18
type input "[DATE]"
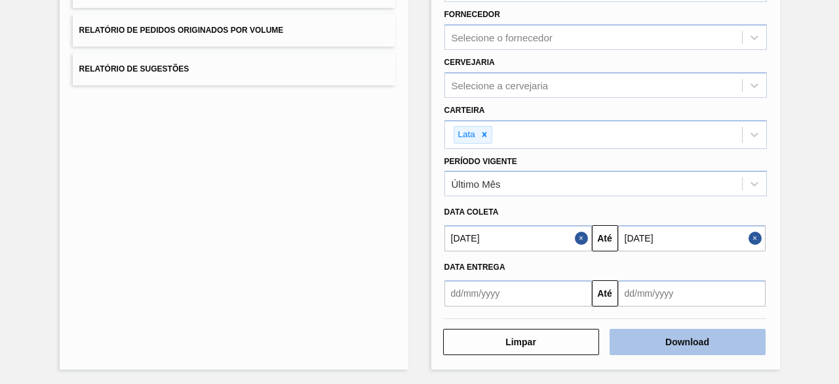
click at [669, 335] on button "Download" at bounding box center [688, 341] width 156 height 26
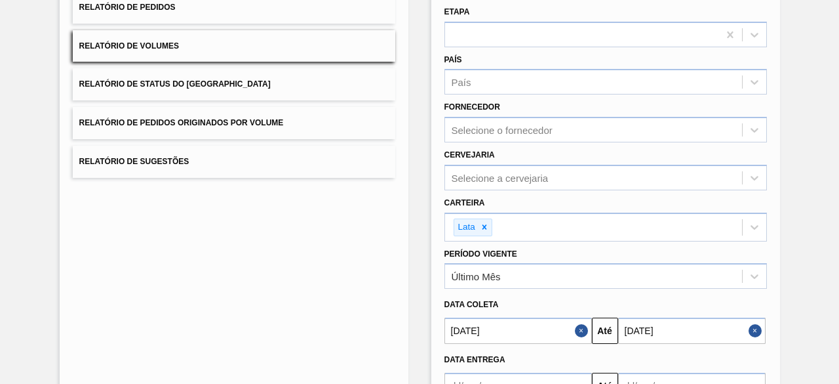
scroll to position [0, 0]
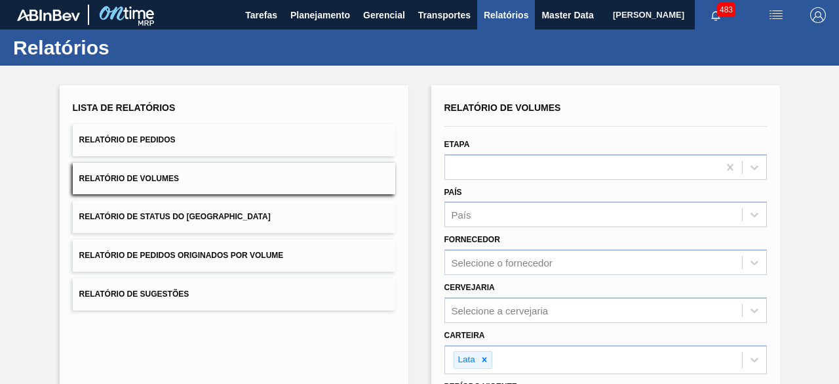
click at [613, 14] on span "[PERSON_NAME]" at bounding box center [648, 15] width 71 height 30
click at [556, 17] on span "Master Data" at bounding box center [568, 15] width 52 height 16
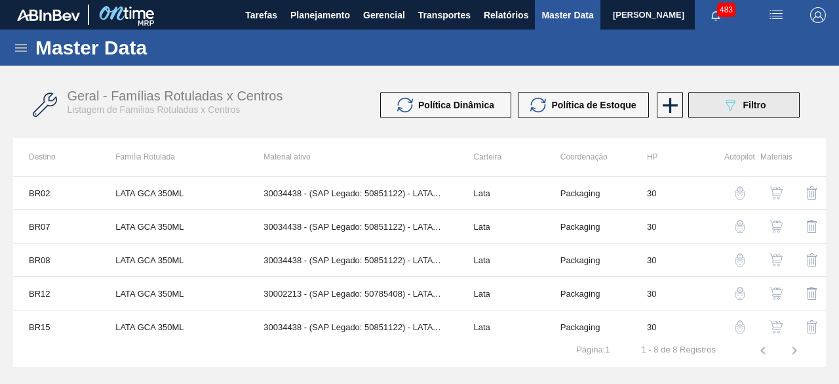
click at [762, 107] on span "Filtro" at bounding box center [754, 105] width 23 height 10
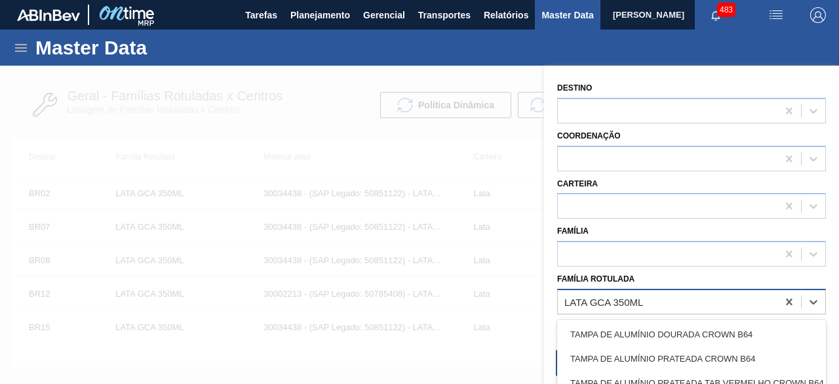
click at [620, 300] on div "LATA GCA 350ML" at bounding box center [603, 301] width 79 height 11
paste Rotulada "LATA BUD 473ML"
type Rotulada "LATA BUD 473ML"
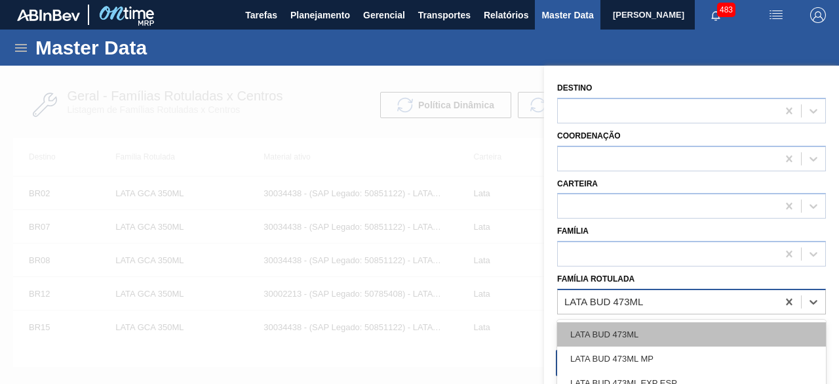
click at [622, 326] on div "LATA BUD 473ML" at bounding box center [691, 334] width 269 height 24
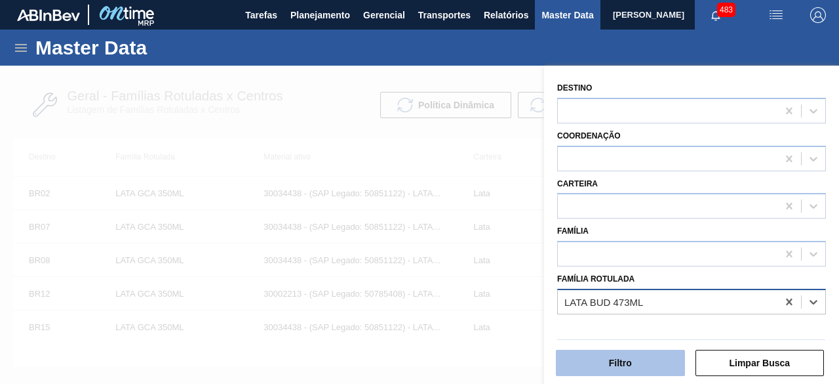
click at [622, 361] on button "Filtro" at bounding box center [620, 362] width 129 height 26
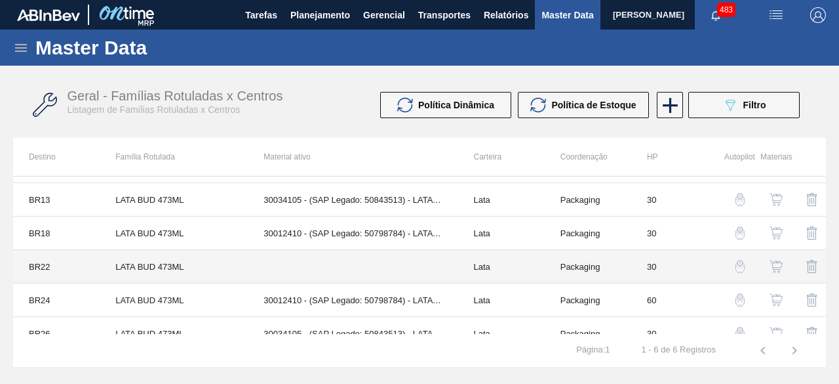
scroll to position [41, 0]
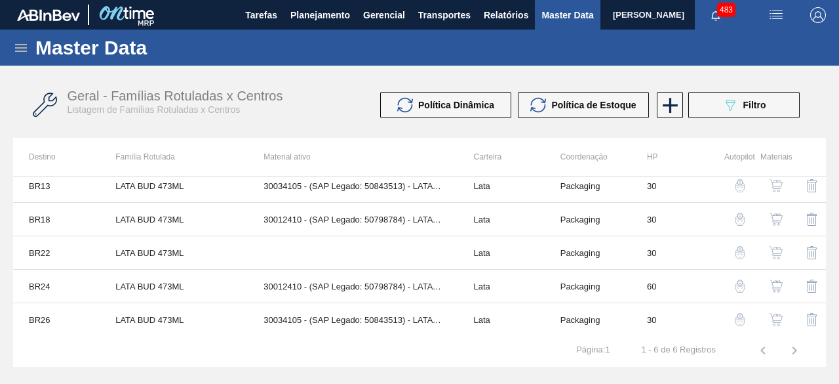
click at [774, 279] on img "button" at bounding box center [776, 285] width 13 height 13
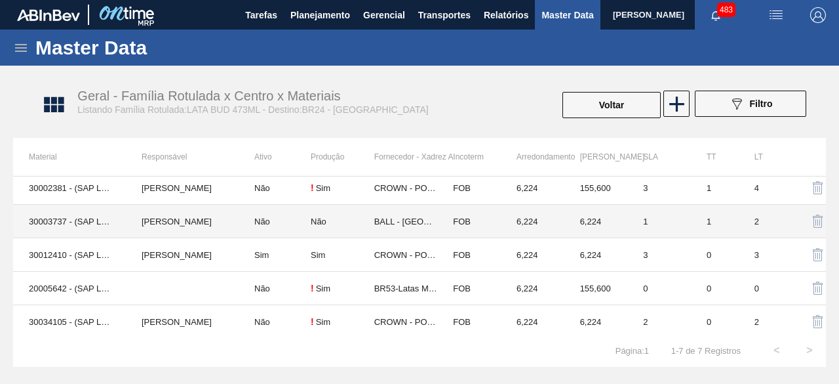
scroll to position [74, 0]
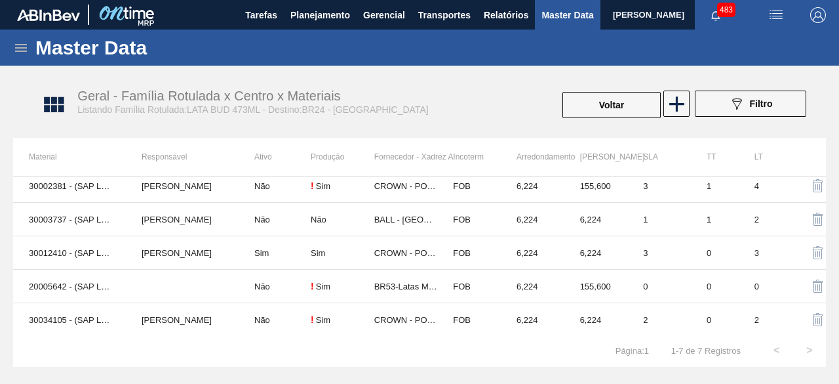
click at [425, 99] on div "Geral - Família Rotulada x Centro x Materiais Listando Família Rotulada:LATA BU…" at bounding box center [263, 102] width 372 height 27
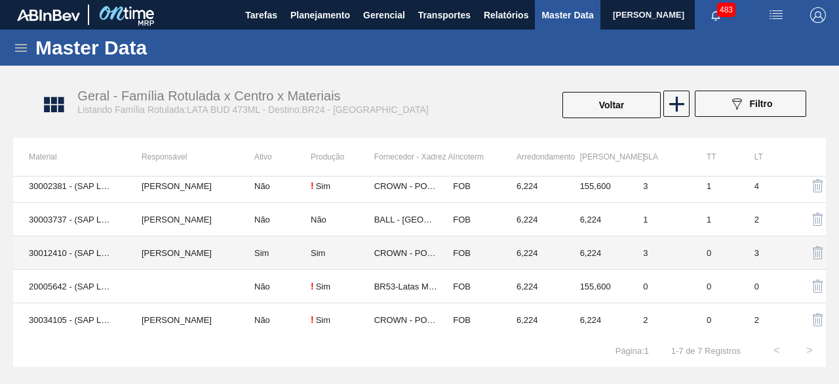
click at [40, 256] on td "30012410 - (SAP Legado: 50798784) - LATA AL. 473ML BUD 429" at bounding box center [69, 252] width 113 height 33
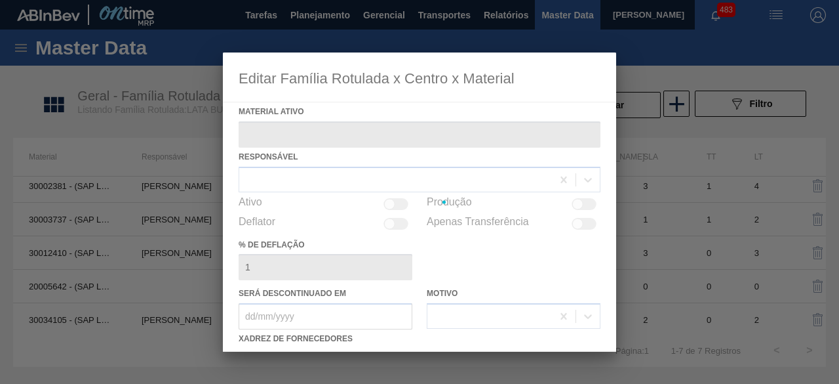
type ativo "30012410 - (SAP Legado: 50798784) - LATA AL. 473ML BUD 429"
checkbox input "true"
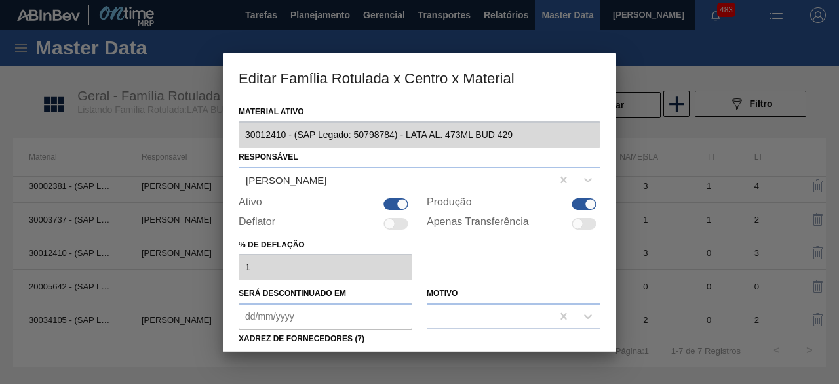
scroll to position [131, 0]
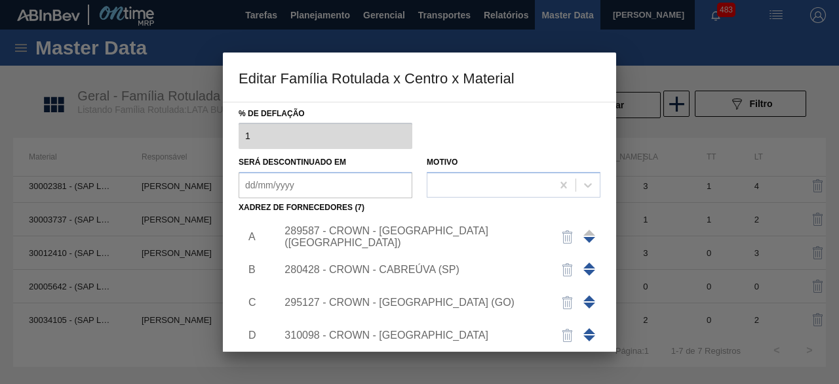
click at [387, 235] on div "289587 - CROWN - [GEOGRAPHIC_DATA] ([GEOGRAPHIC_DATA])" at bounding box center [413, 237] width 257 height 24
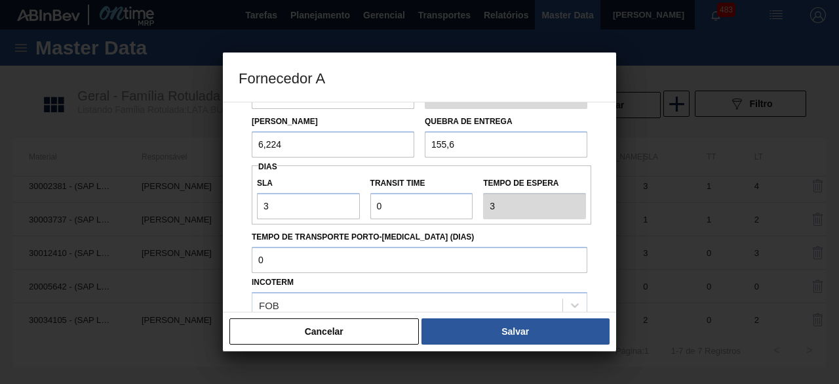
scroll to position [197, 0]
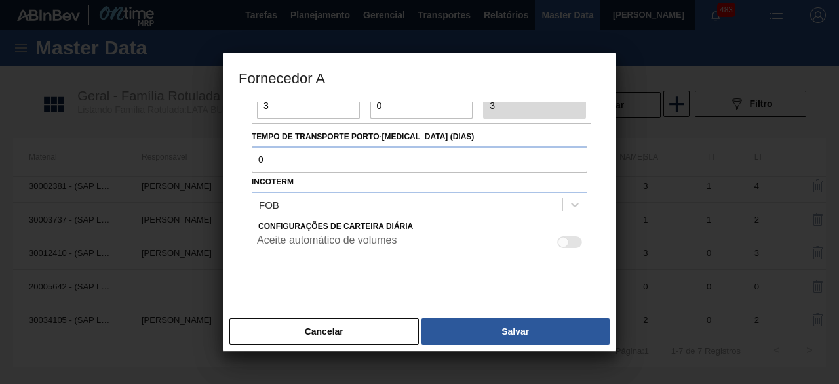
click at [569, 242] on div at bounding box center [569, 242] width 25 height 12
checkbox input "true"
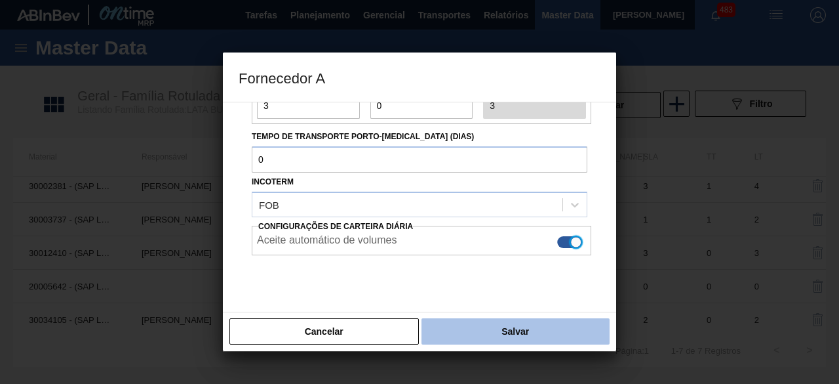
click at [589, 330] on button "Salvar" at bounding box center [516, 331] width 188 height 26
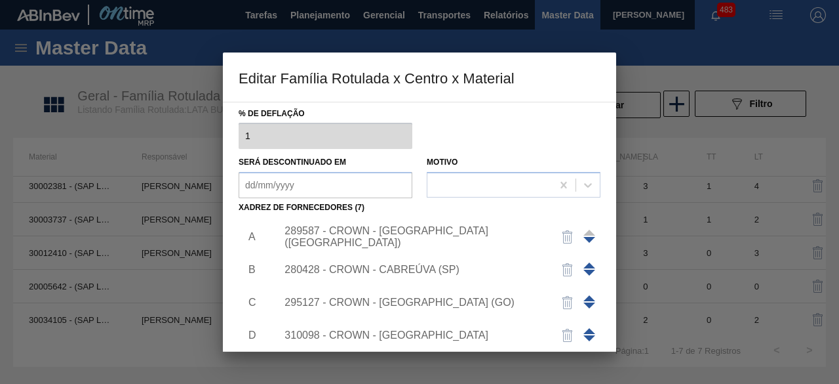
click at [422, 266] on div "280428 - CROWN - CABREÚVA (SP)" at bounding box center [413, 270] width 257 height 12
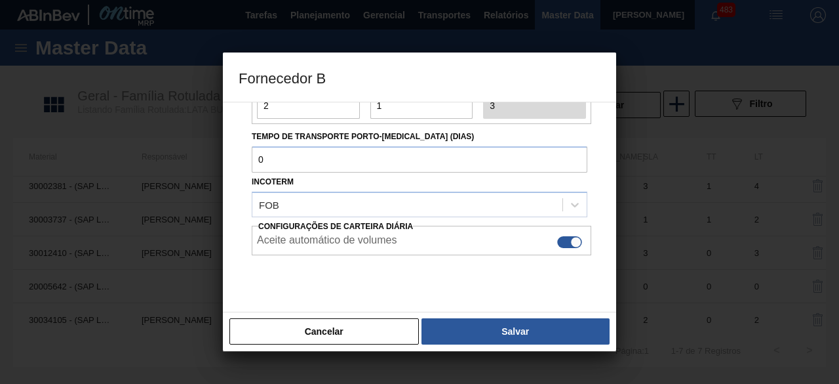
click at [563, 317] on div "Cancelar Salvar" at bounding box center [419, 330] width 393 height 39
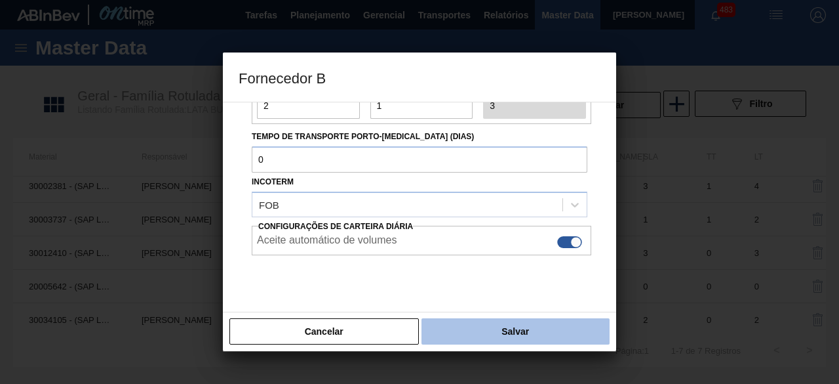
click at [560, 332] on button "Salvar" at bounding box center [516, 331] width 188 height 26
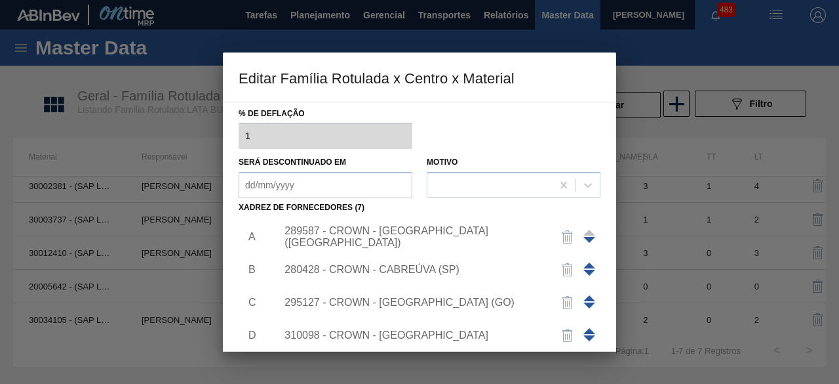
click at [433, 297] on div "295127 - CROWN - [GEOGRAPHIC_DATA] (GO)" at bounding box center [413, 302] width 257 height 12
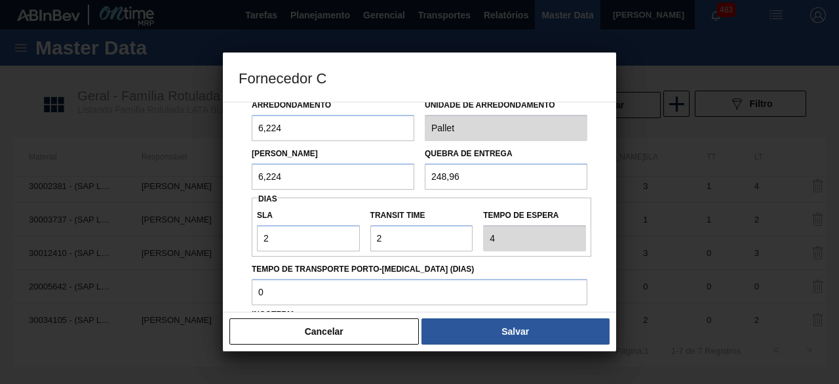
scroll to position [131, 0]
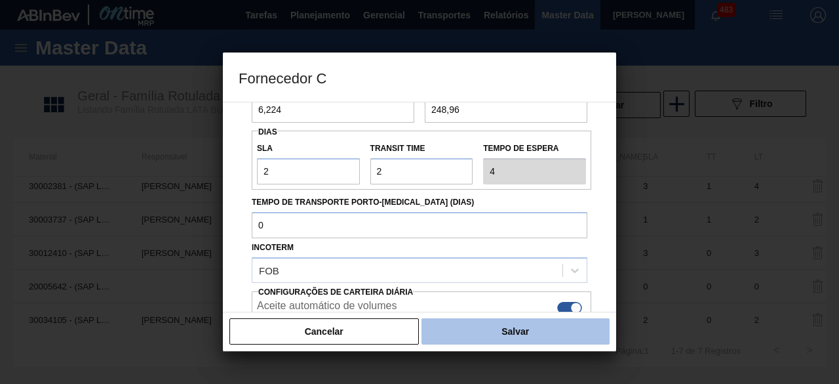
click at [561, 328] on button "Salvar" at bounding box center [516, 331] width 188 height 26
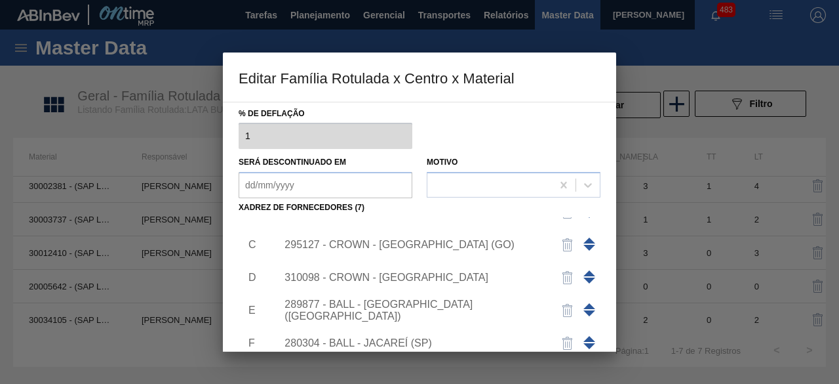
scroll to position [111, 0]
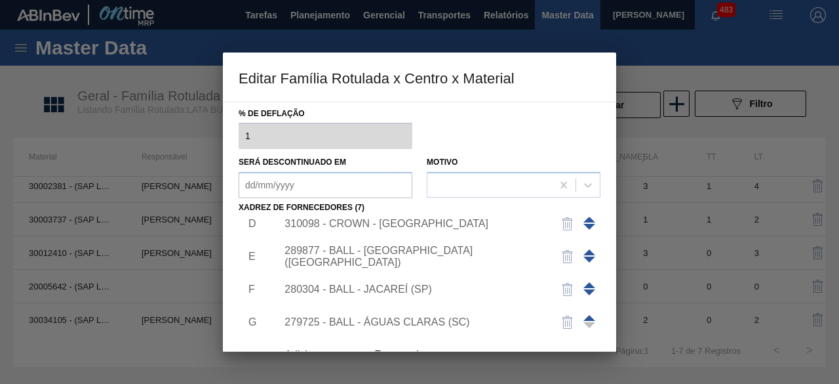
click at [414, 223] on div "310098 - CROWN - [GEOGRAPHIC_DATA]" at bounding box center [413, 224] width 257 height 12
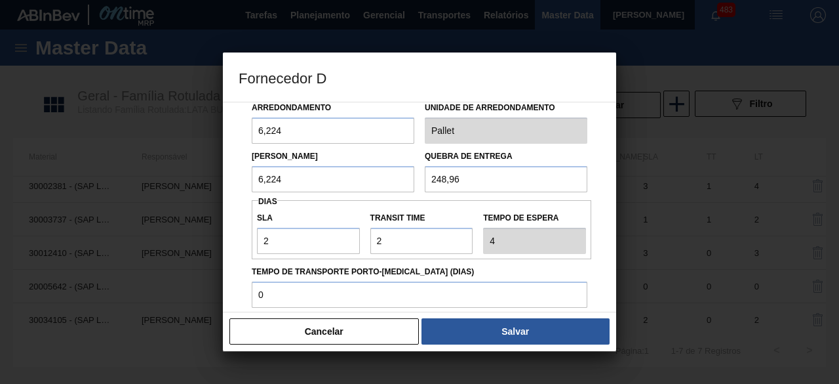
scroll to position [197, 0]
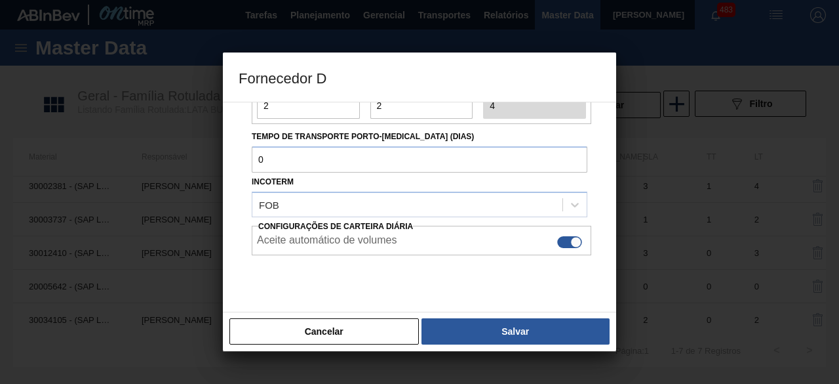
click at [544, 334] on button "Salvar" at bounding box center [516, 331] width 188 height 26
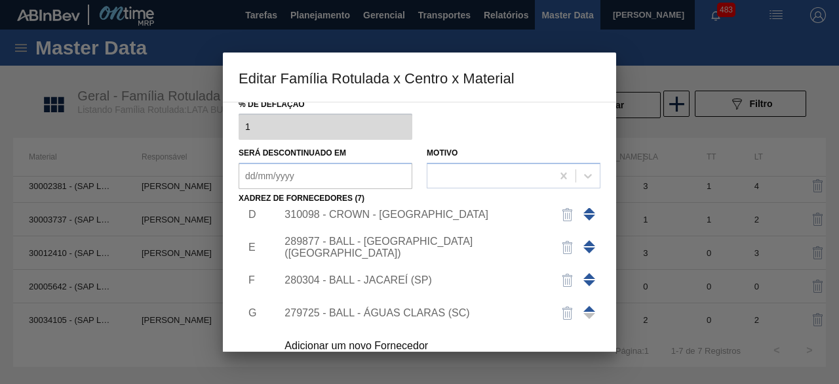
scroll to position [75, 0]
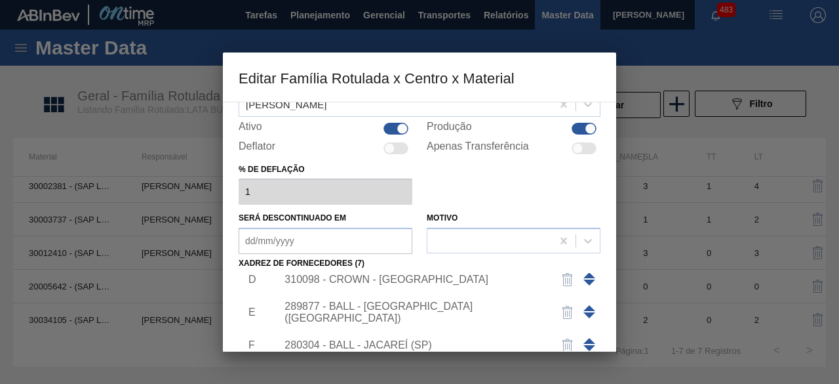
click at [408, 277] on div "310098 - CROWN - [GEOGRAPHIC_DATA]" at bounding box center [413, 279] width 257 height 12
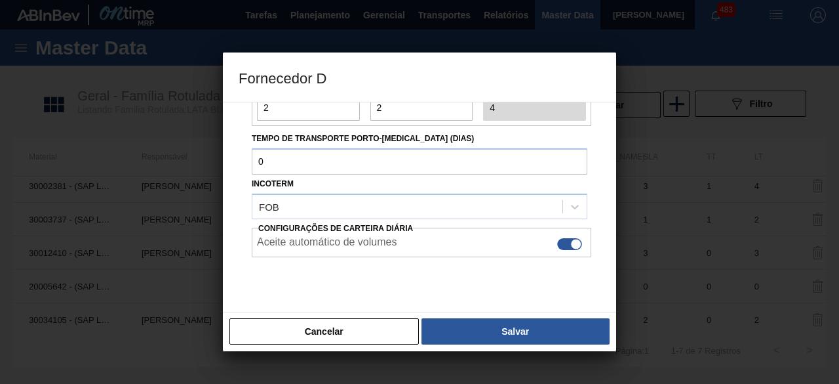
scroll to position [197, 0]
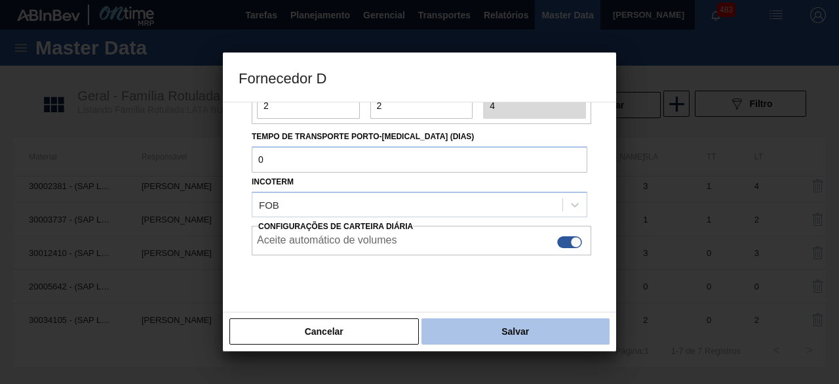
click at [561, 328] on button "Salvar" at bounding box center [516, 331] width 188 height 26
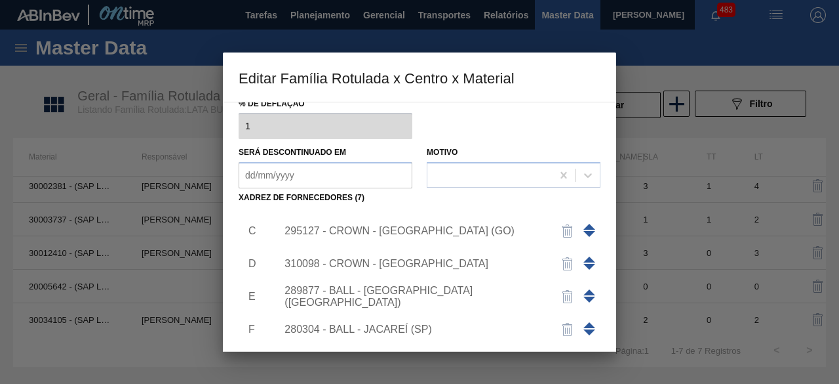
scroll to position [0, 0]
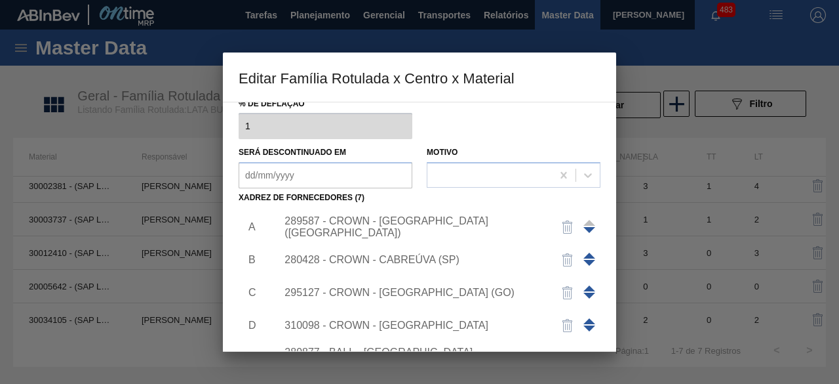
click at [471, 235] on div "289587 - CROWN - [GEOGRAPHIC_DATA] ([GEOGRAPHIC_DATA])" at bounding box center [434, 226] width 331 height 33
click at [452, 223] on div "289587 - CROWN - [GEOGRAPHIC_DATA] ([GEOGRAPHIC_DATA])" at bounding box center [413, 227] width 257 height 24
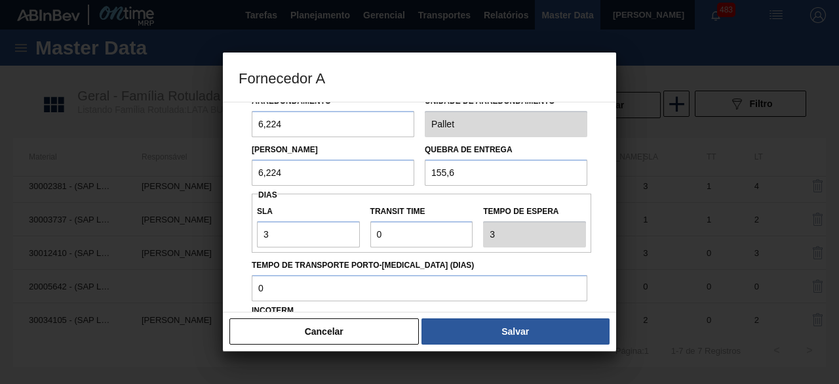
scroll to position [197, 0]
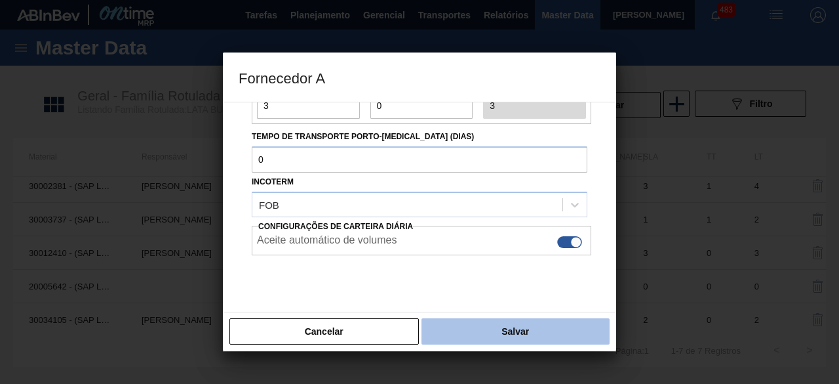
click at [539, 334] on button "Salvar" at bounding box center [516, 331] width 188 height 26
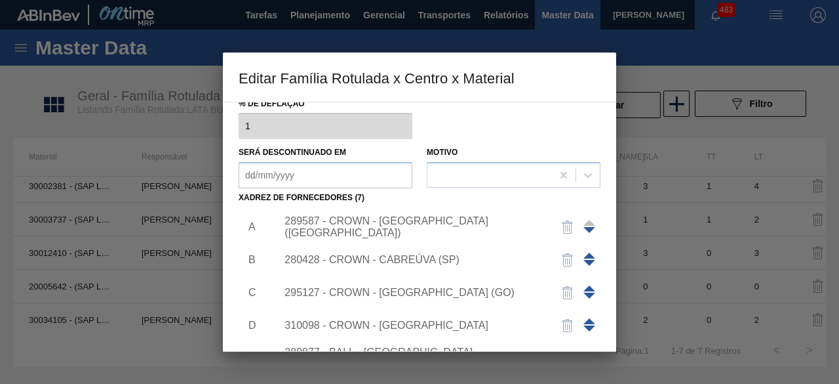
click at [431, 260] on div "280428 - CROWN - CABREÚVA (SP)" at bounding box center [413, 260] width 257 height 12
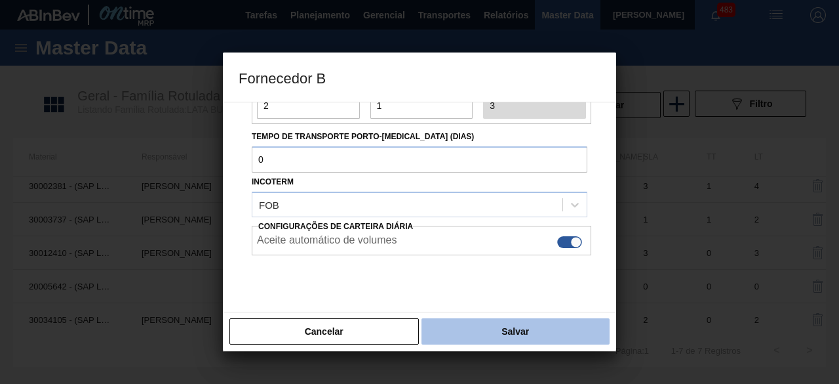
click at [534, 332] on button "Salvar" at bounding box center [516, 331] width 188 height 26
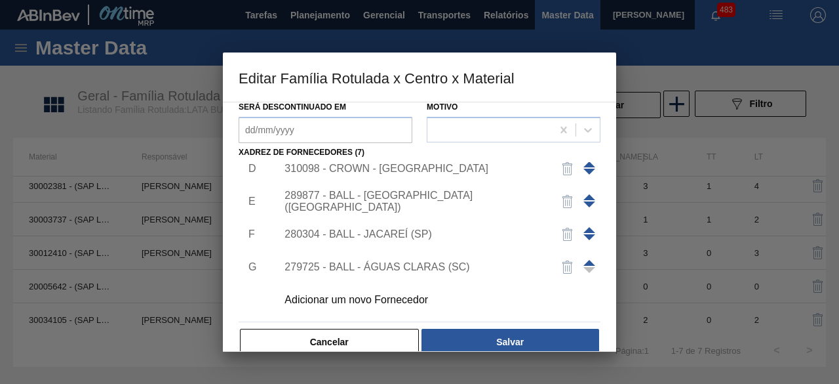
scroll to position [206, 0]
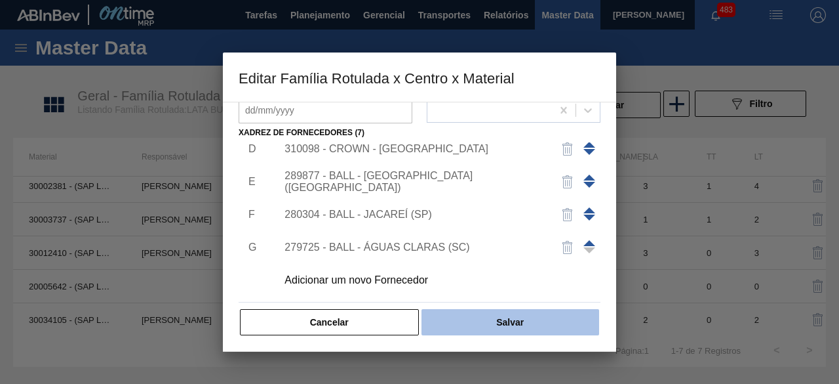
click at [564, 328] on button "Salvar" at bounding box center [511, 322] width 178 height 26
